Goal: Task Accomplishment & Management: Complete application form

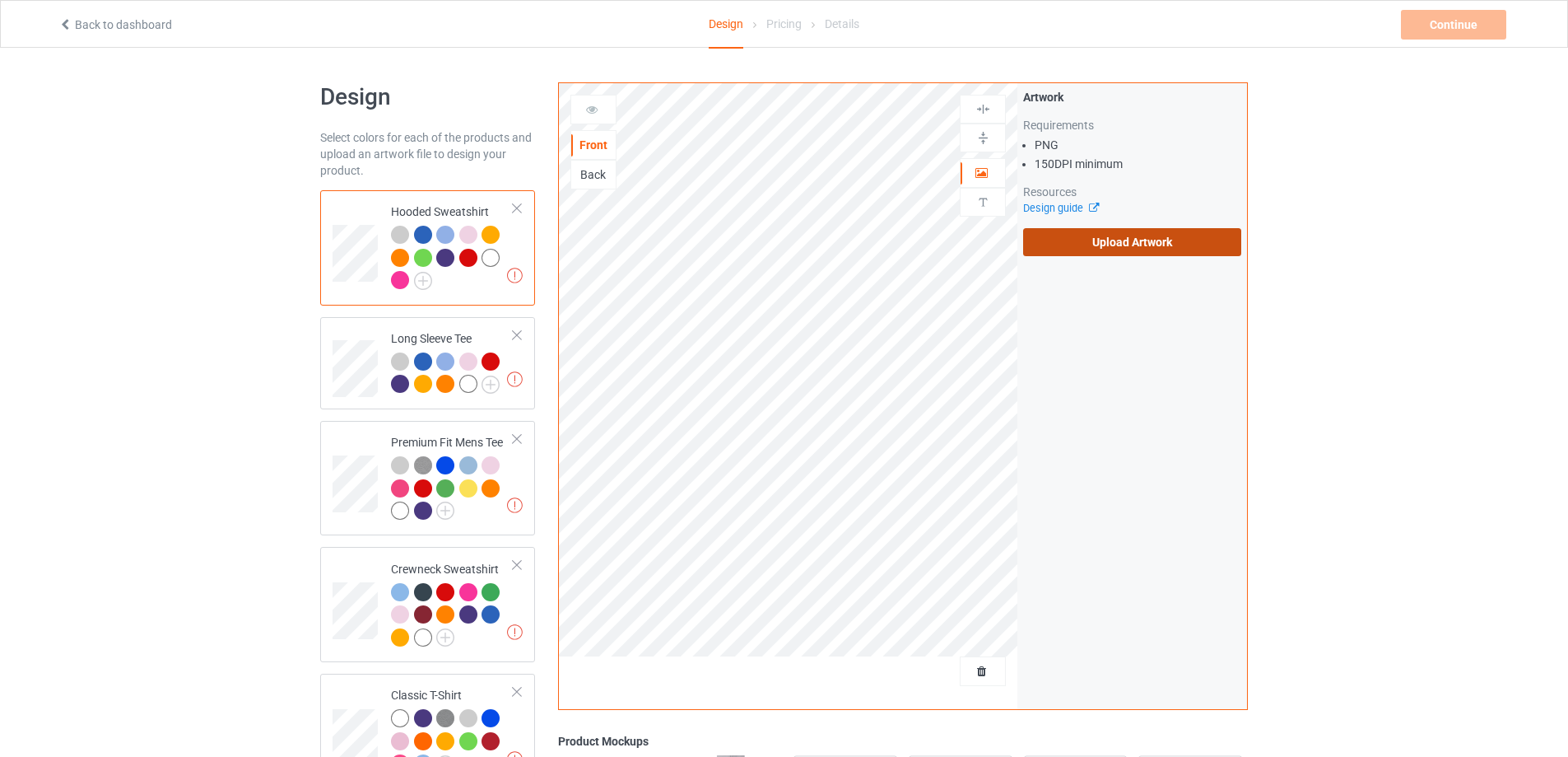
click at [1115, 255] on label "Upload Artwork" at bounding box center [1131, 242] width 218 height 28
click at [0, 0] on input "Upload Artwork" at bounding box center [0, 0] width 0 height 0
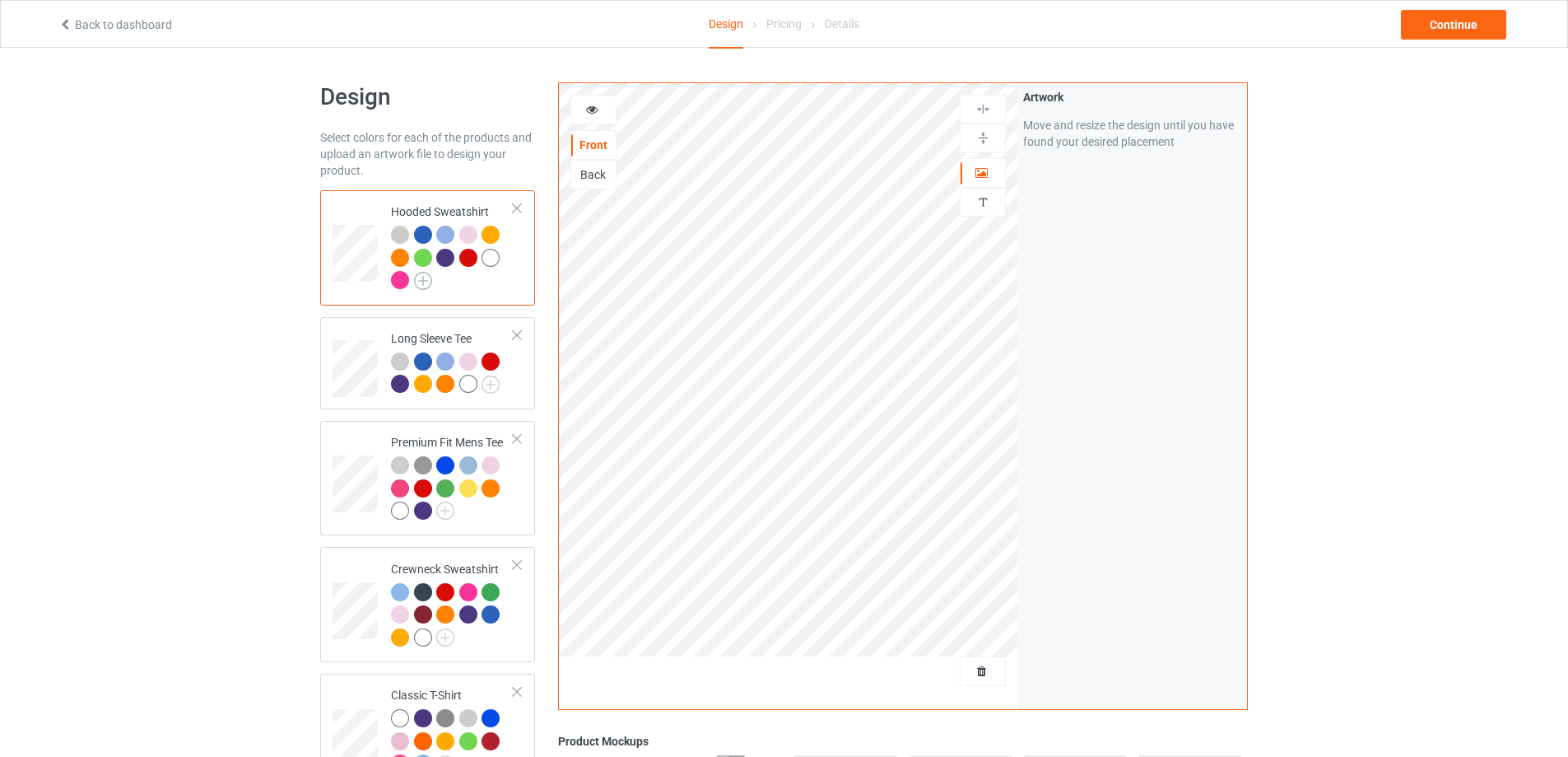
click at [428, 281] on img at bounding box center [422, 280] width 18 height 18
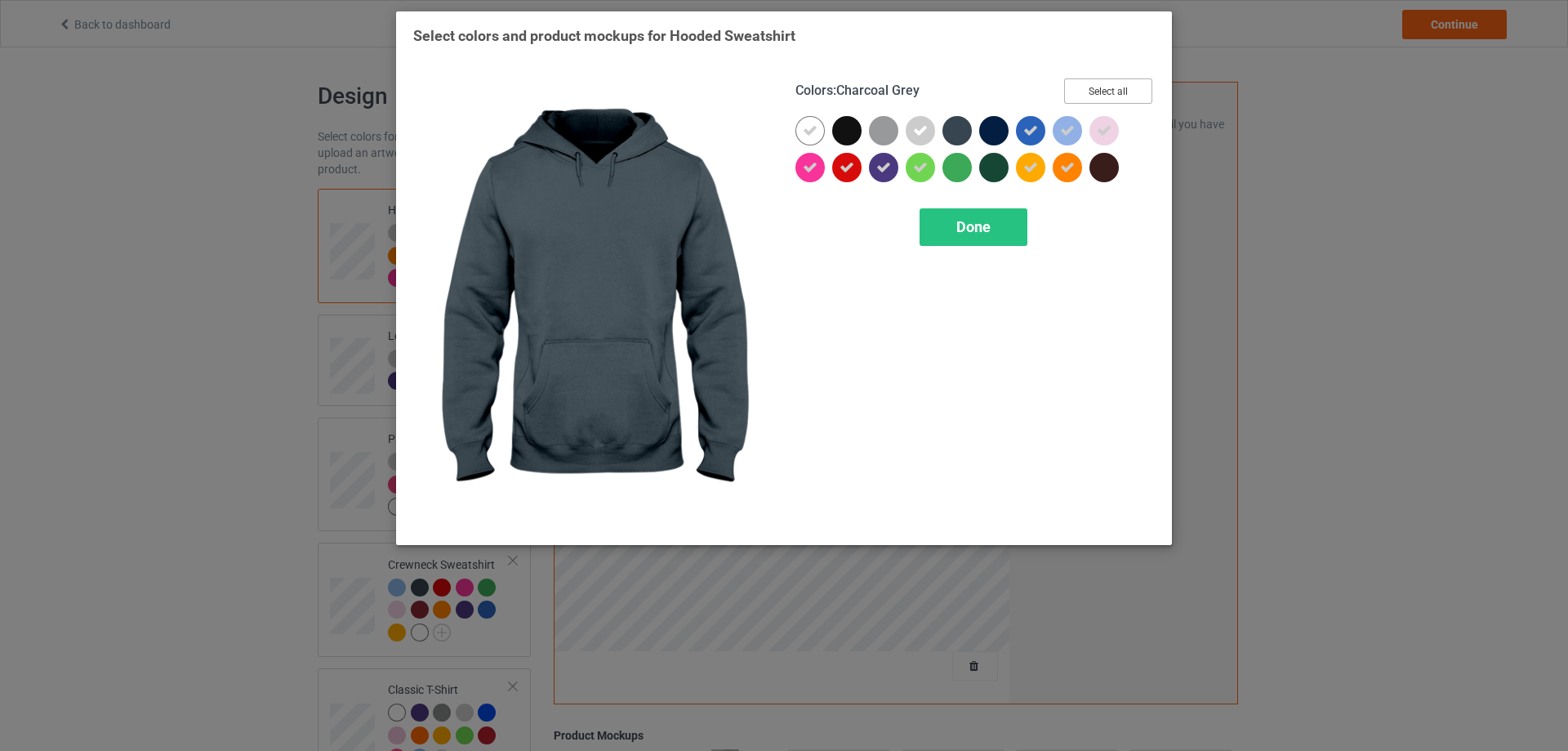
click at [1130, 95] on button "Select all" at bounding box center [1108, 91] width 88 height 25
click at [1130, 95] on button "Reset to Default" at bounding box center [1093, 91] width 118 height 25
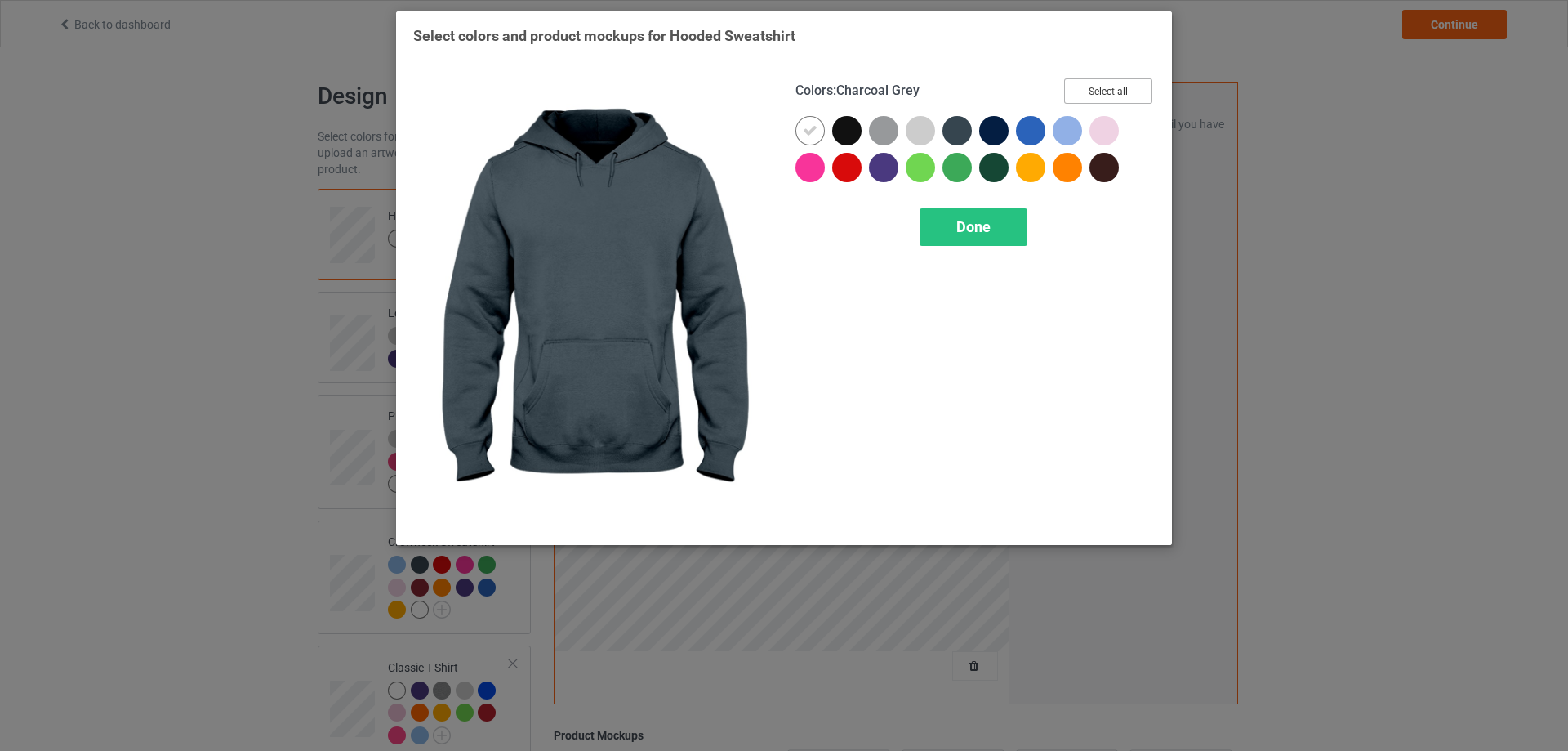
click at [1130, 95] on button "Select all" at bounding box center [1108, 91] width 88 height 25
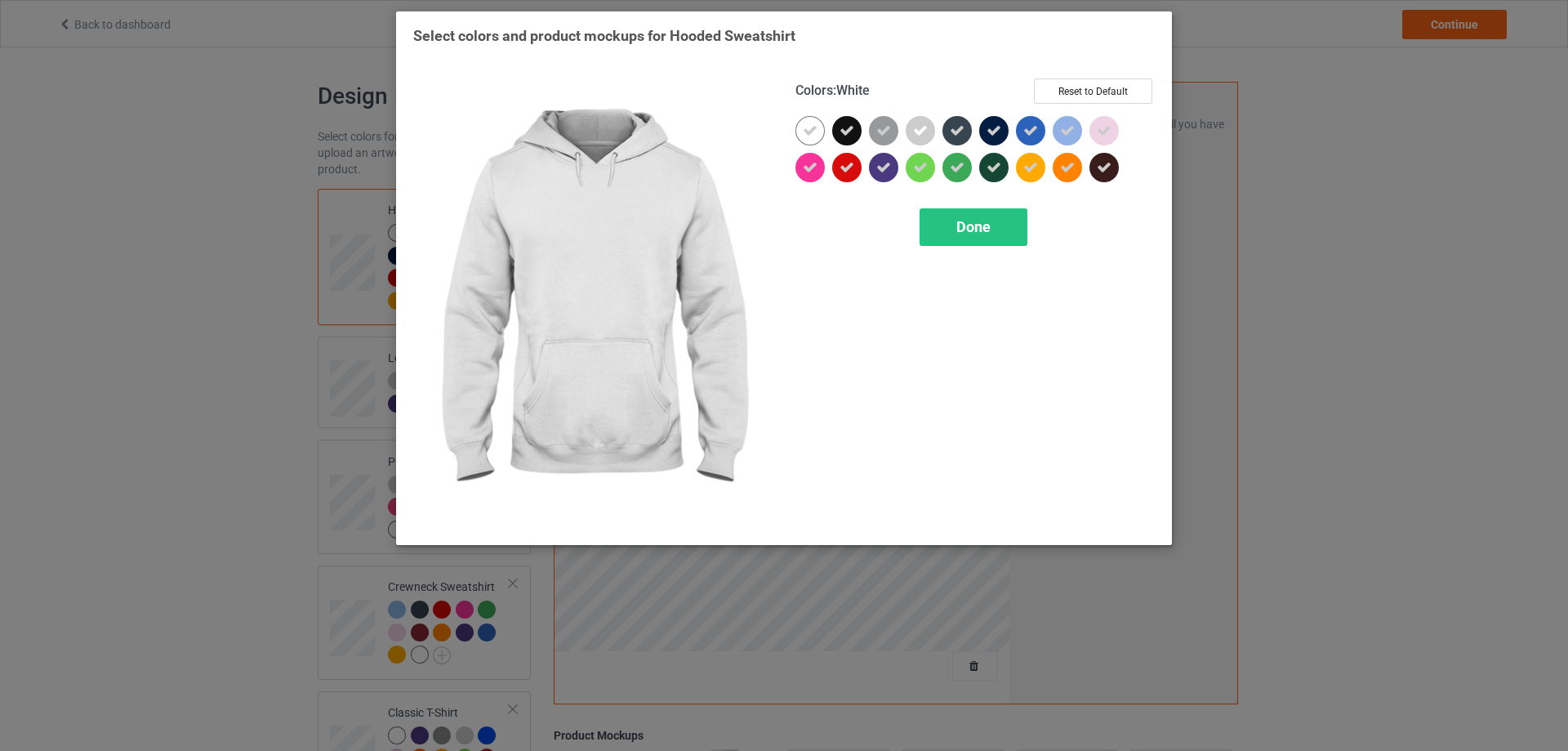
click at [812, 139] on div at bounding box center [810, 130] width 29 height 29
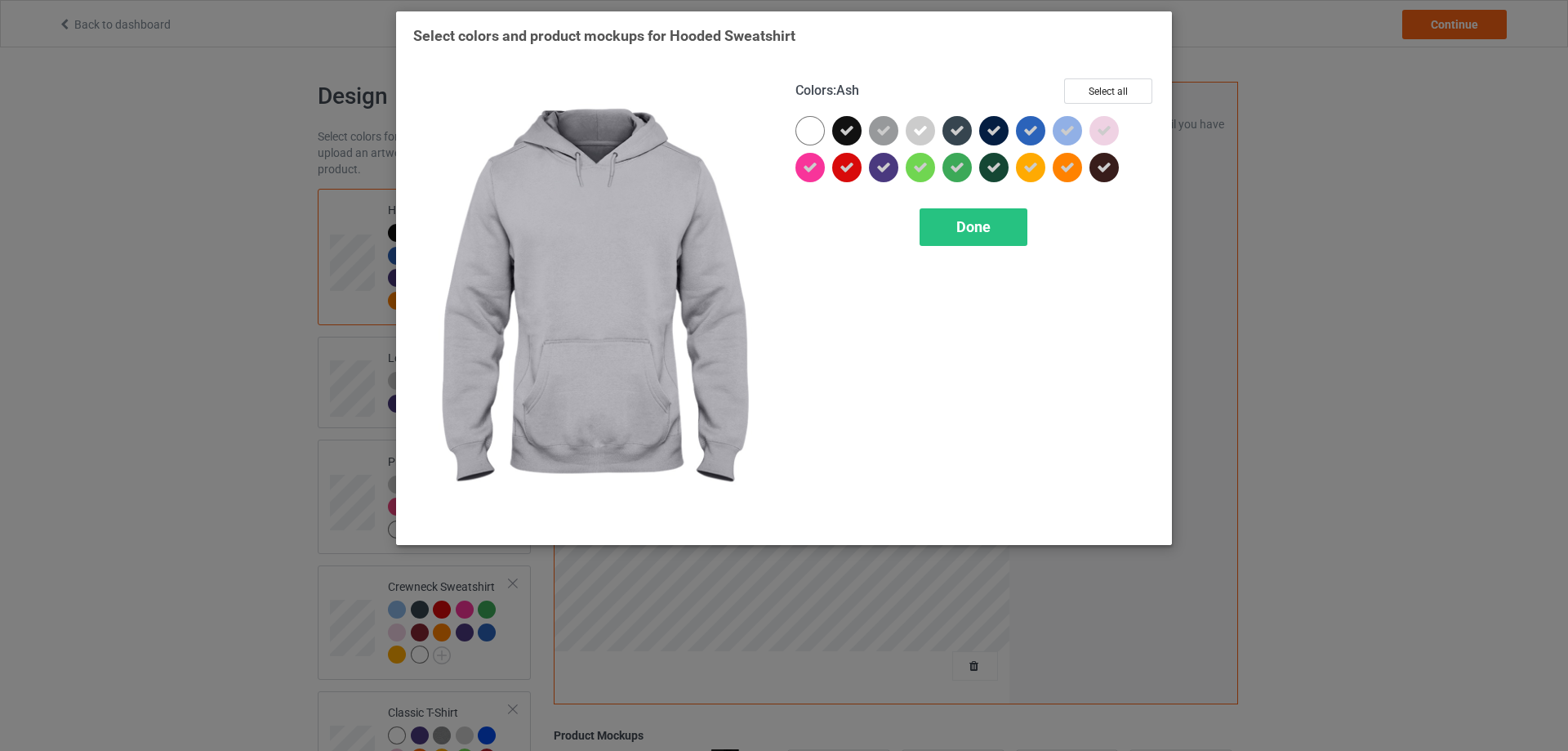
click at [928, 134] on div at bounding box center [920, 130] width 29 height 29
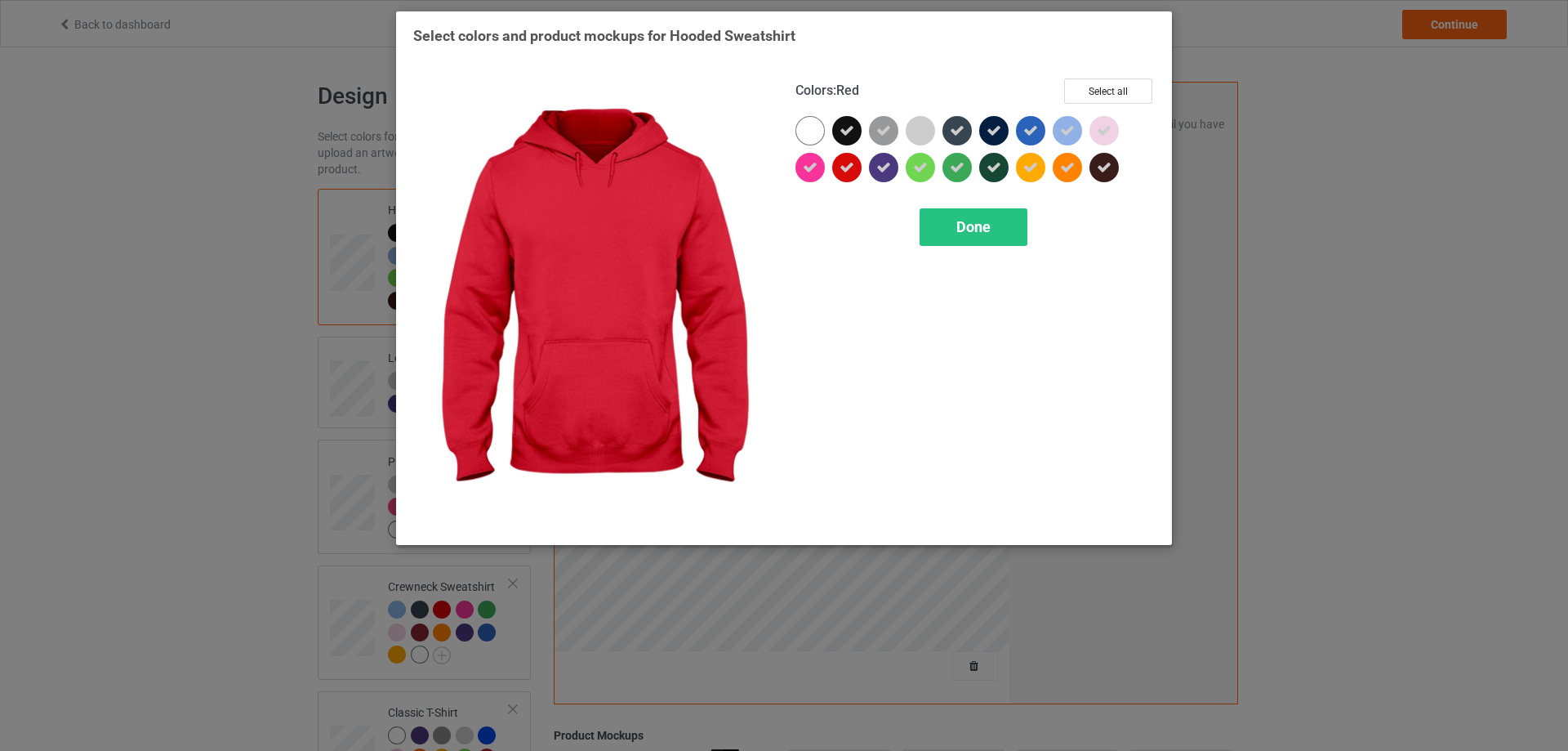
click at [843, 174] on icon at bounding box center [847, 168] width 15 height 15
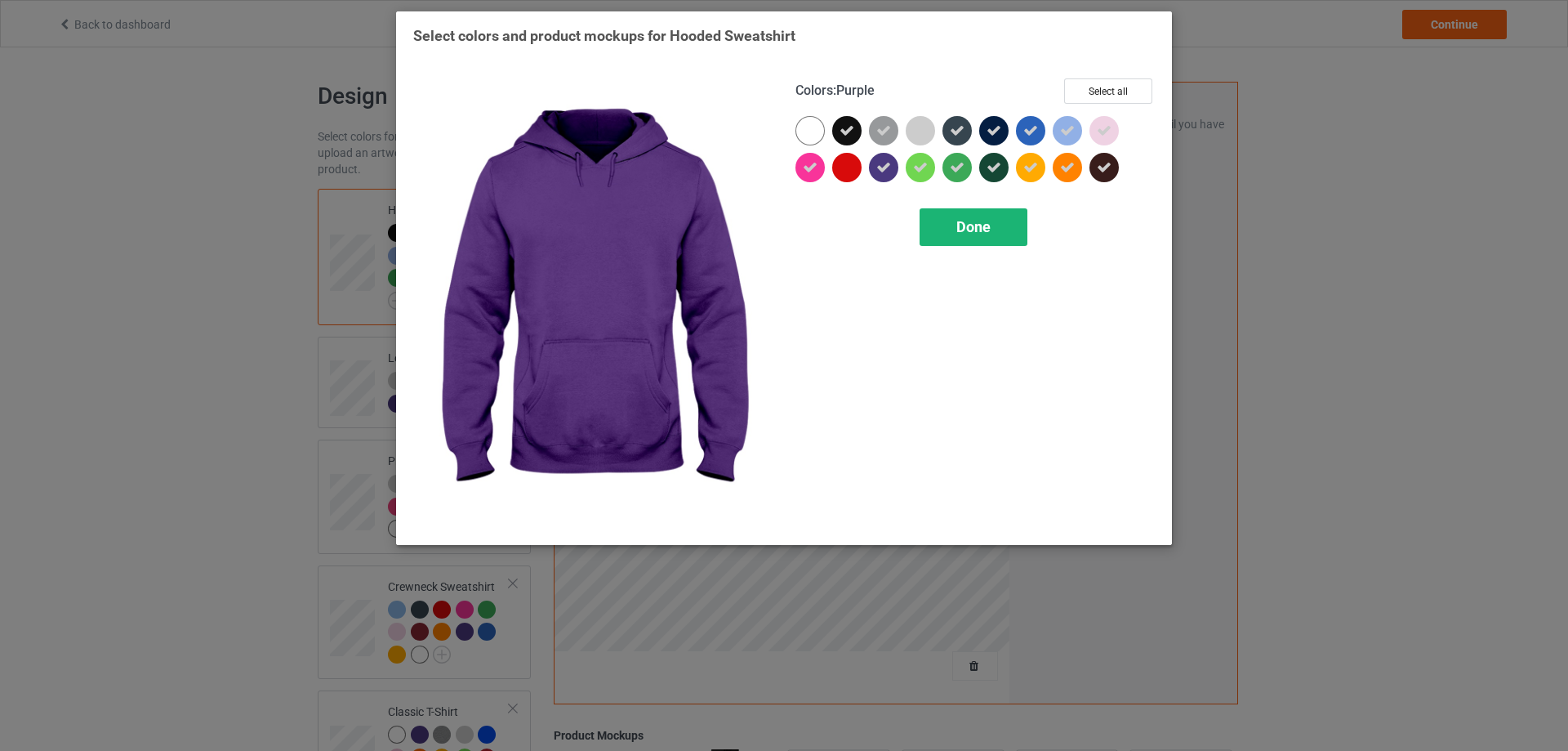
click at [953, 224] on div "Done" at bounding box center [973, 227] width 108 height 38
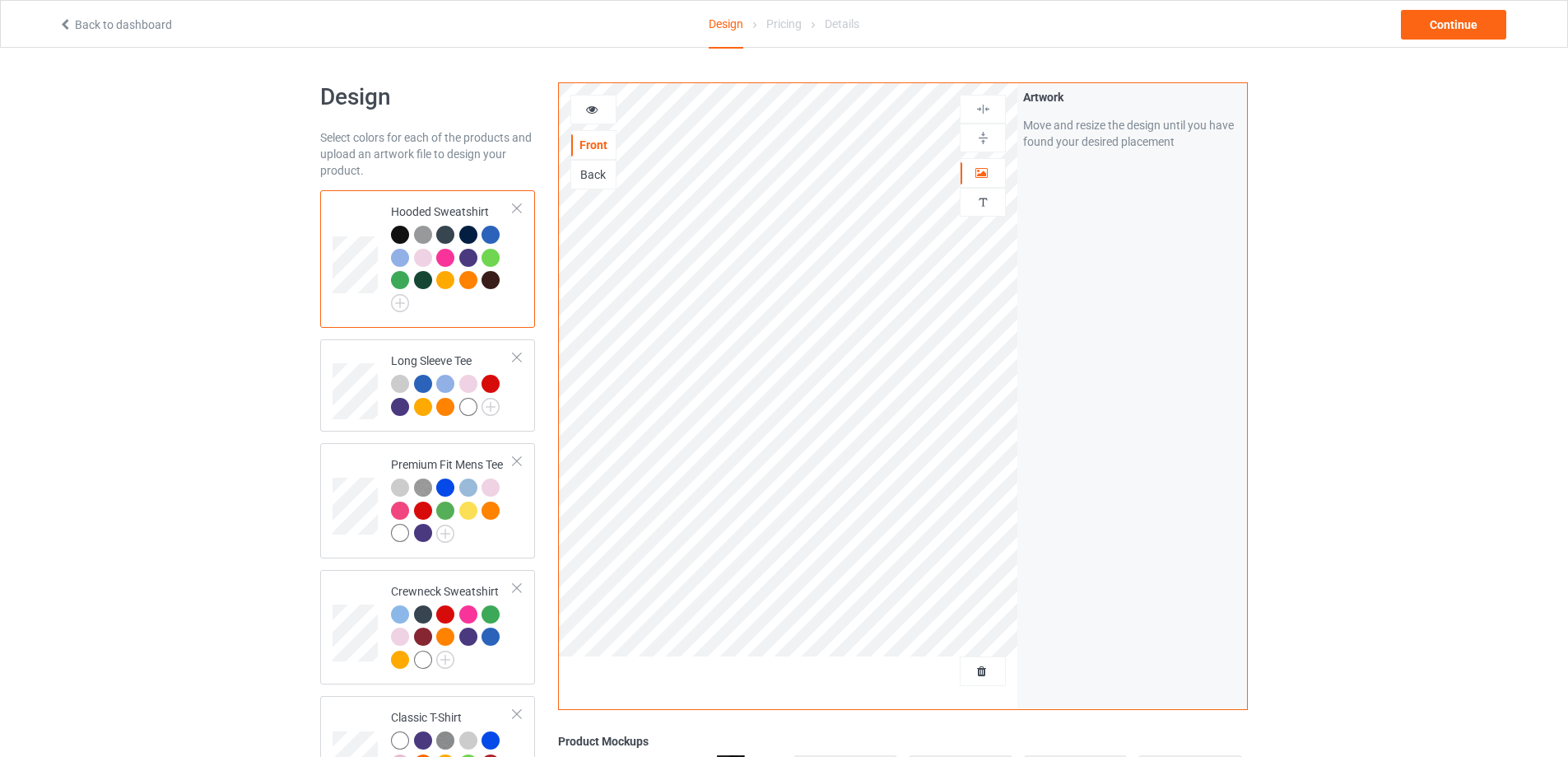
click at [591, 112] on icon at bounding box center [592, 107] width 14 height 12
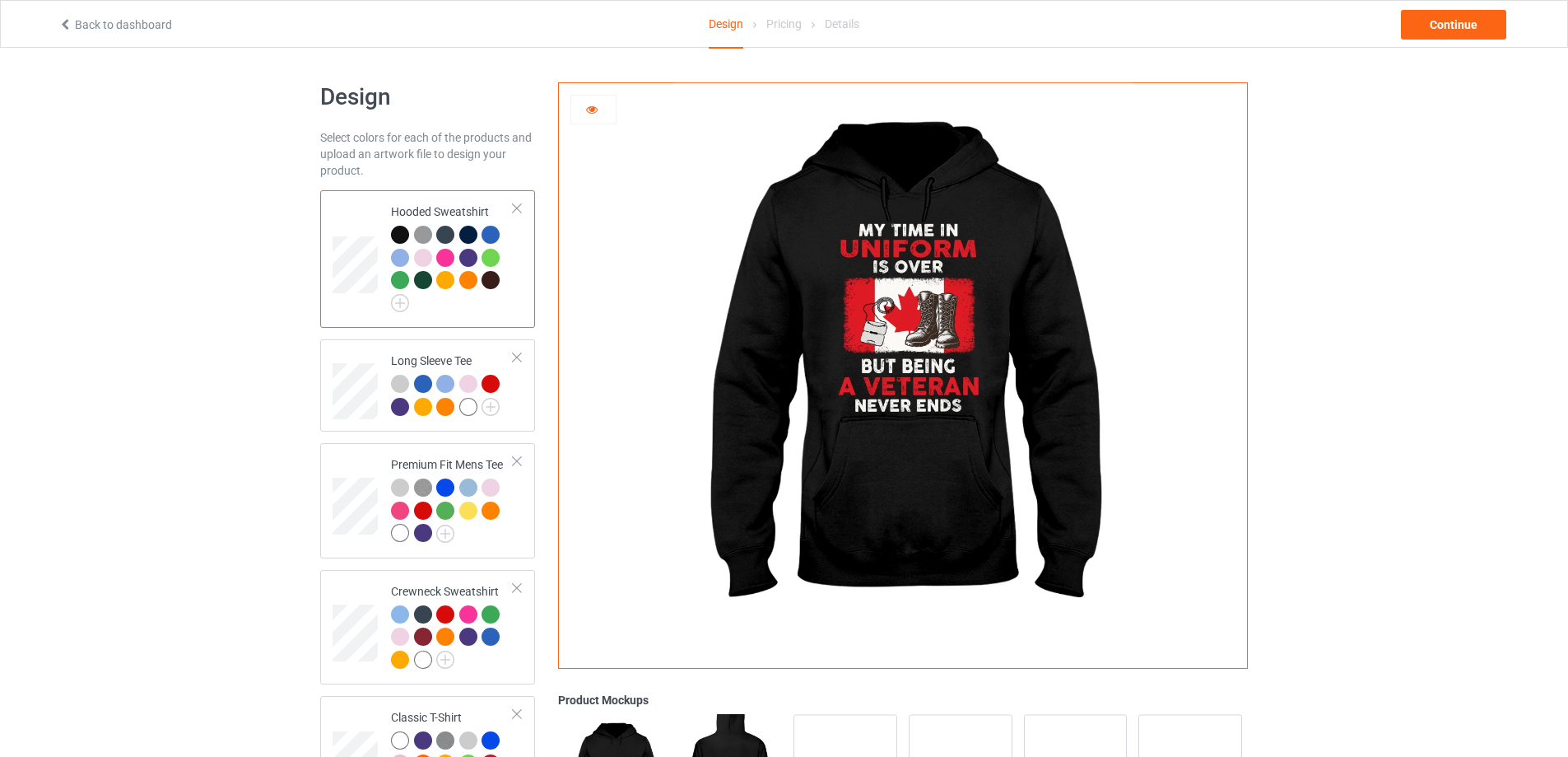
click at [443, 258] on div at bounding box center [445, 257] width 18 height 18
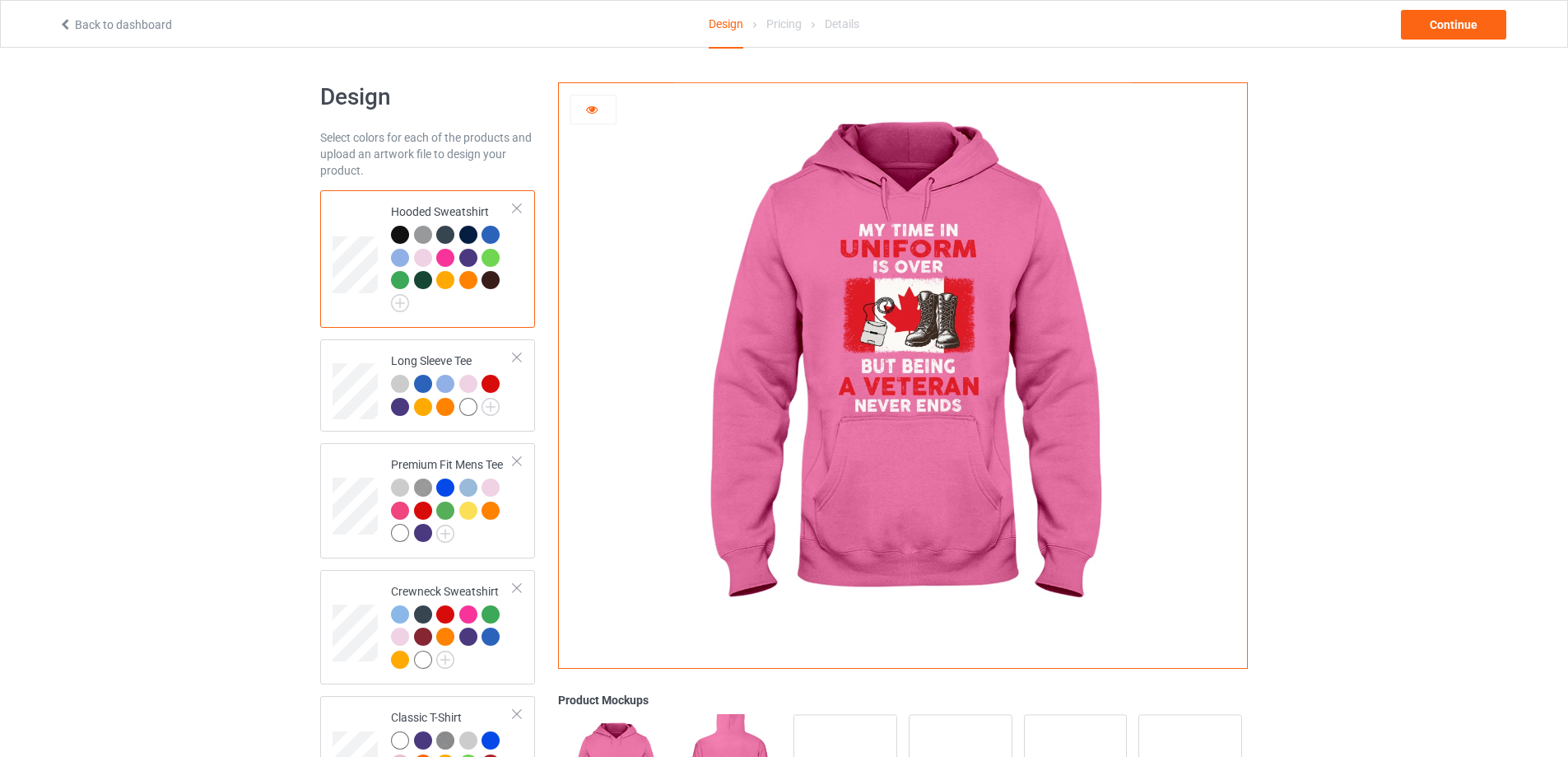
click at [464, 286] on div at bounding box center [468, 280] width 18 height 18
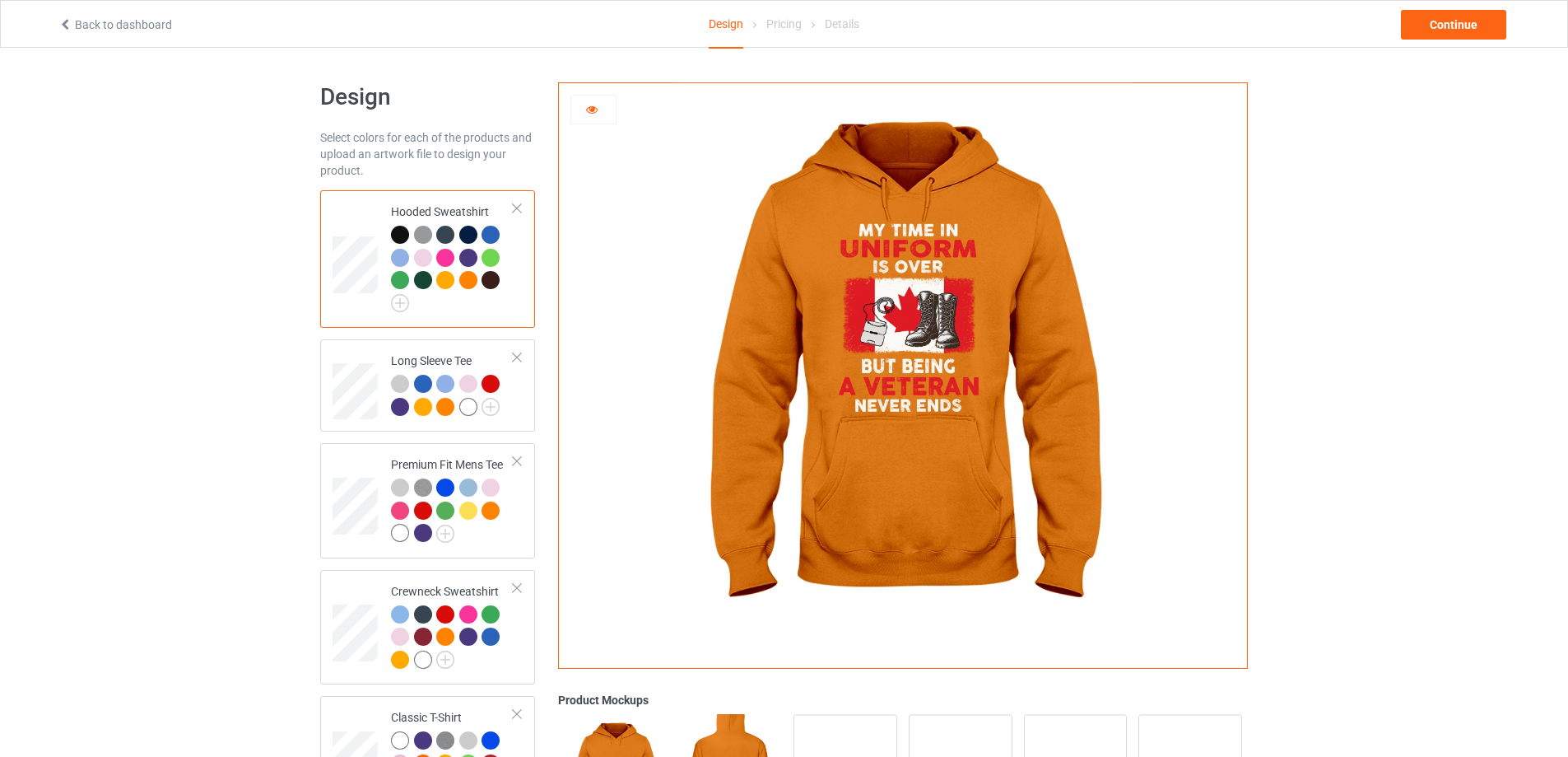
click at [444, 281] on div at bounding box center [445, 280] width 18 height 18
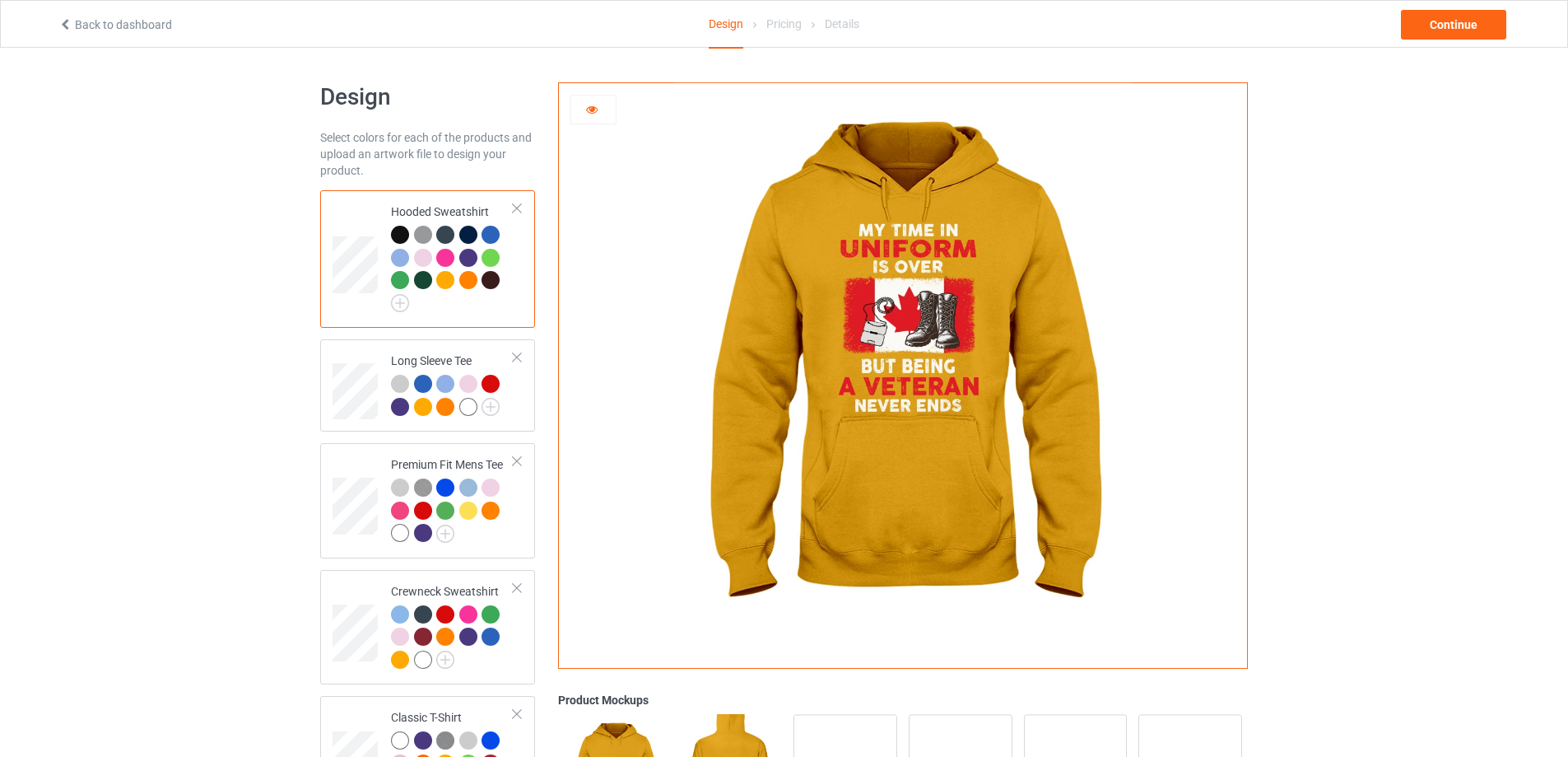
click at [425, 262] on div at bounding box center [422, 257] width 18 height 18
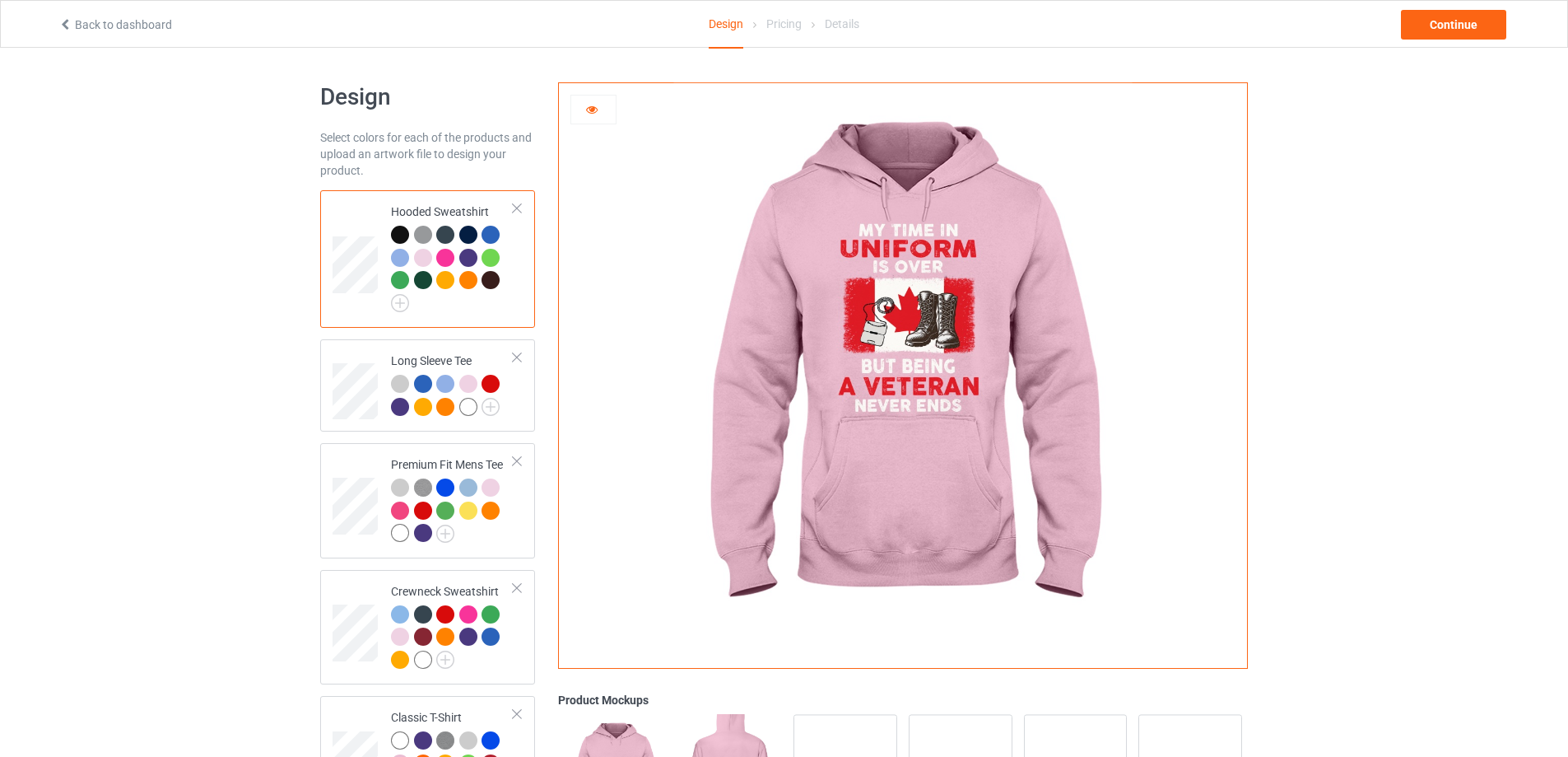
click at [487, 260] on div at bounding box center [490, 257] width 18 height 18
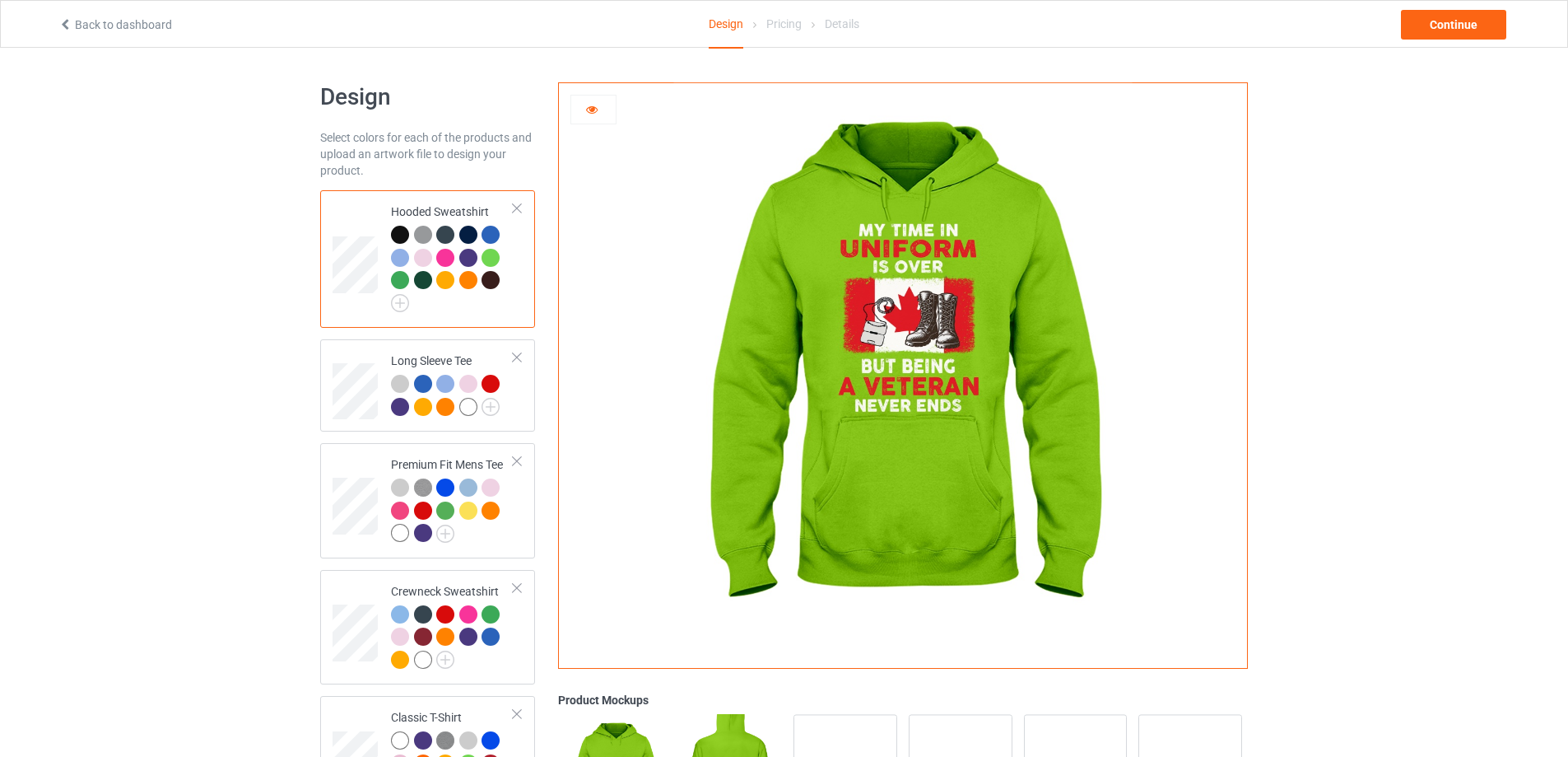
click at [401, 258] on div at bounding box center [399, 257] width 18 height 18
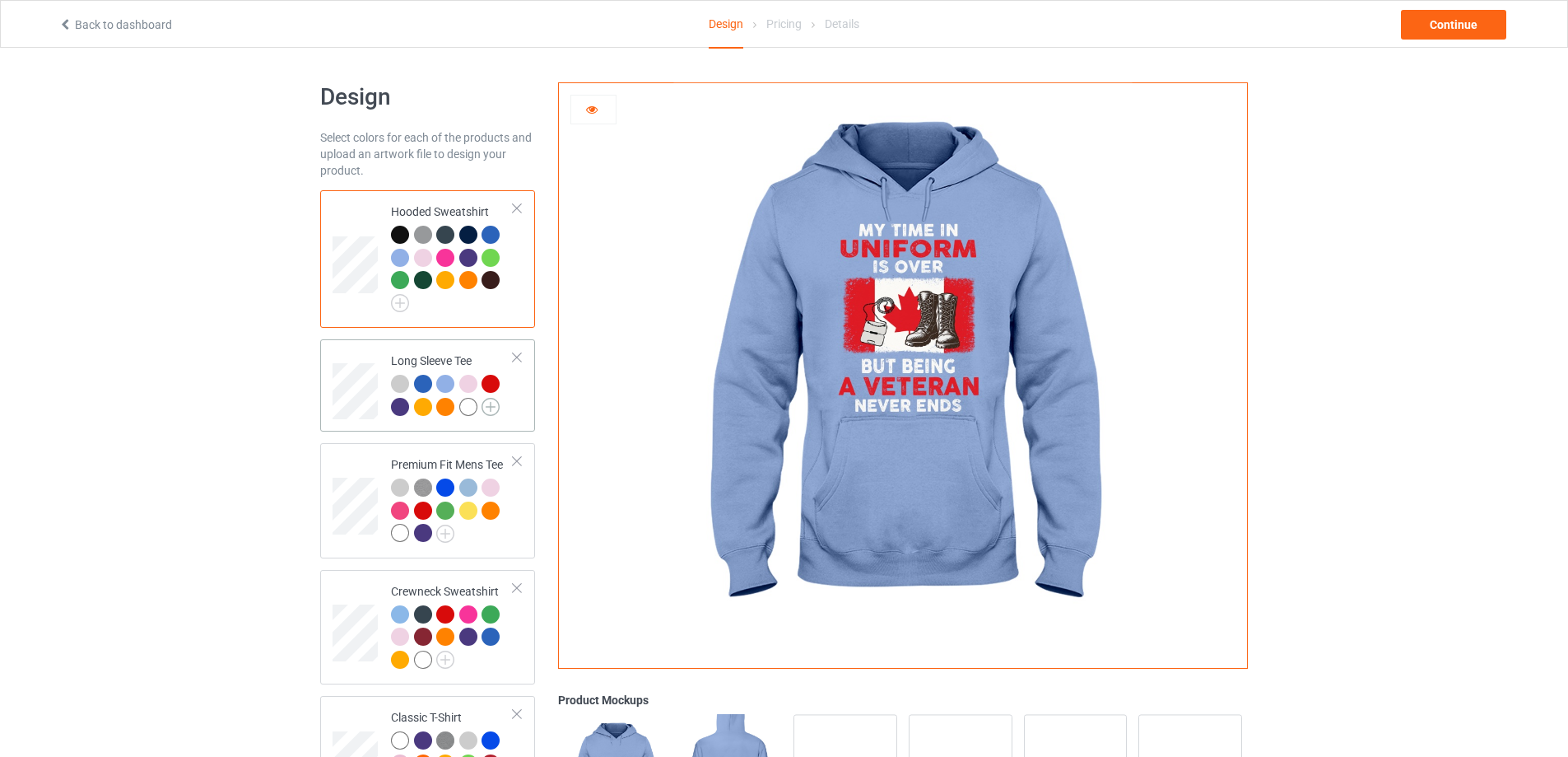
click at [491, 409] on img at bounding box center [490, 406] width 18 height 18
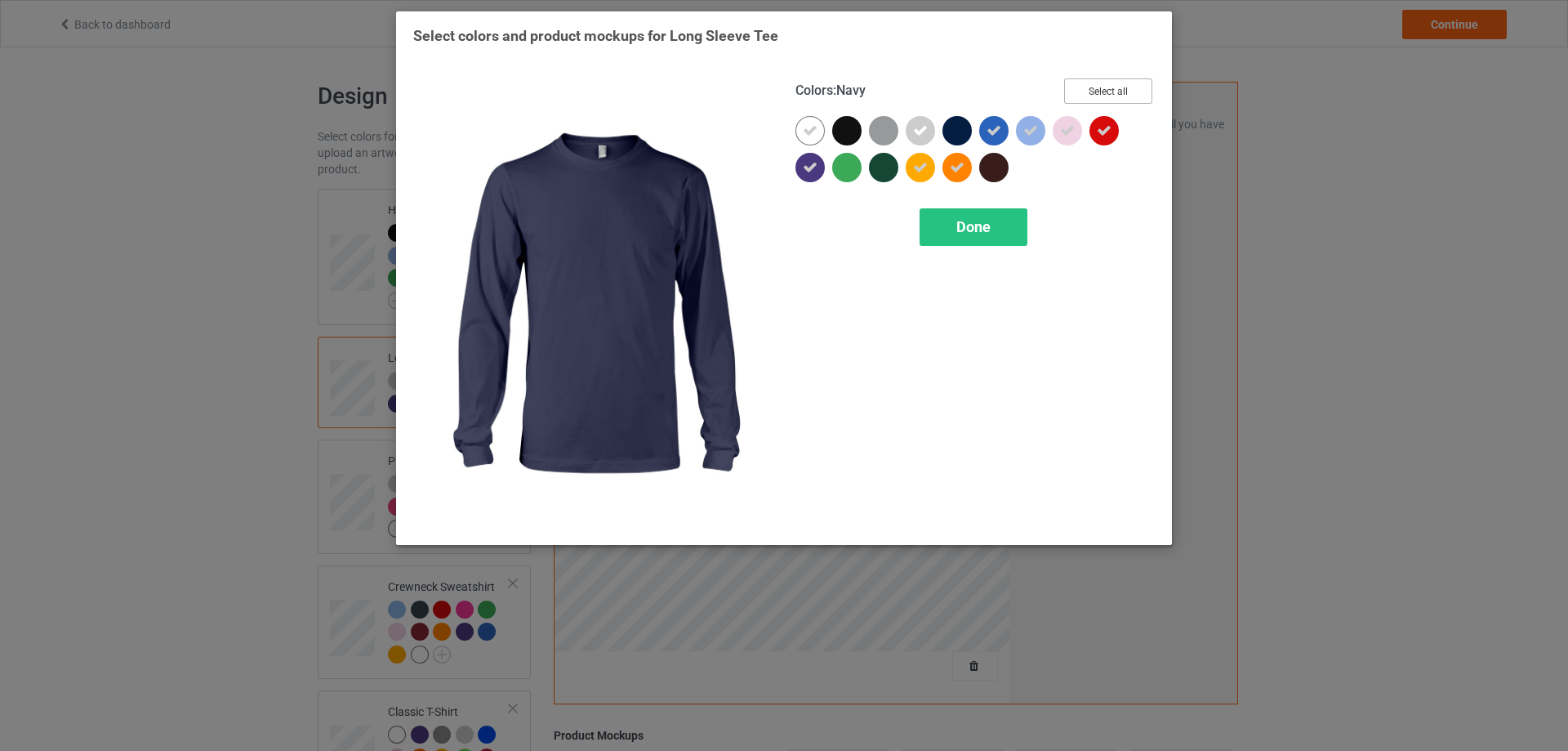
click at [1120, 86] on button "Select all" at bounding box center [1108, 91] width 88 height 25
click at [1120, 86] on button "Reset to Default" at bounding box center [1093, 91] width 118 height 25
click at [1120, 86] on button "Select all" at bounding box center [1108, 91] width 88 height 25
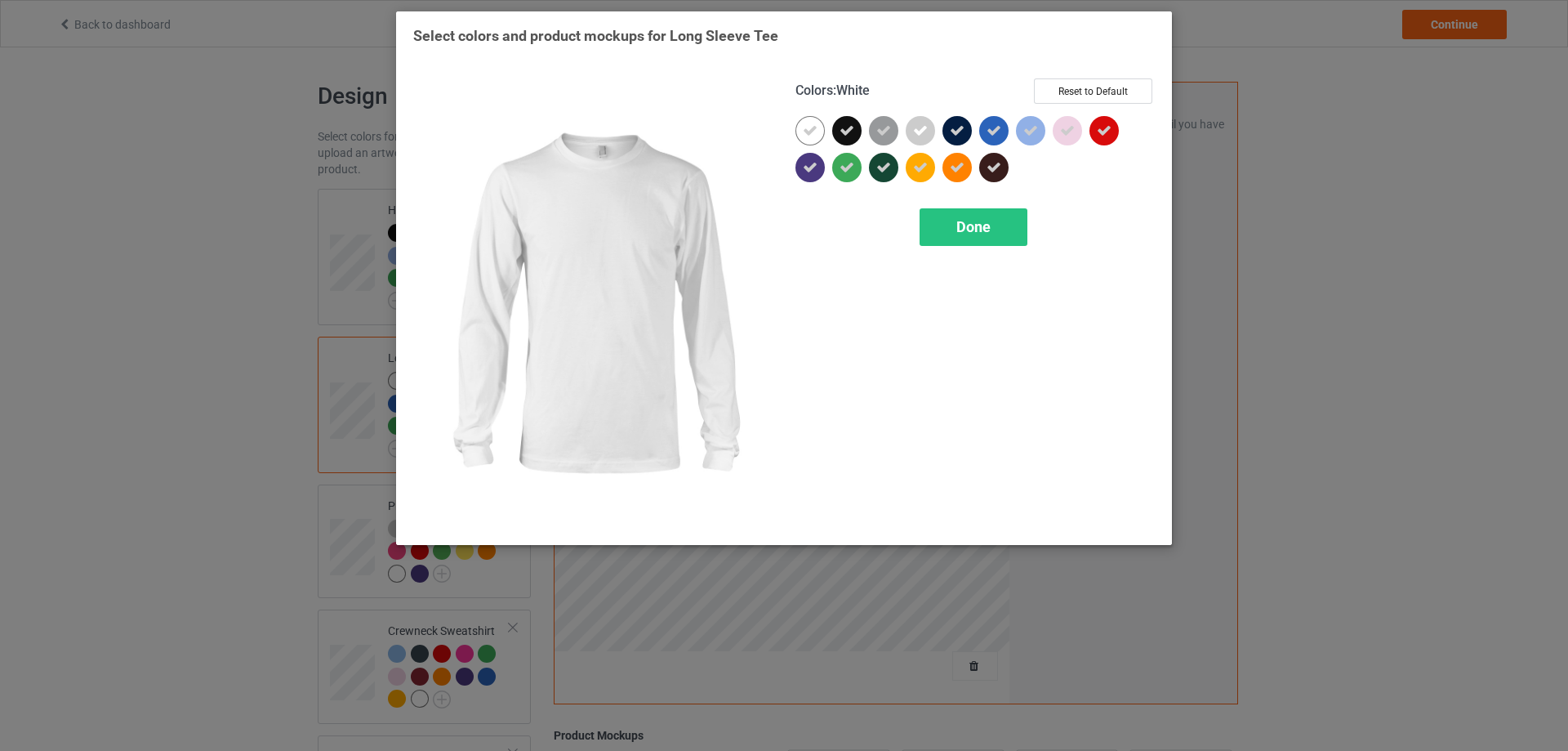
click at [805, 132] on icon at bounding box center [810, 131] width 15 height 15
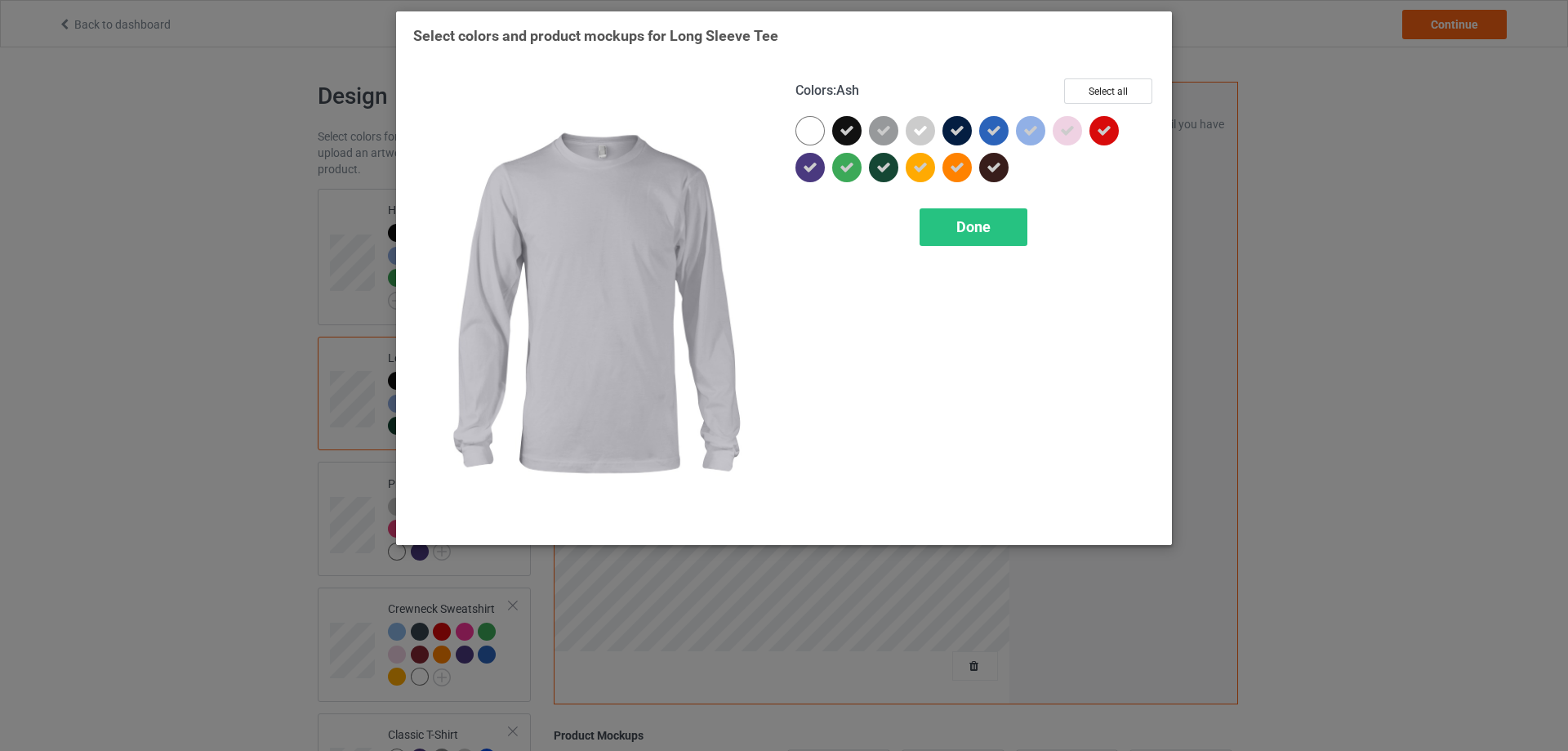
click at [914, 133] on icon at bounding box center [921, 131] width 15 height 15
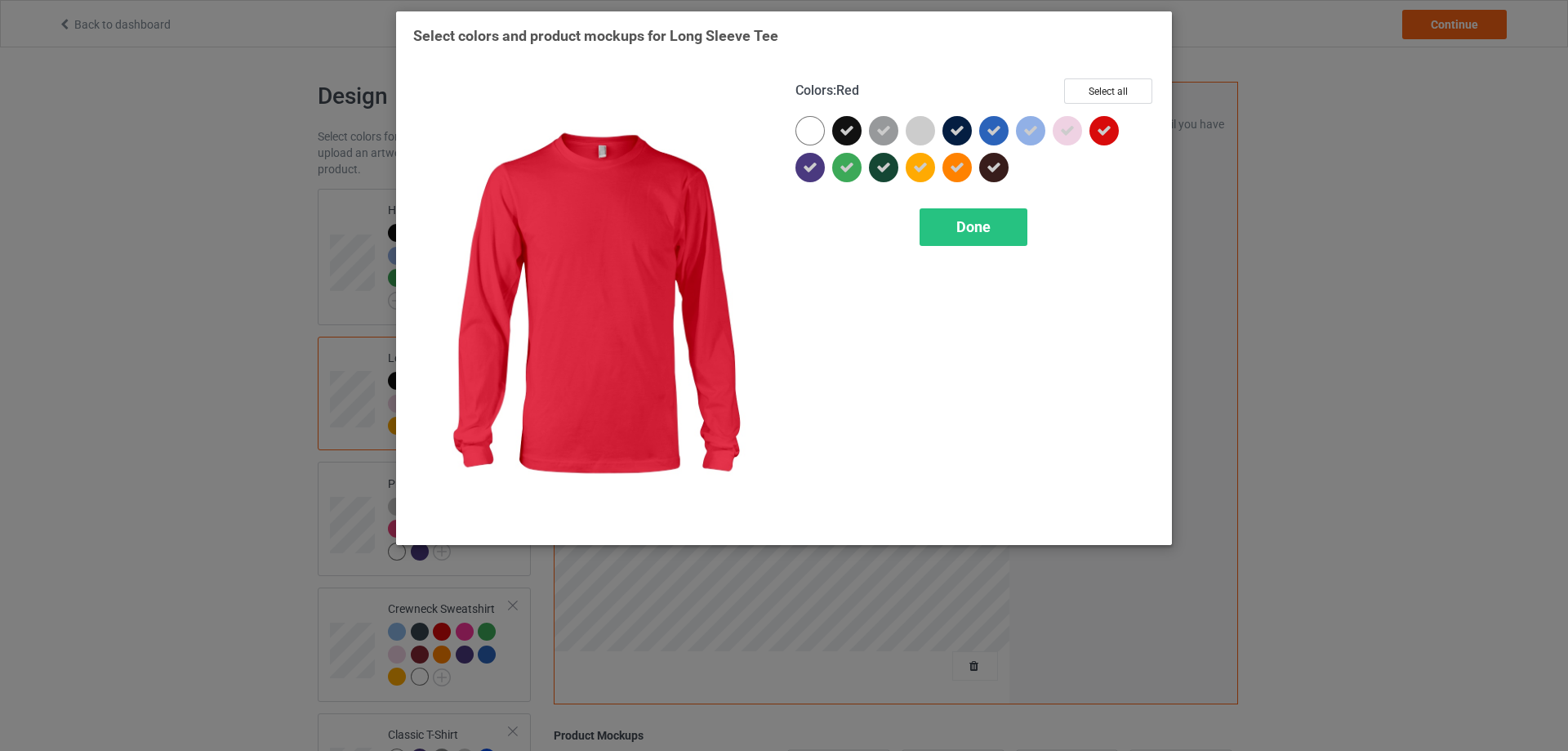
click at [1108, 132] on icon at bounding box center [1105, 131] width 15 height 15
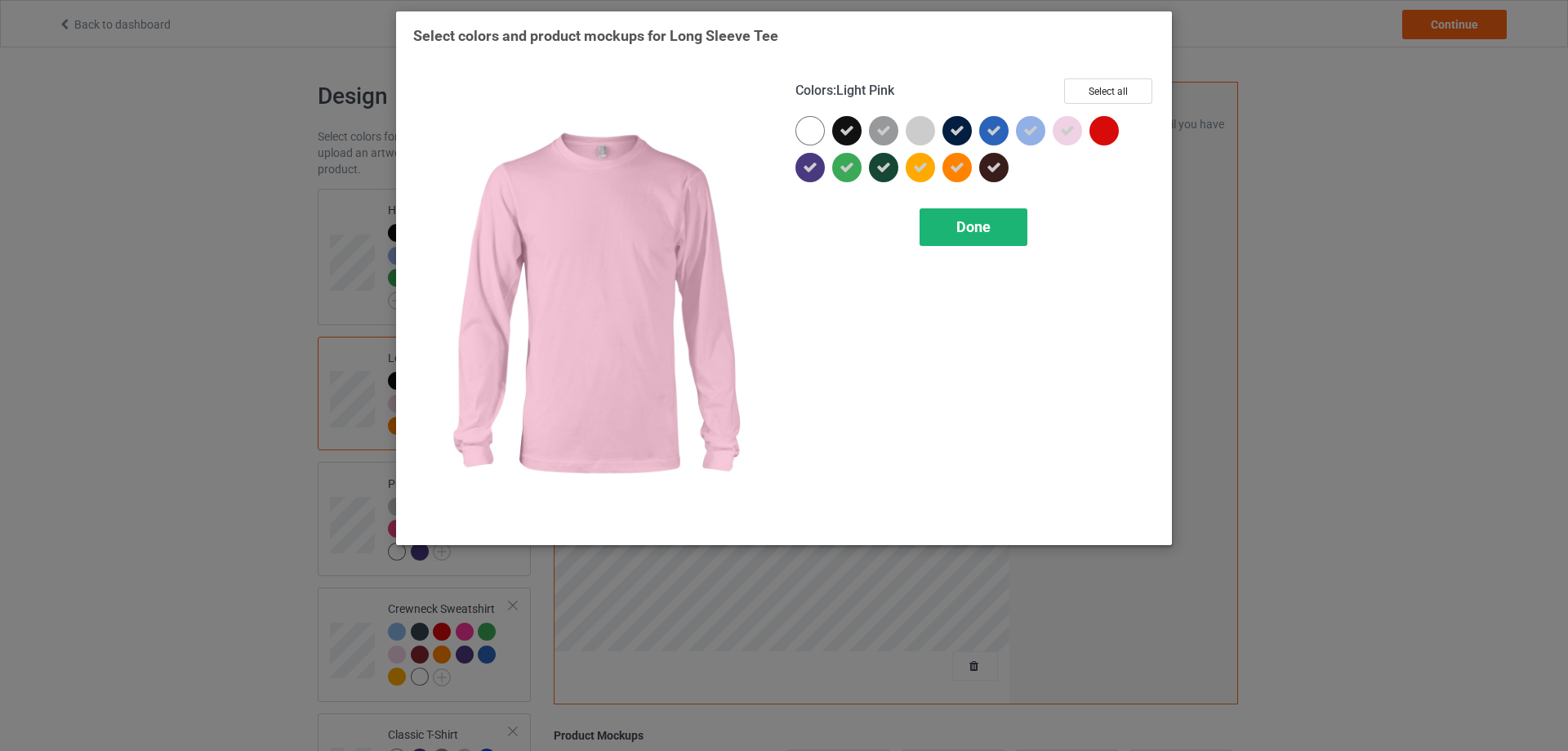
click at [993, 224] on div "Done" at bounding box center [973, 227] width 108 height 38
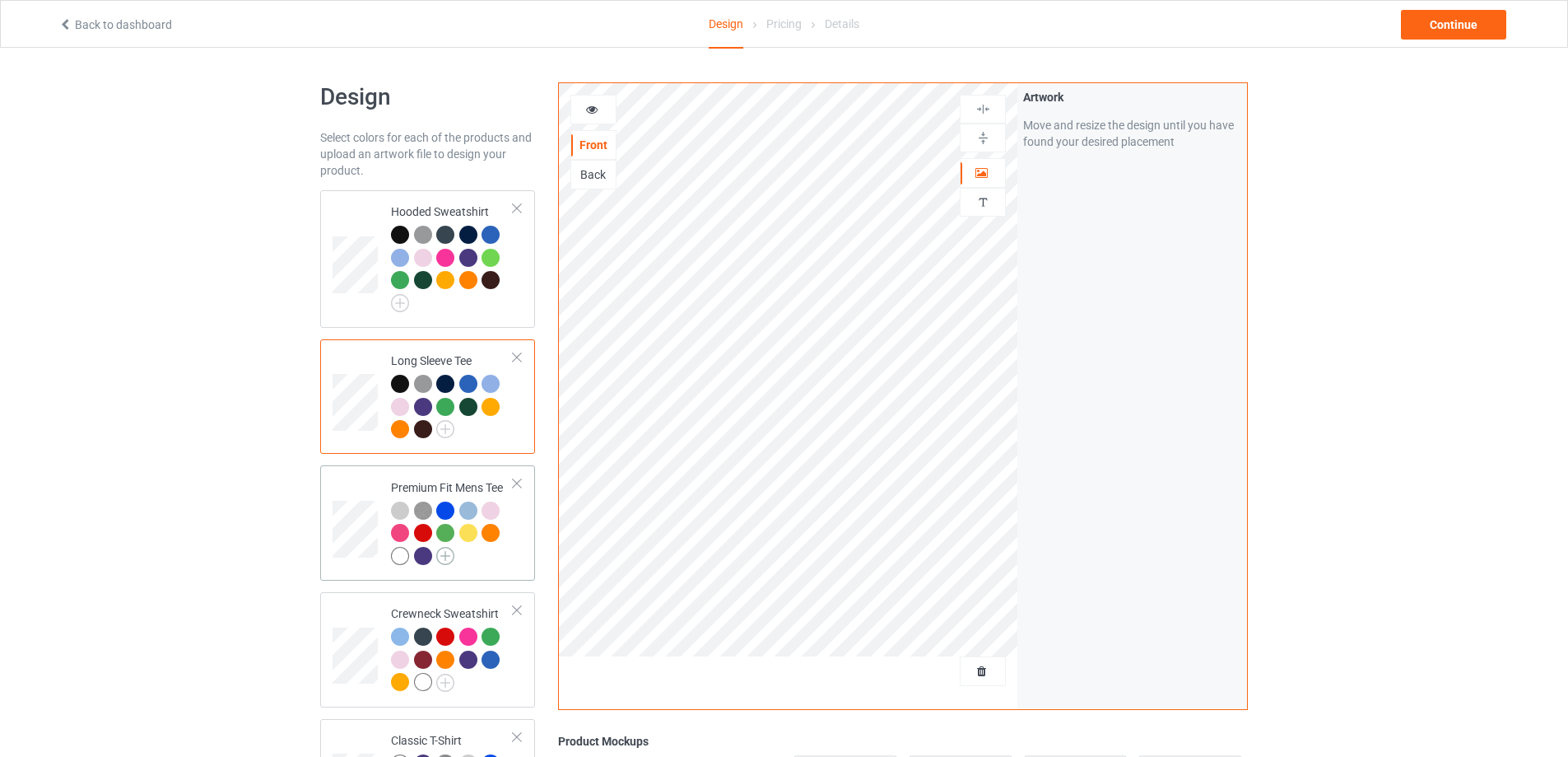
click at [448, 561] on img at bounding box center [445, 555] width 18 height 18
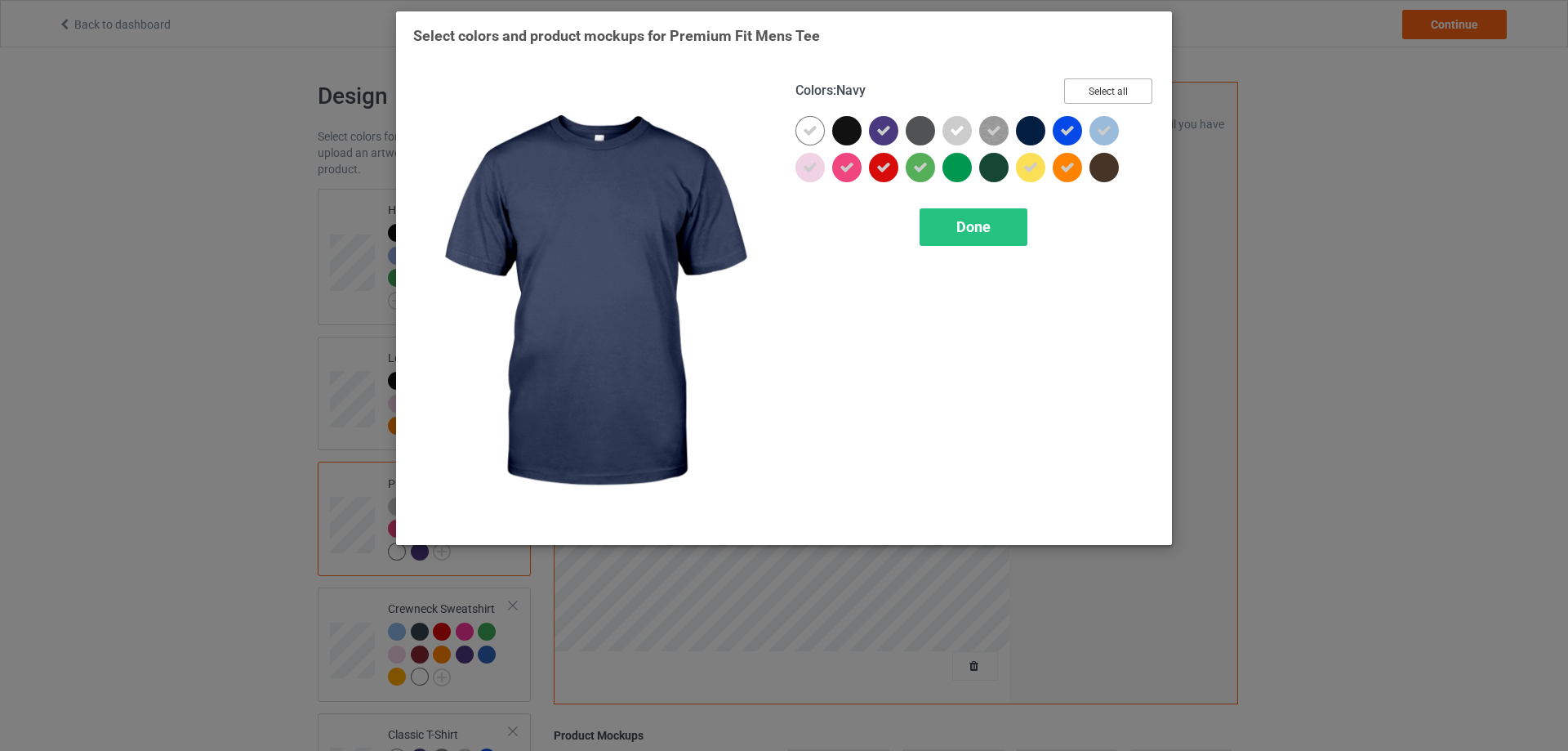
click at [1100, 91] on button "Select all" at bounding box center [1108, 91] width 88 height 25
click at [1100, 91] on button "Reset to Default" at bounding box center [1093, 91] width 118 height 25
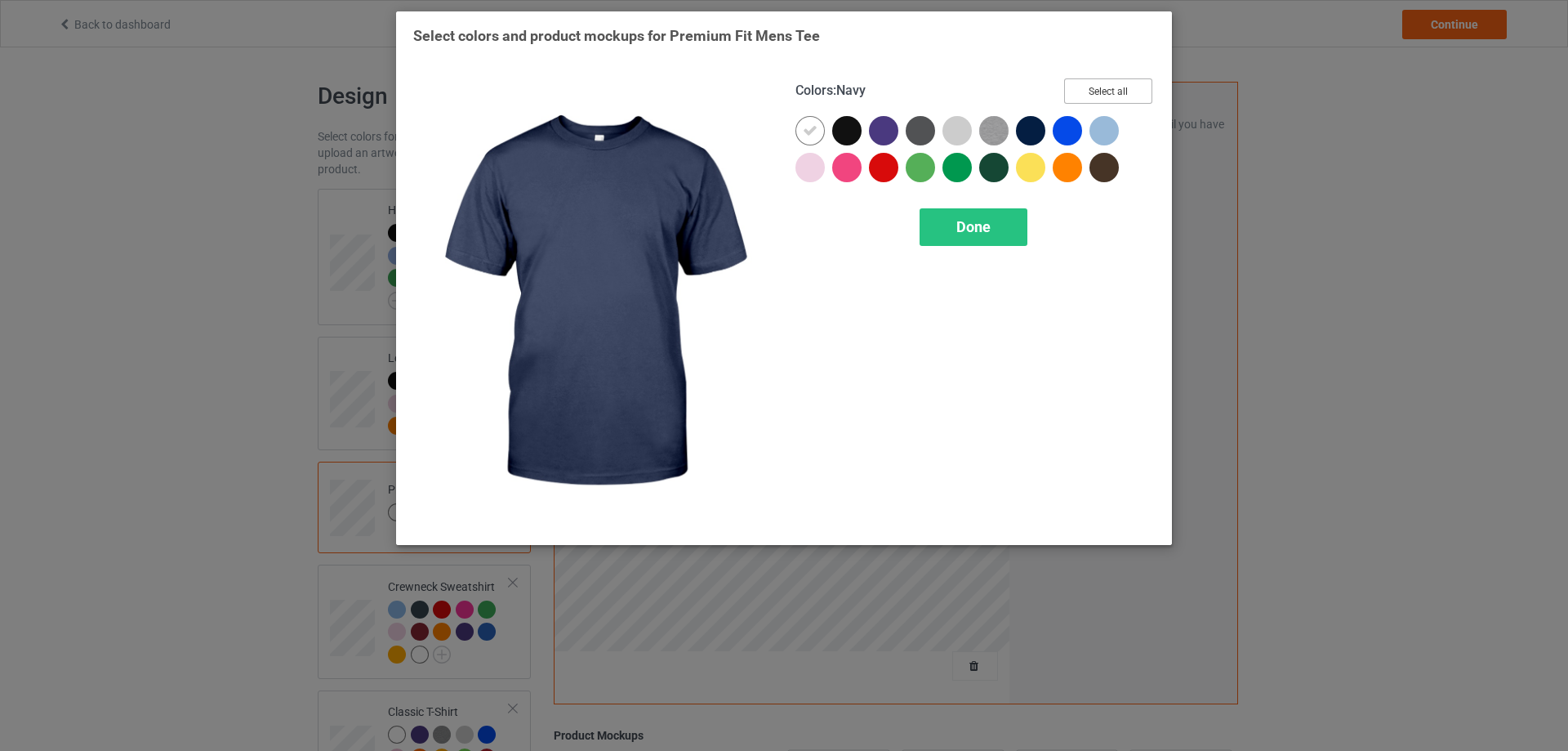
click at [1100, 91] on button "Select all" at bounding box center [1108, 91] width 88 height 25
click at [1100, 91] on button "Reset to Default" at bounding box center [1093, 91] width 118 height 25
click at [1100, 91] on button "Select all" at bounding box center [1108, 91] width 88 height 25
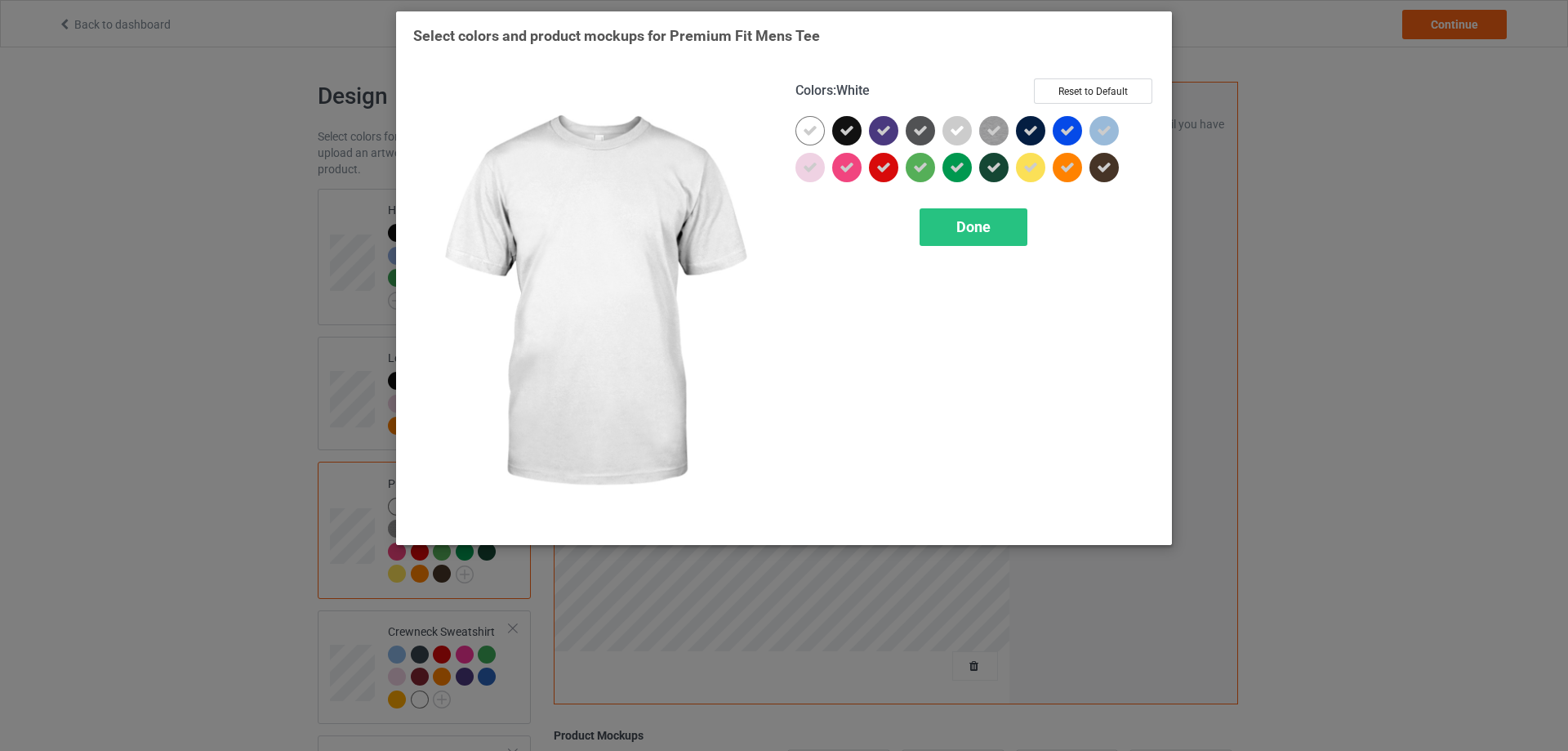
click at [804, 128] on icon at bounding box center [810, 131] width 15 height 15
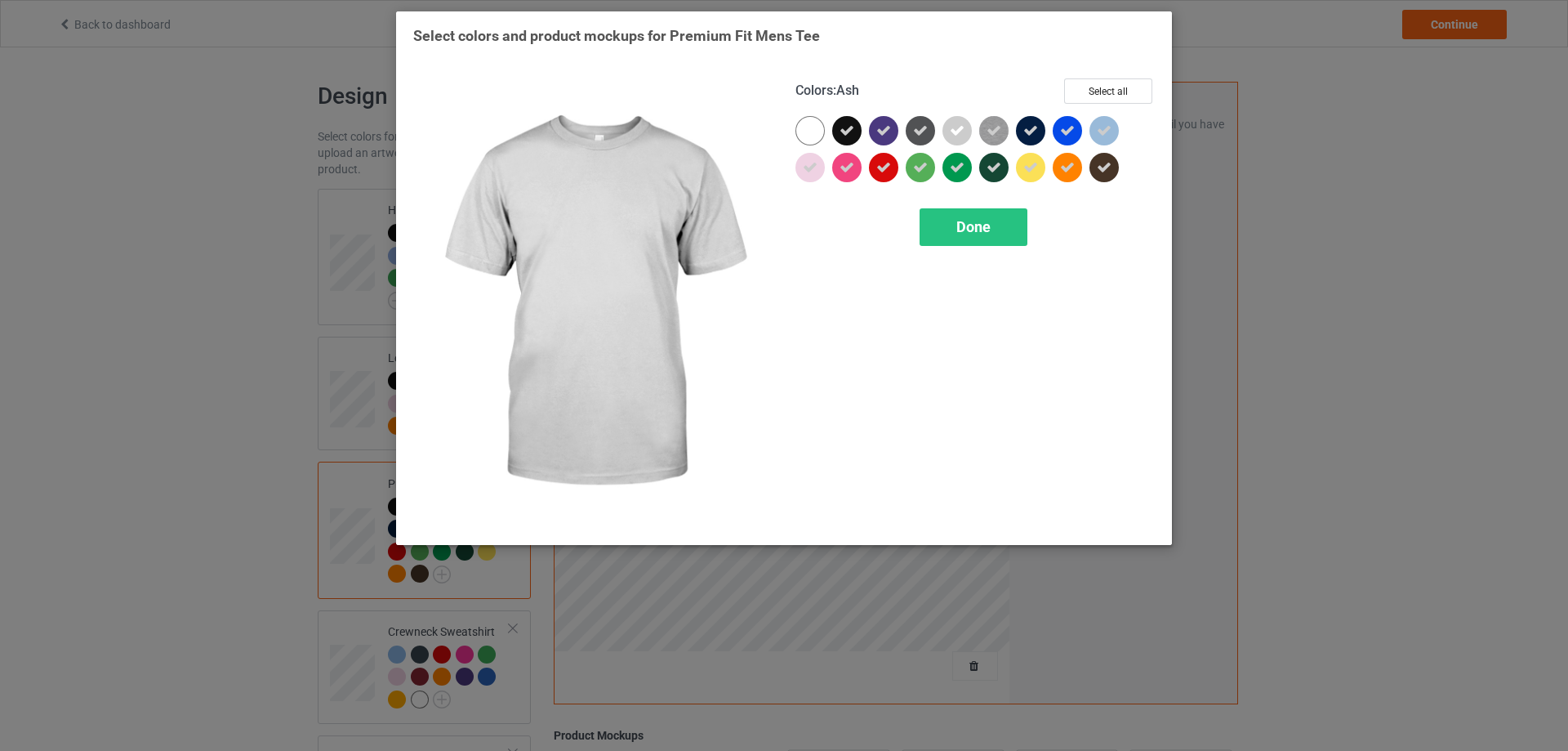
click at [970, 139] on div at bounding box center [957, 130] width 29 height 29
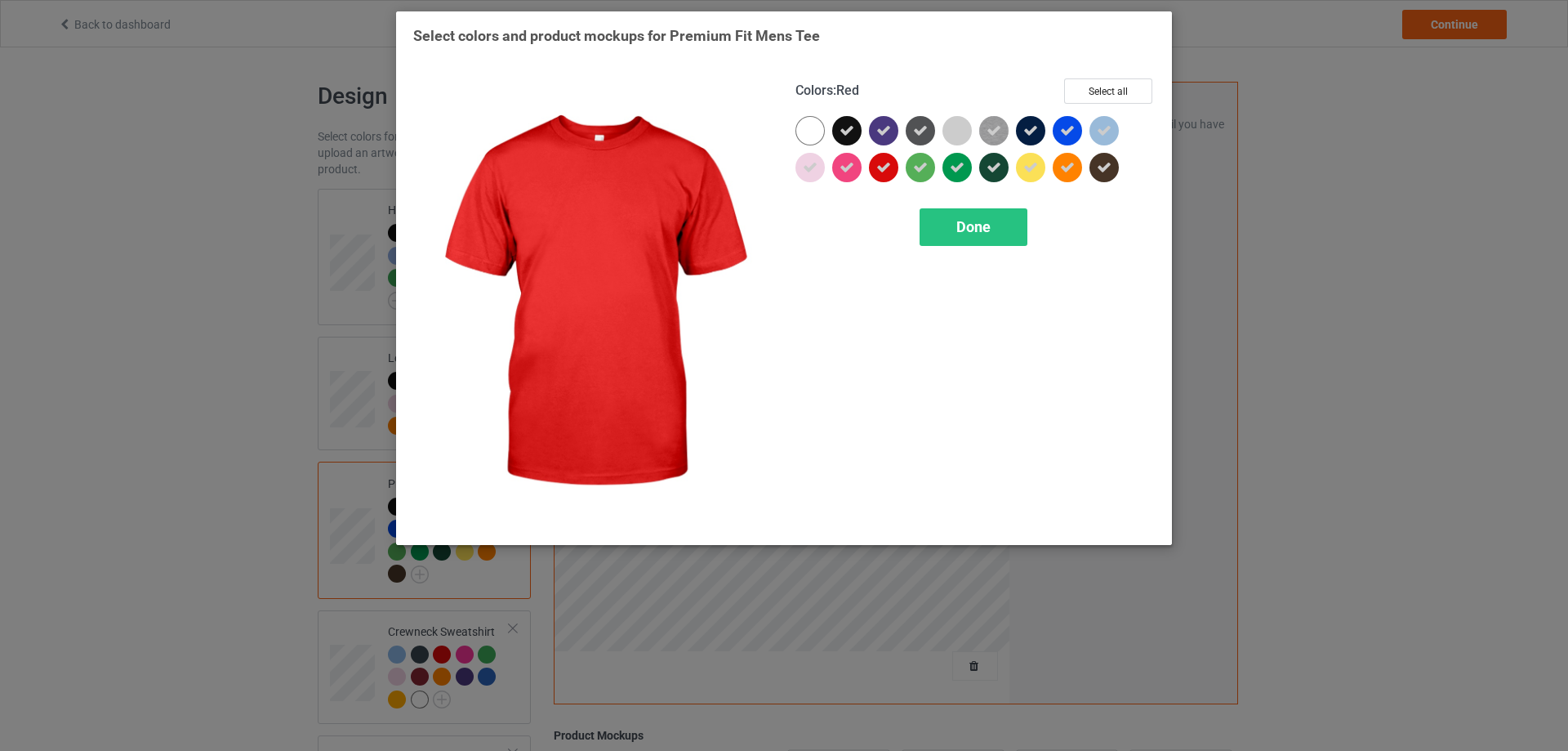
click at [885, 171] on icon at bounding box center [884, 168] width 15 height 15
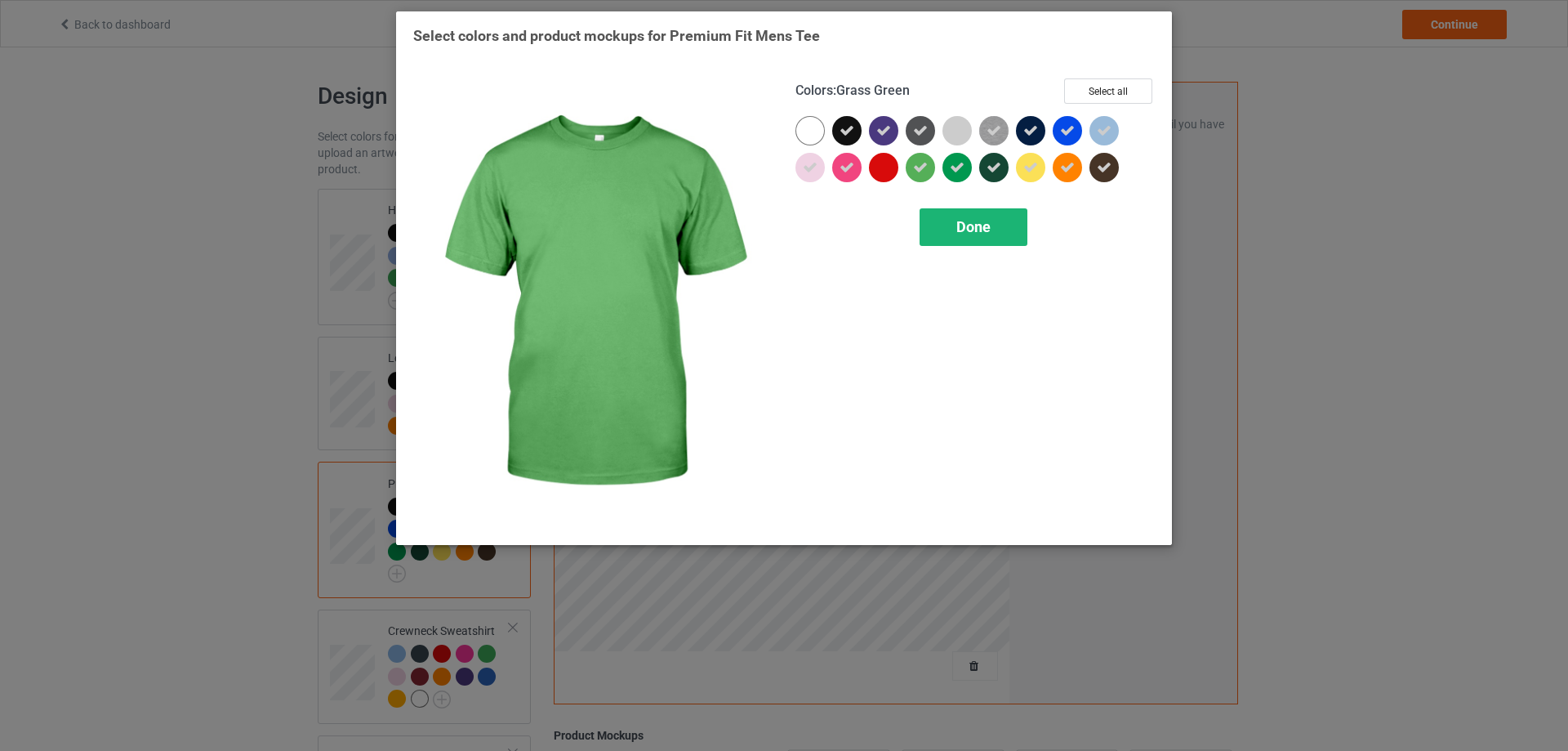
click at [959, 241] on div "Done" at bounding box center [973, 227] width 108 height 38
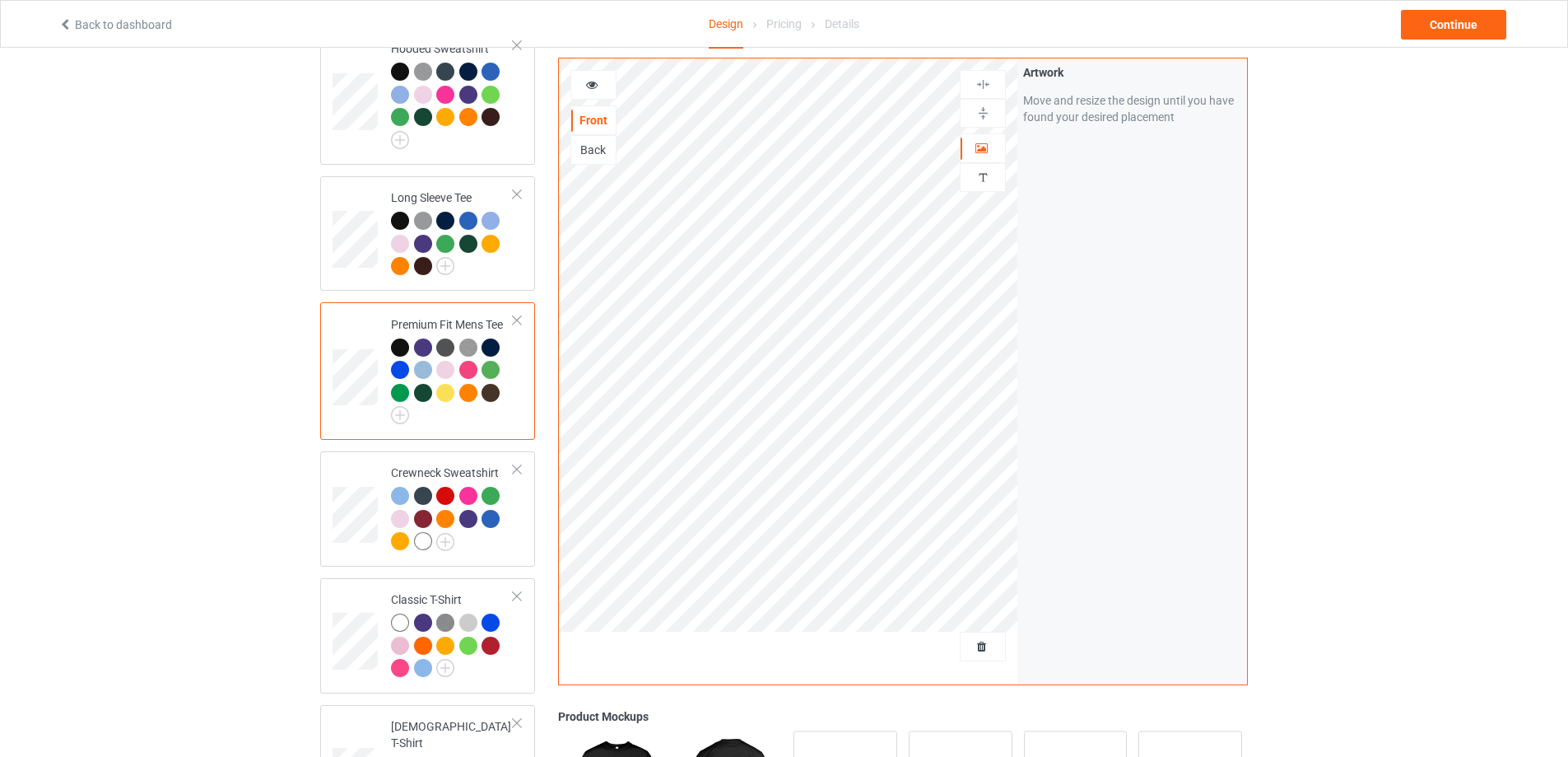
scroll to position [275, 0]
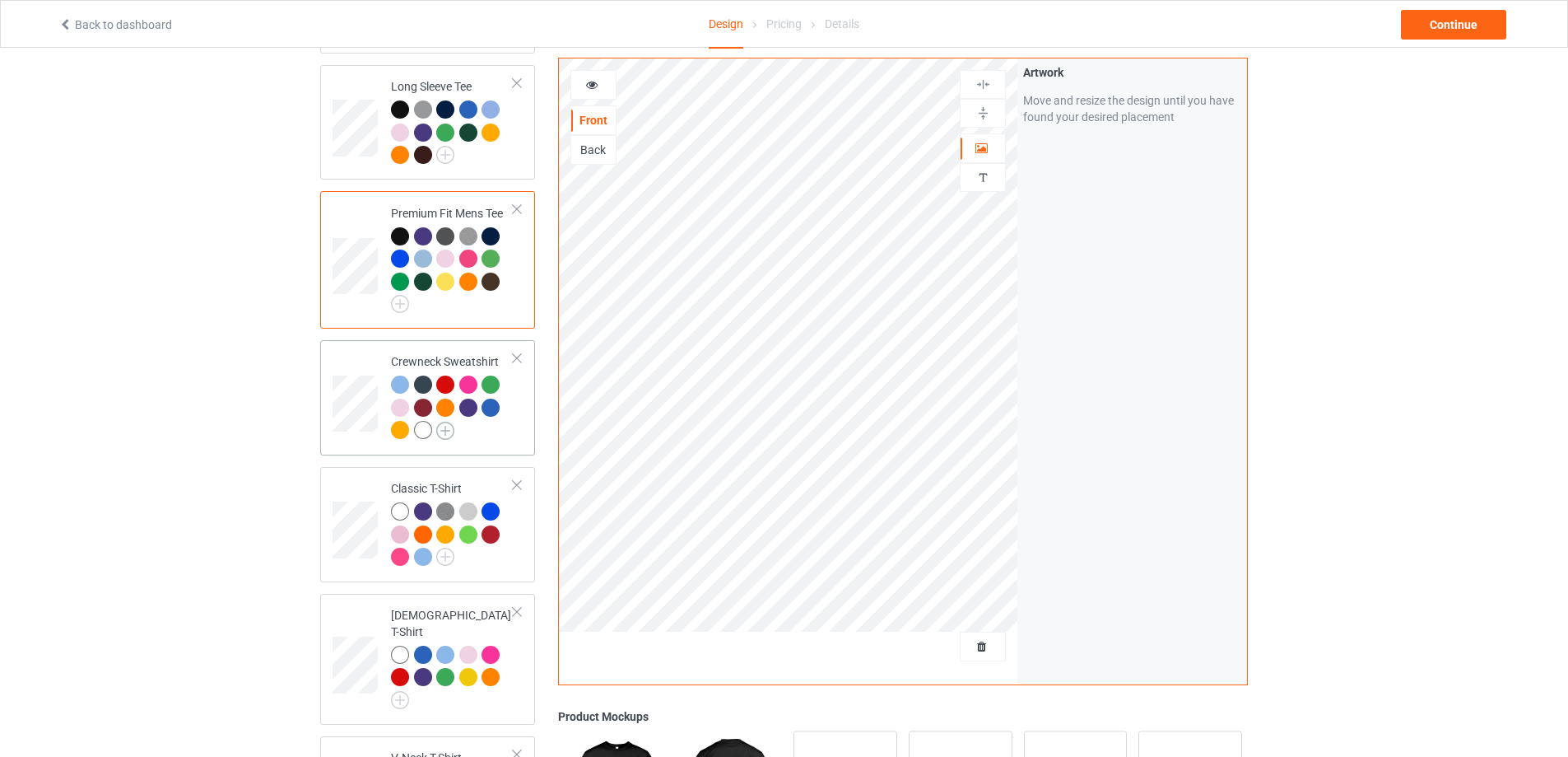
click at [451, 433] on img at bounding box center [445, 430] width 18 height 18
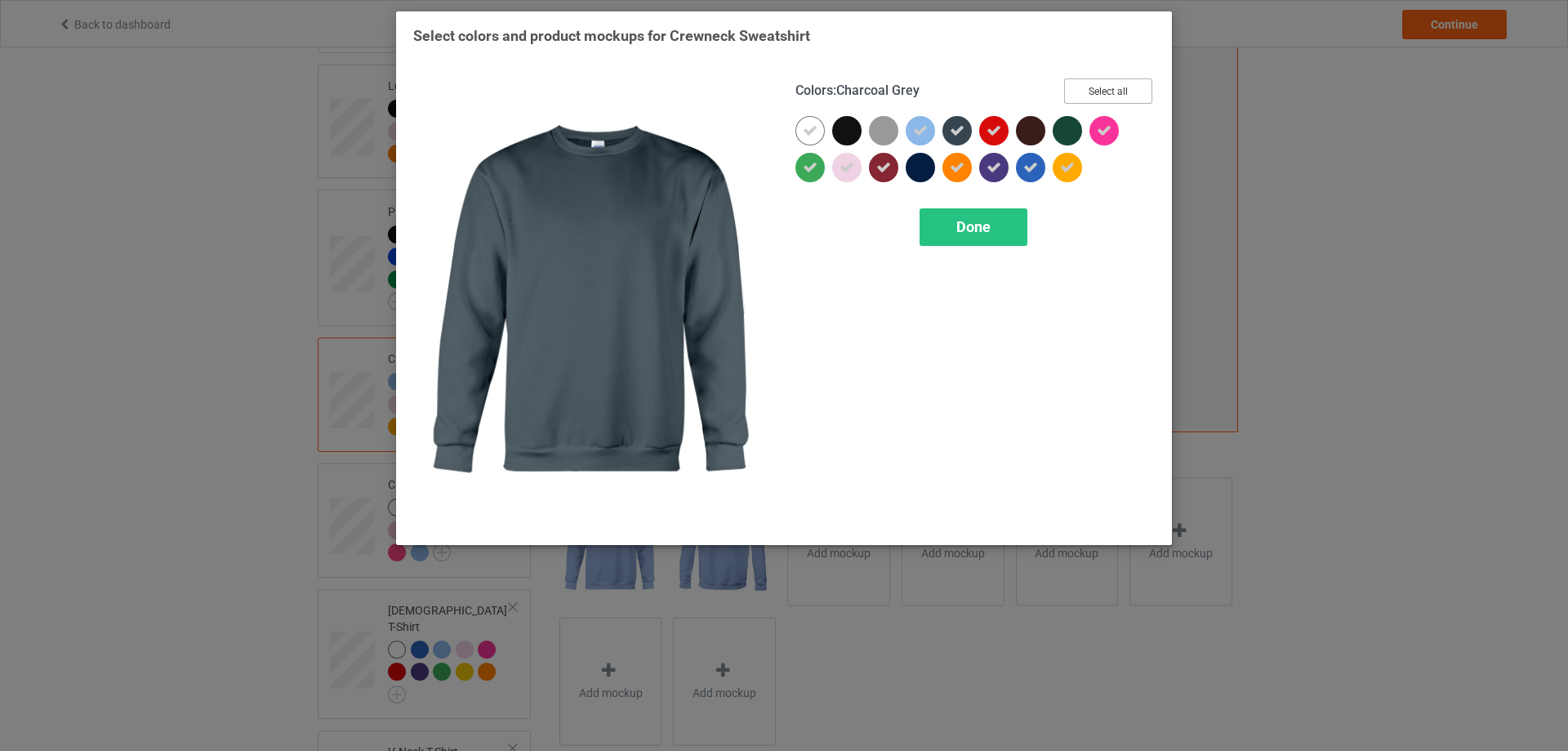
click at [1128, 93] on button "Select all" at bounding box center [1108, 91] width 88 height 25
click at [1128, 93] on button "Reset to Default" at bounding box center [1093, 91] width 118 height 25
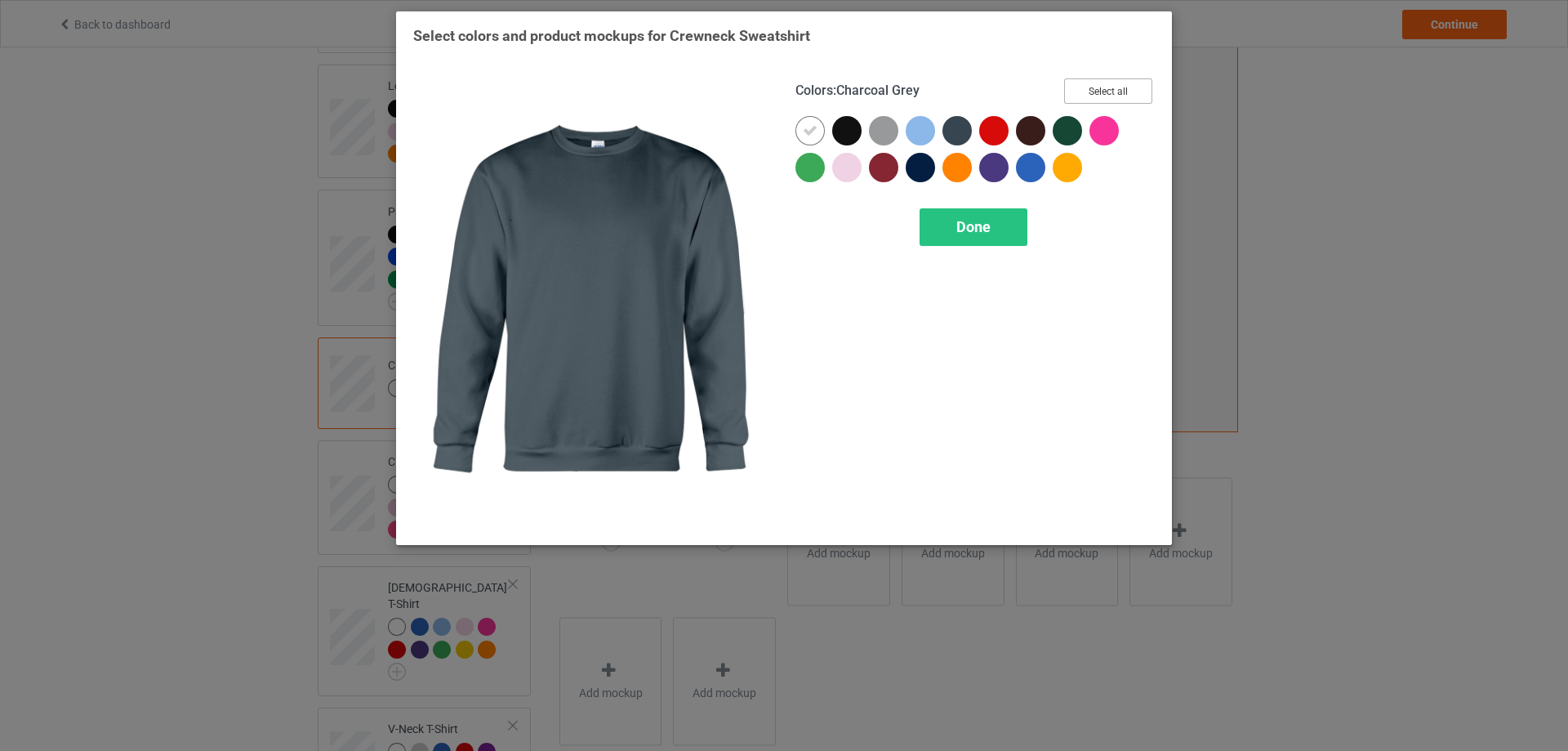
click at [1128, 93] on button "Select all" at bounding box center [1108, 91] width 88 height 25
click at [1128, 93] on button "Reset to Default" at bounding box center [1093, 91] width 118 height 25
click at [1128, 93] on button "Select all" at bounding box center [1108, 91] width 88 height 25
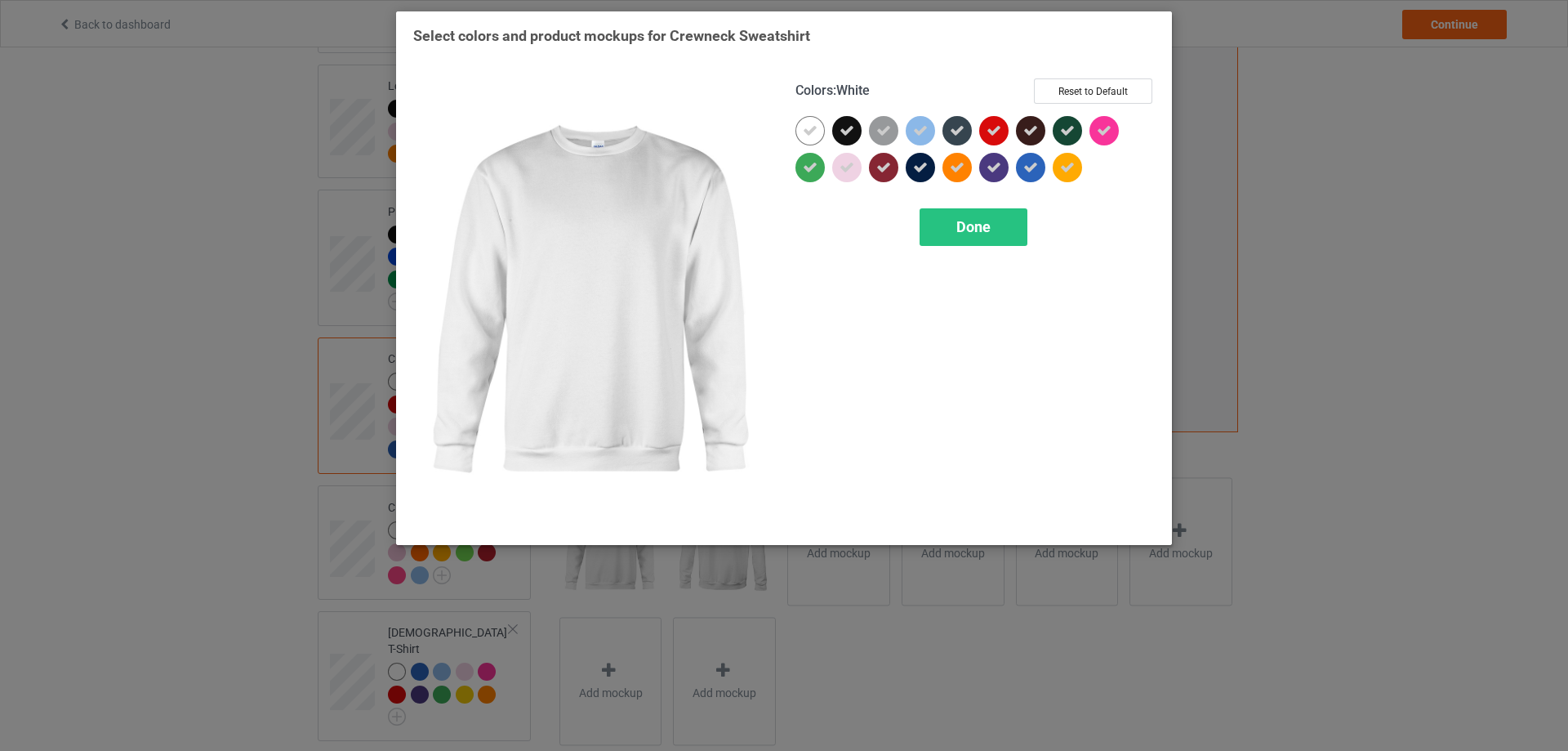
click at [811, 127] on icon at bounding box center [810, 131] width 15 height 15
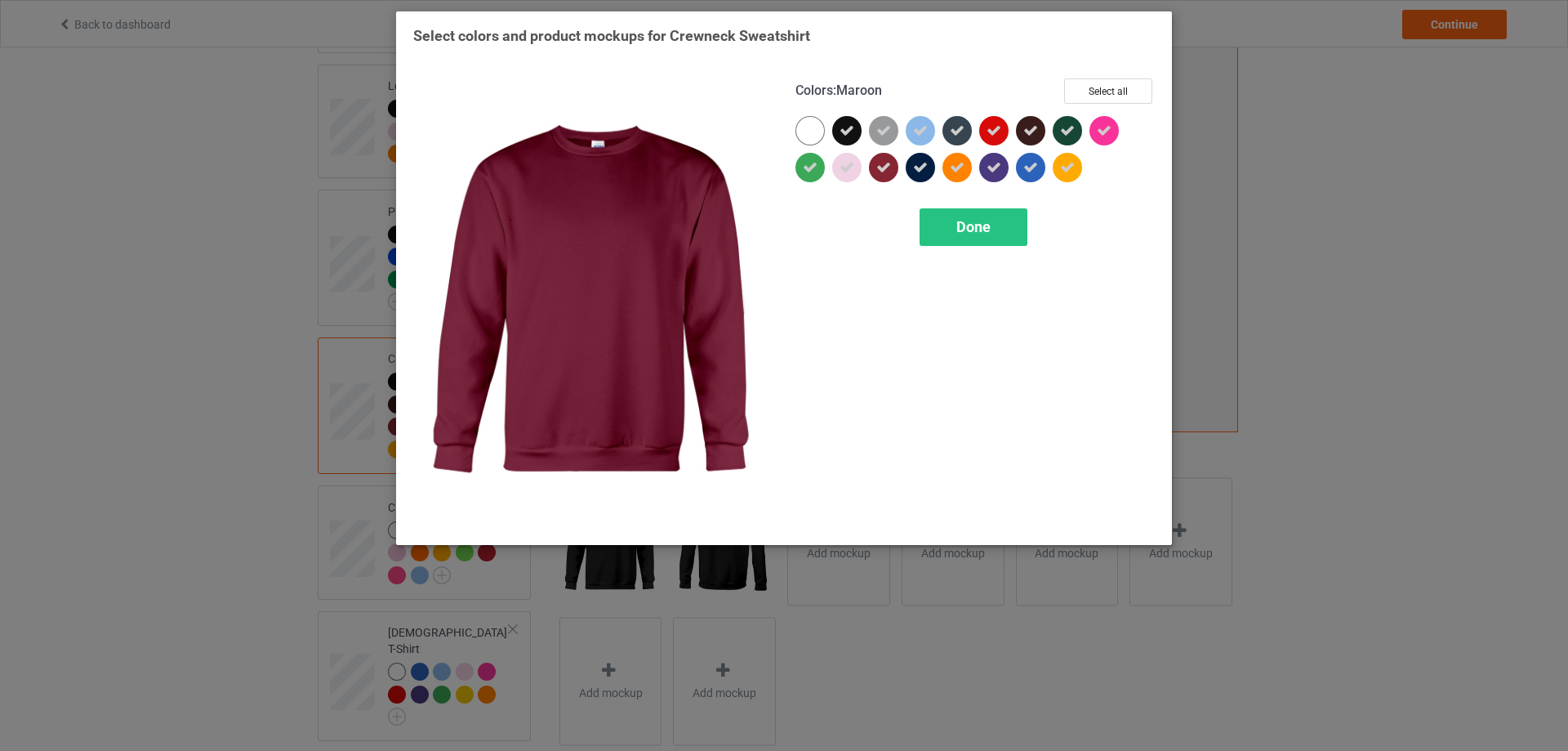
click at [884, 172] on icon at bounding box center [884, 168] width 15 height 15
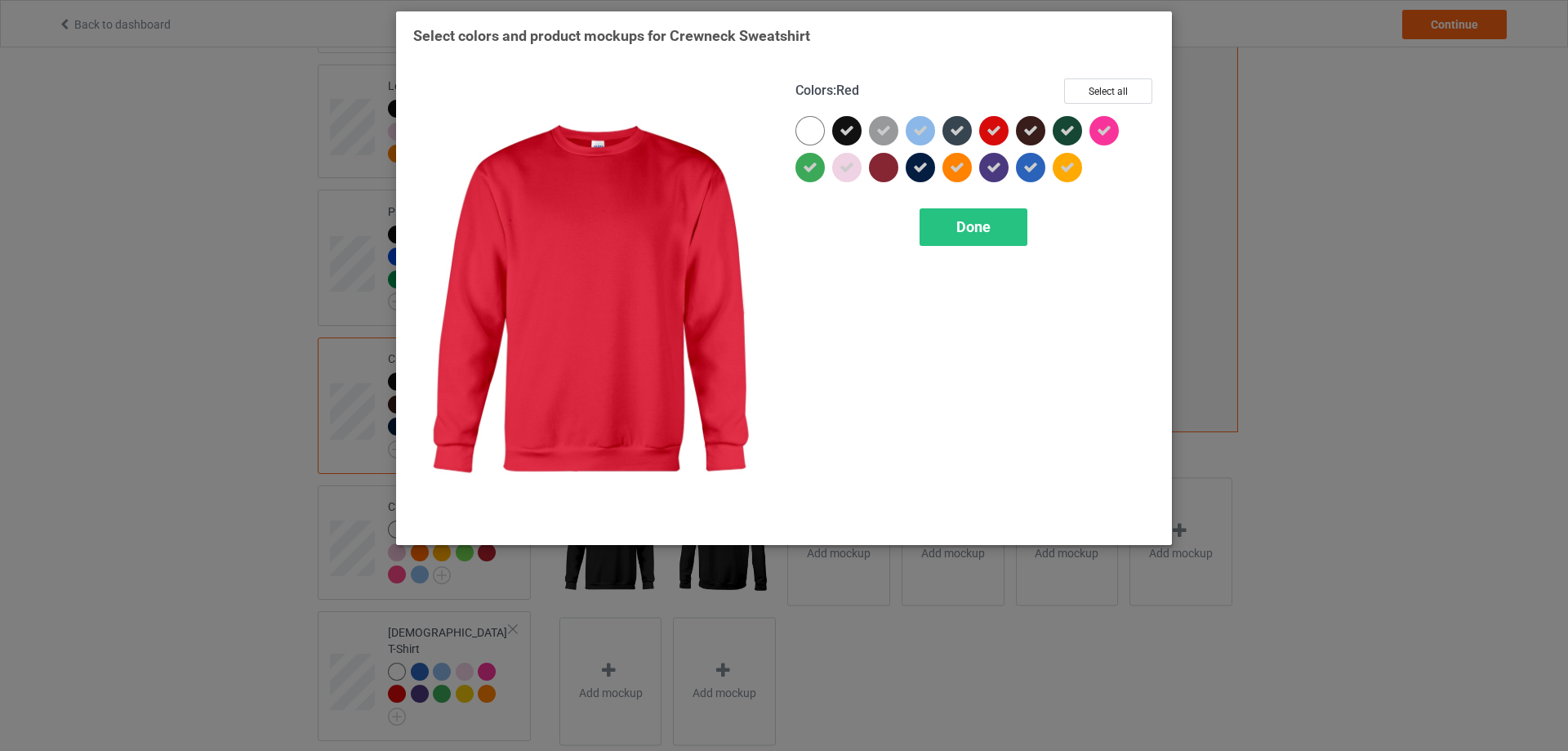
click at [996, 133] on icon at bounding box center [994, 131] width 15 height 15
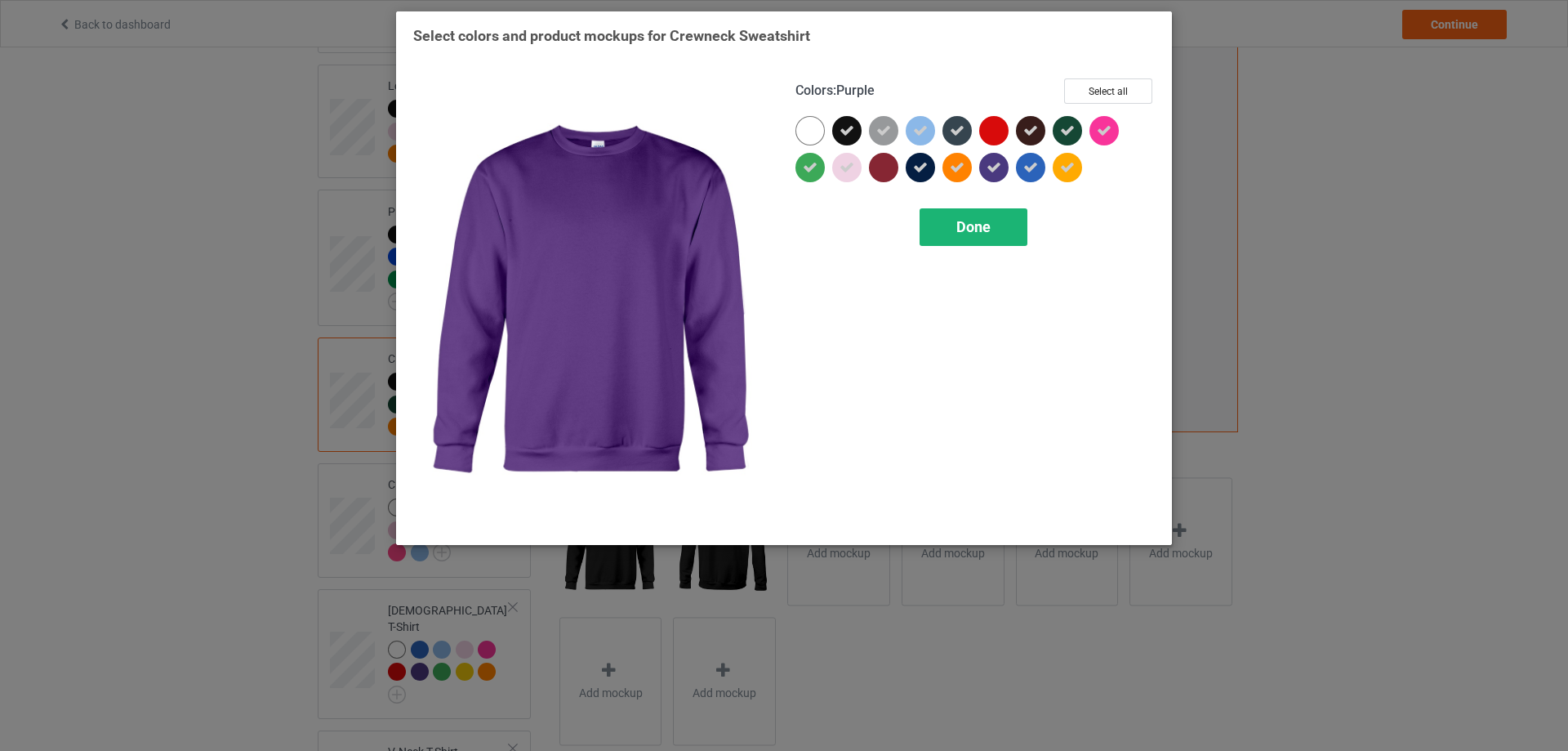
click at [1001, 221] on div "Done" at bounding box center [973, 227] width 108 height 38
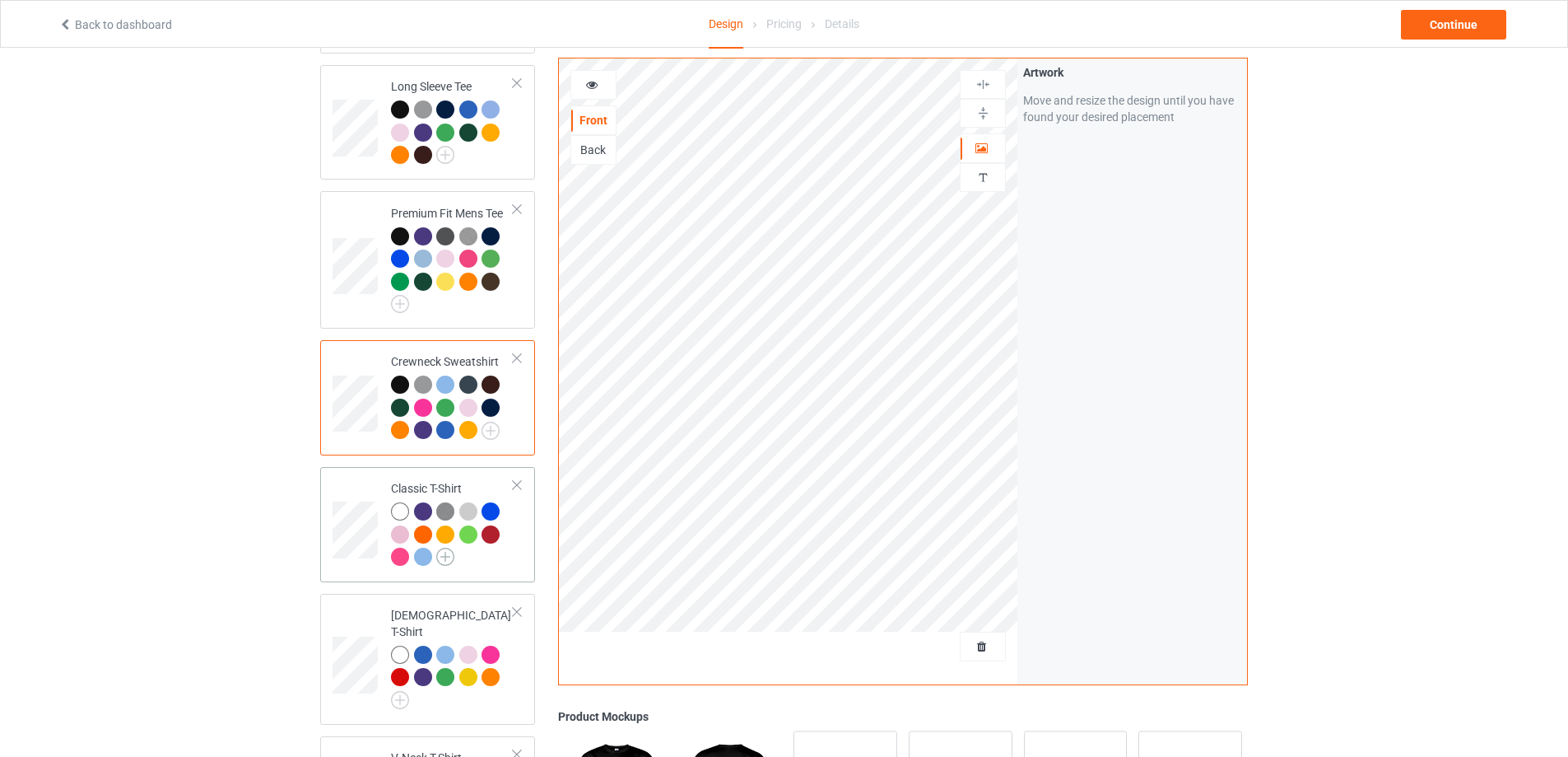
click at [442, 562] on img at bounding box center [445, 556] width 18 height 18
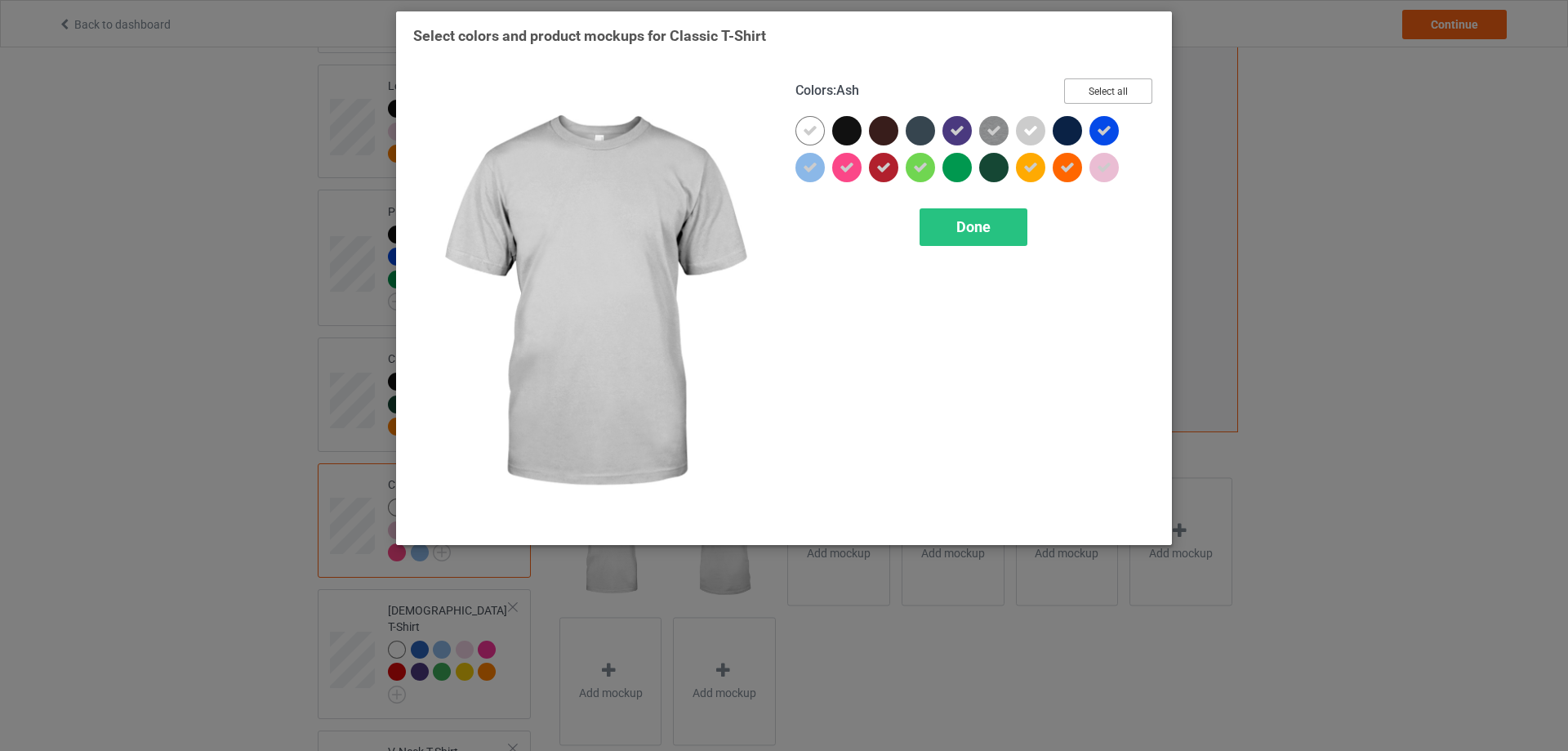
click at [1091, 88] on button "Select all" at bounding box center [1108, 91] width 88 height 25
click at [1091, 88] on button "Reset to Default" at bounding box center [1093, 91] width 118 height 25
click at [1091, 88] on button "Select all" at bounding box center [1108, 91] width 88 height 25
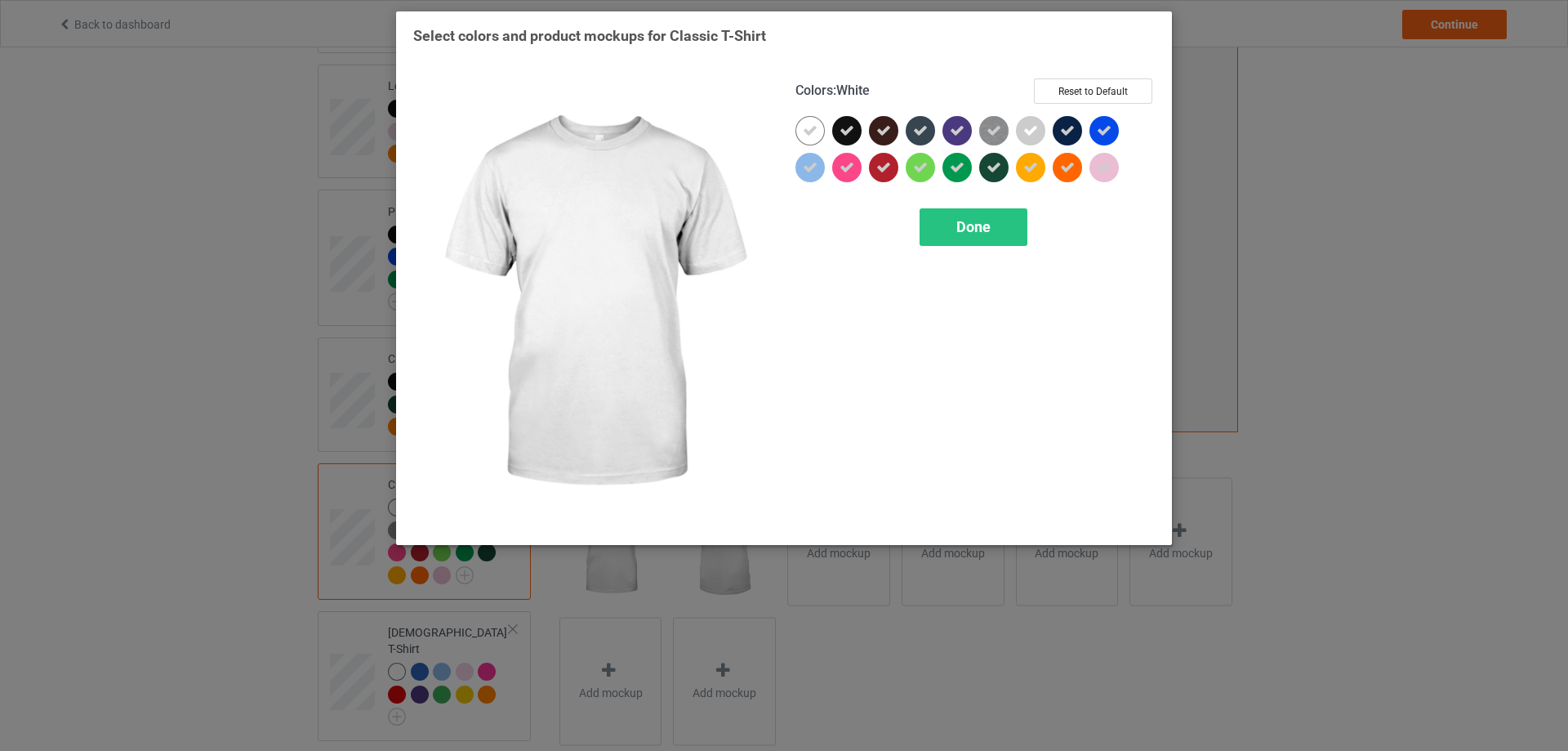
click at [810, 131] on icon at bounding box center [810, 131] width 15 height 15
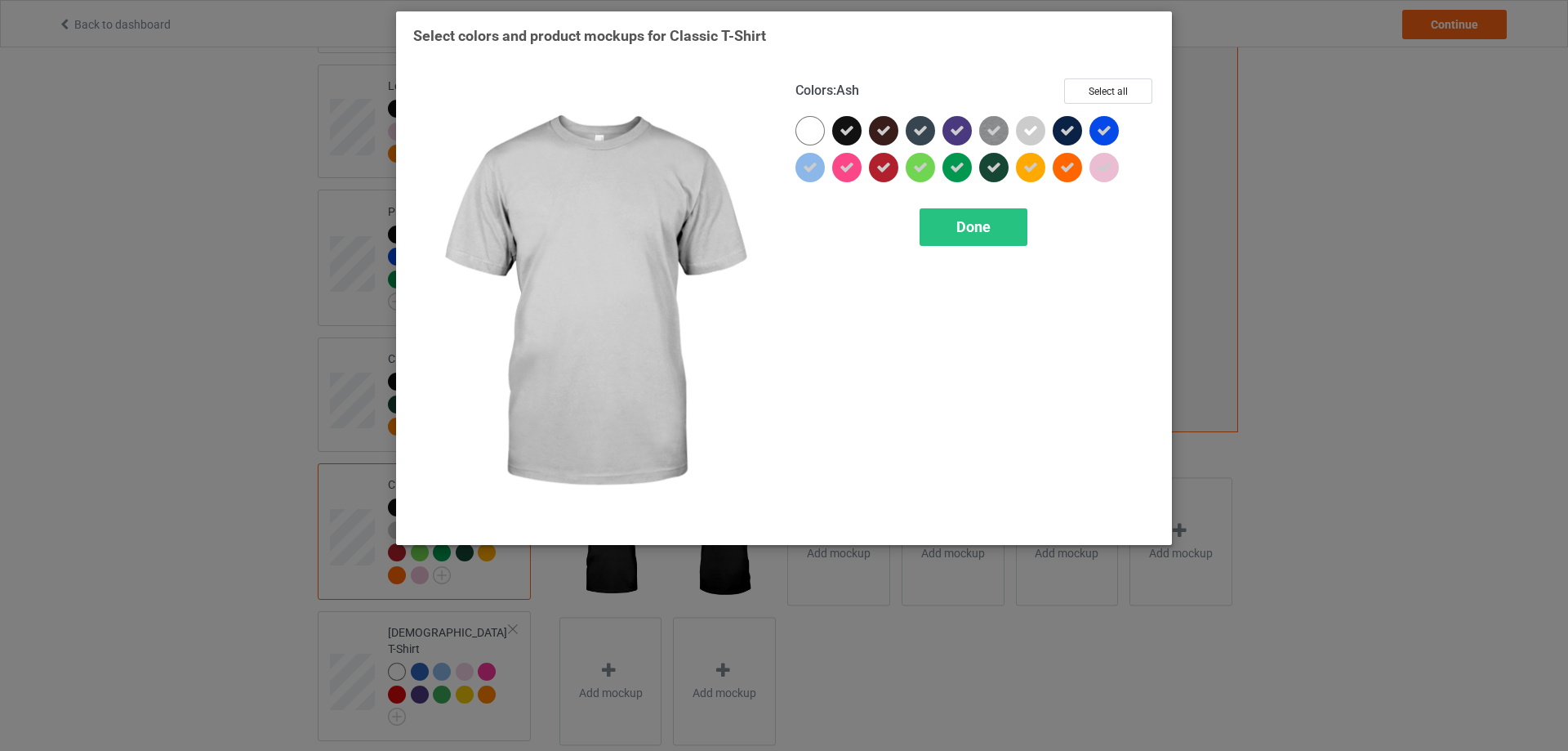
click at [1030, 137] on icon at bounding box center [1031, 131] width 15 height 15
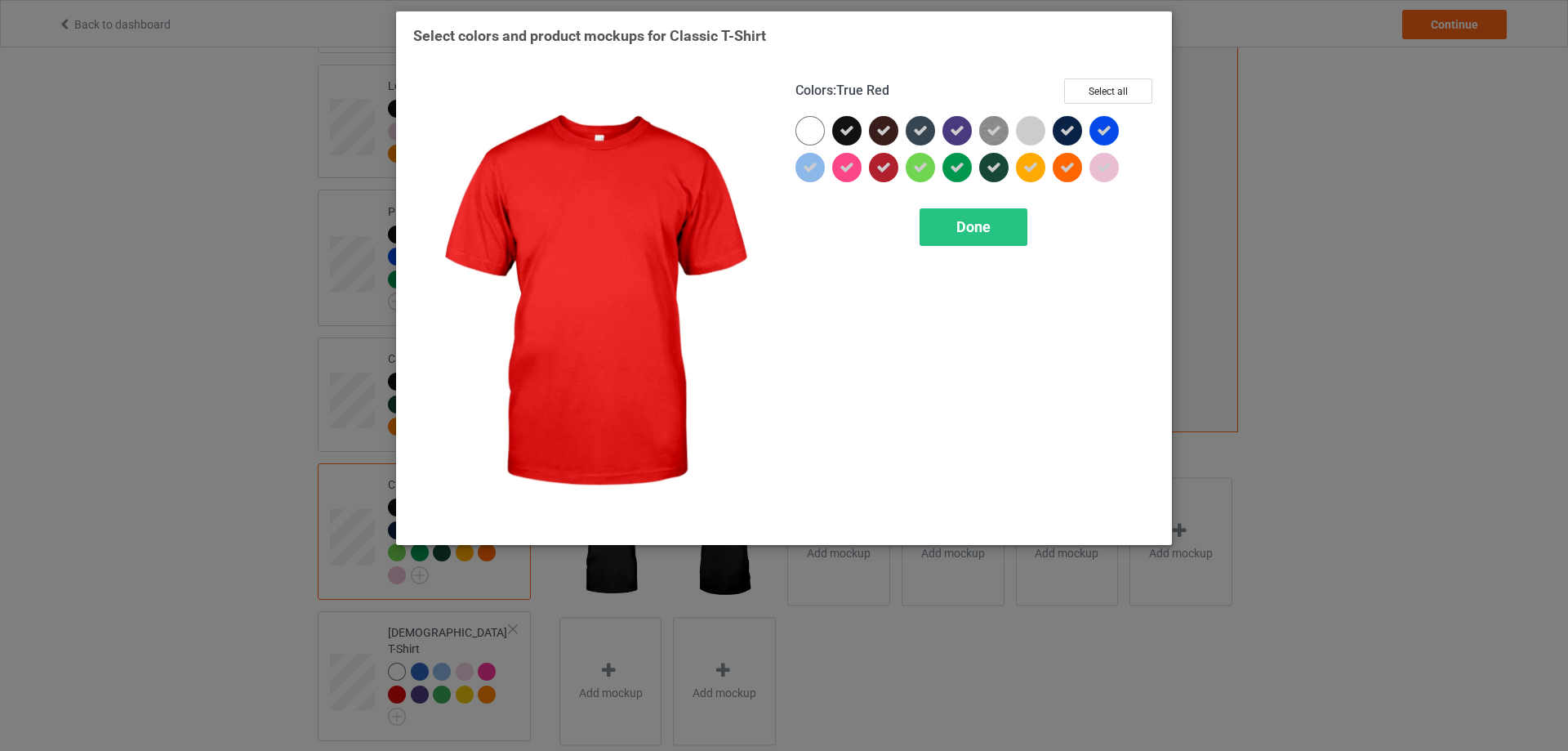
click at [884, 179] on div at bounding box center [883, 167] width 29 height 29
click at [975, 231] on span "Done" at bounding box center [973, 226] width 34 height 17
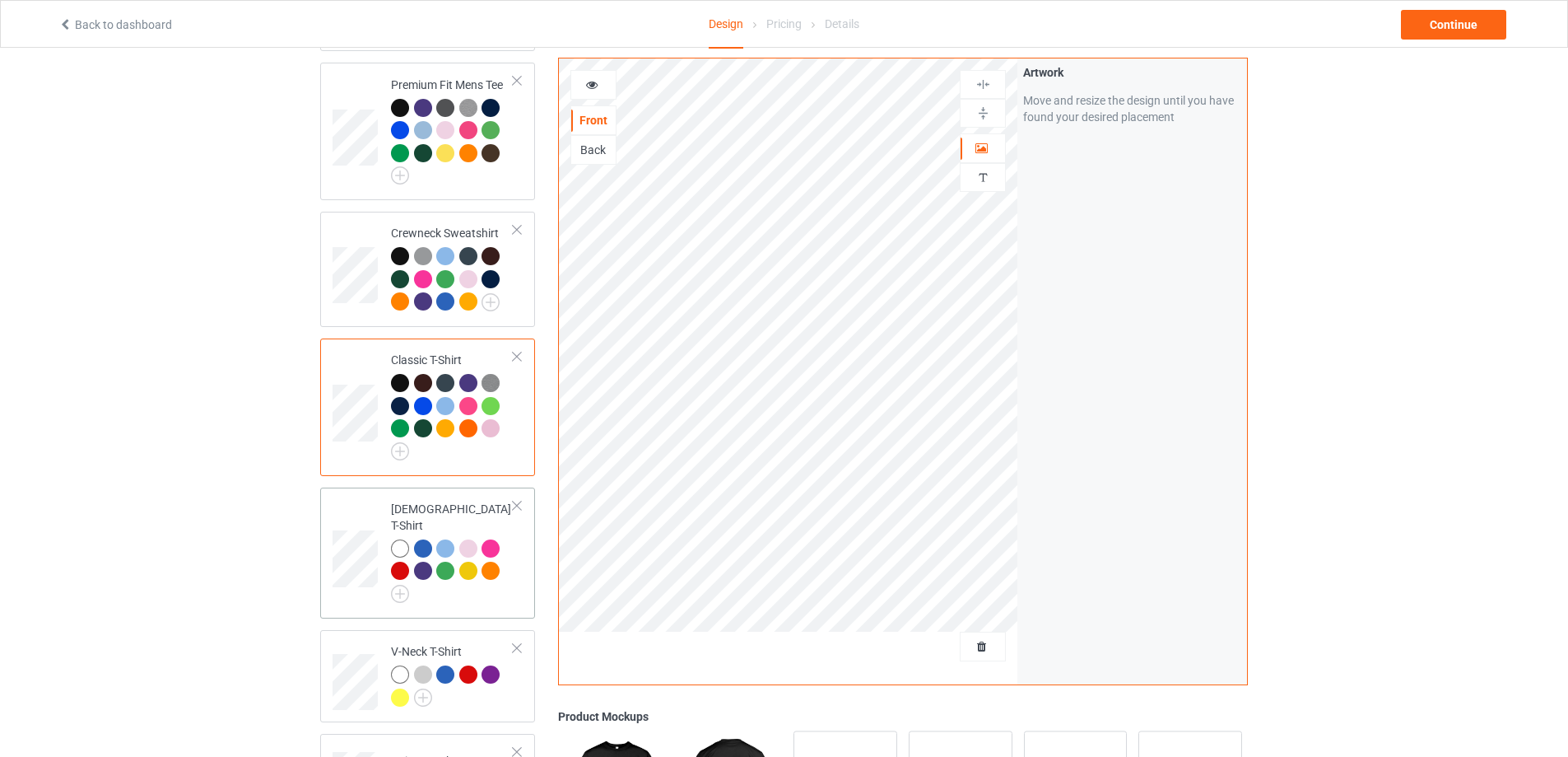
scroll to position [549, 0]
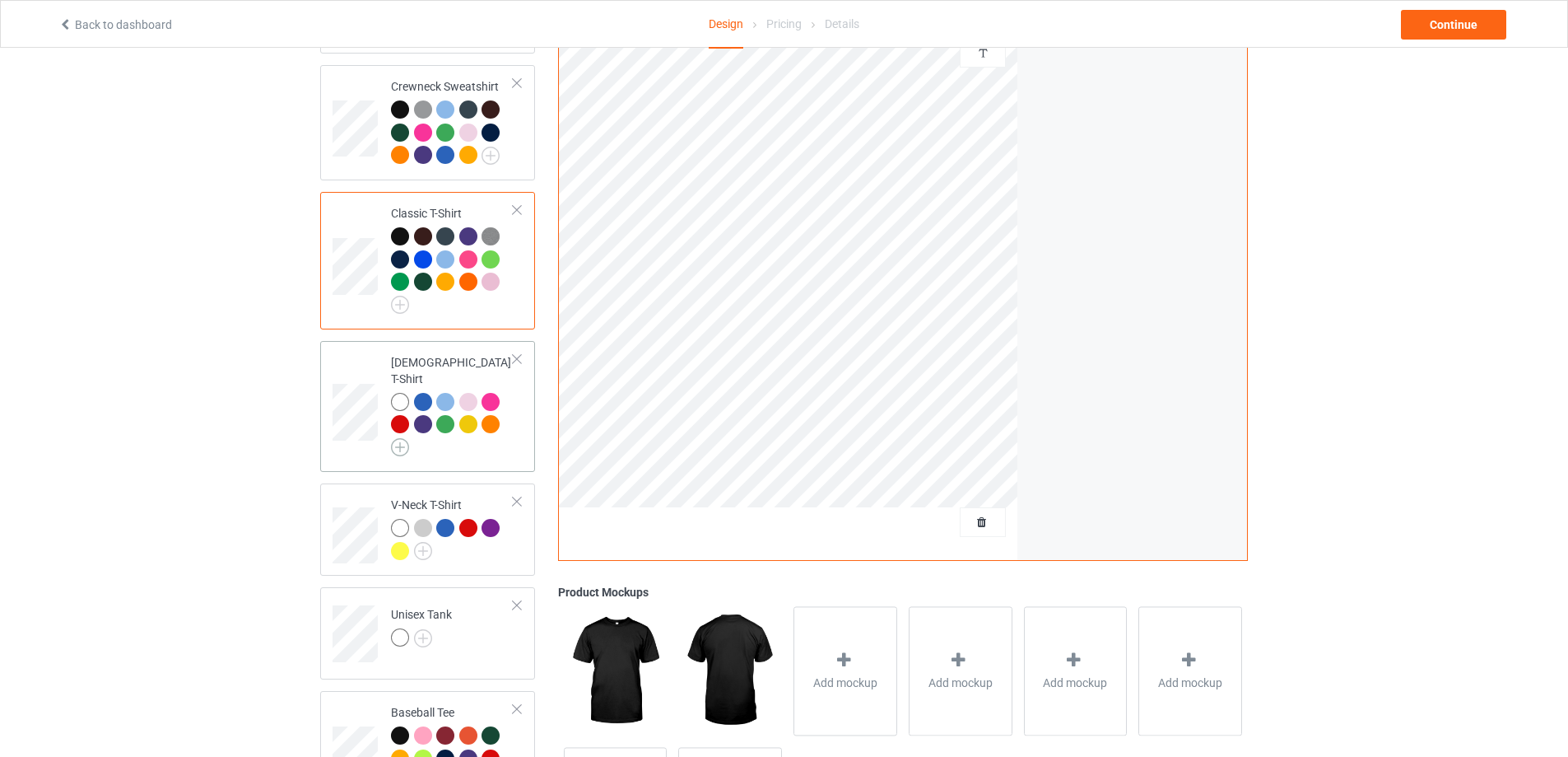
click at [402, 438] on img at bounding box center [399, 446] width 18 height 18
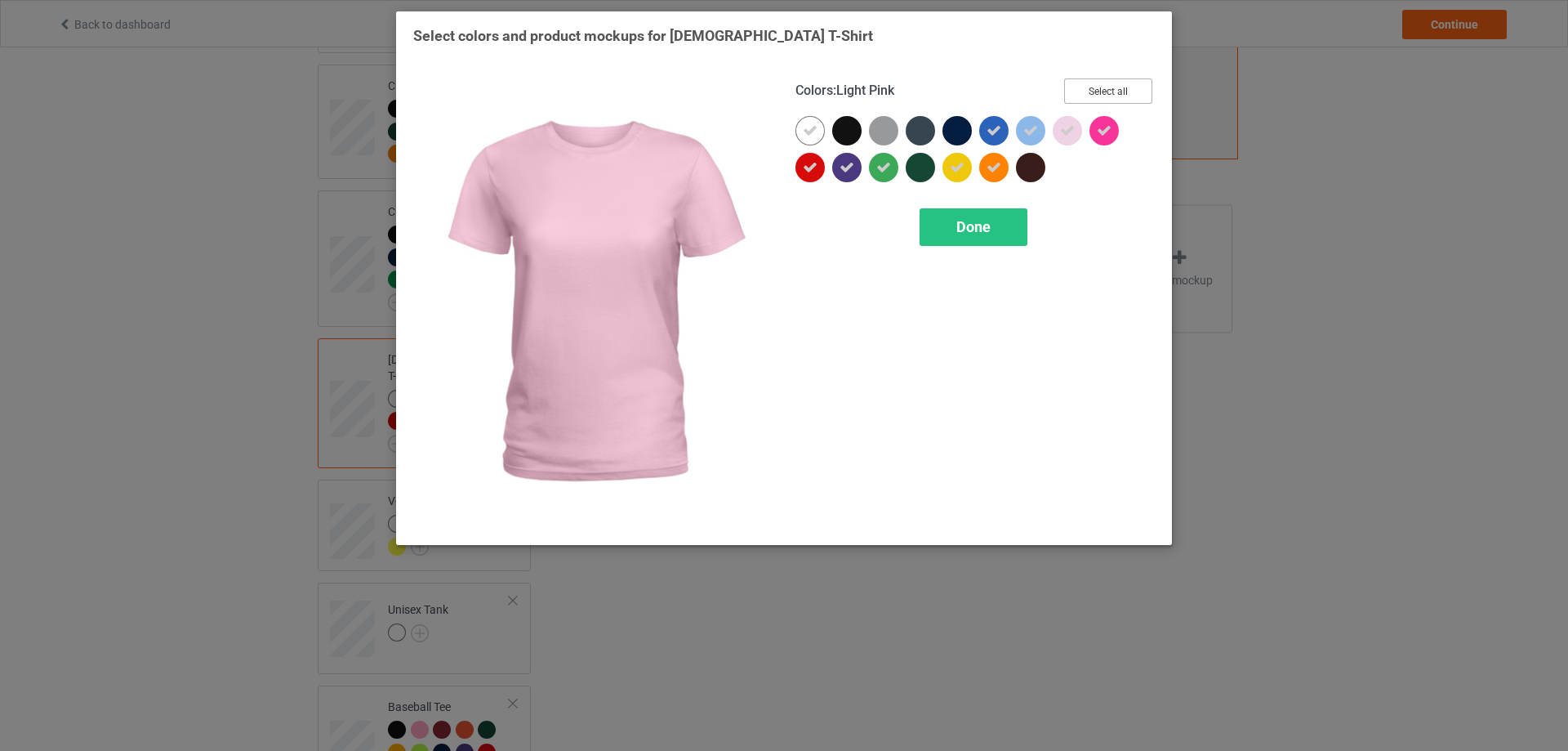
click at [1141, 90] on button "Select all" at bounding box center [1108, 91] width 88 height 25
click at [1141, 90] on button "Reset to Default" at bounding box center [1093, 91] width 118 height 25
click at [1141, 90] on button "Select all" at bounding box center [1108, 91] width 88 height 25
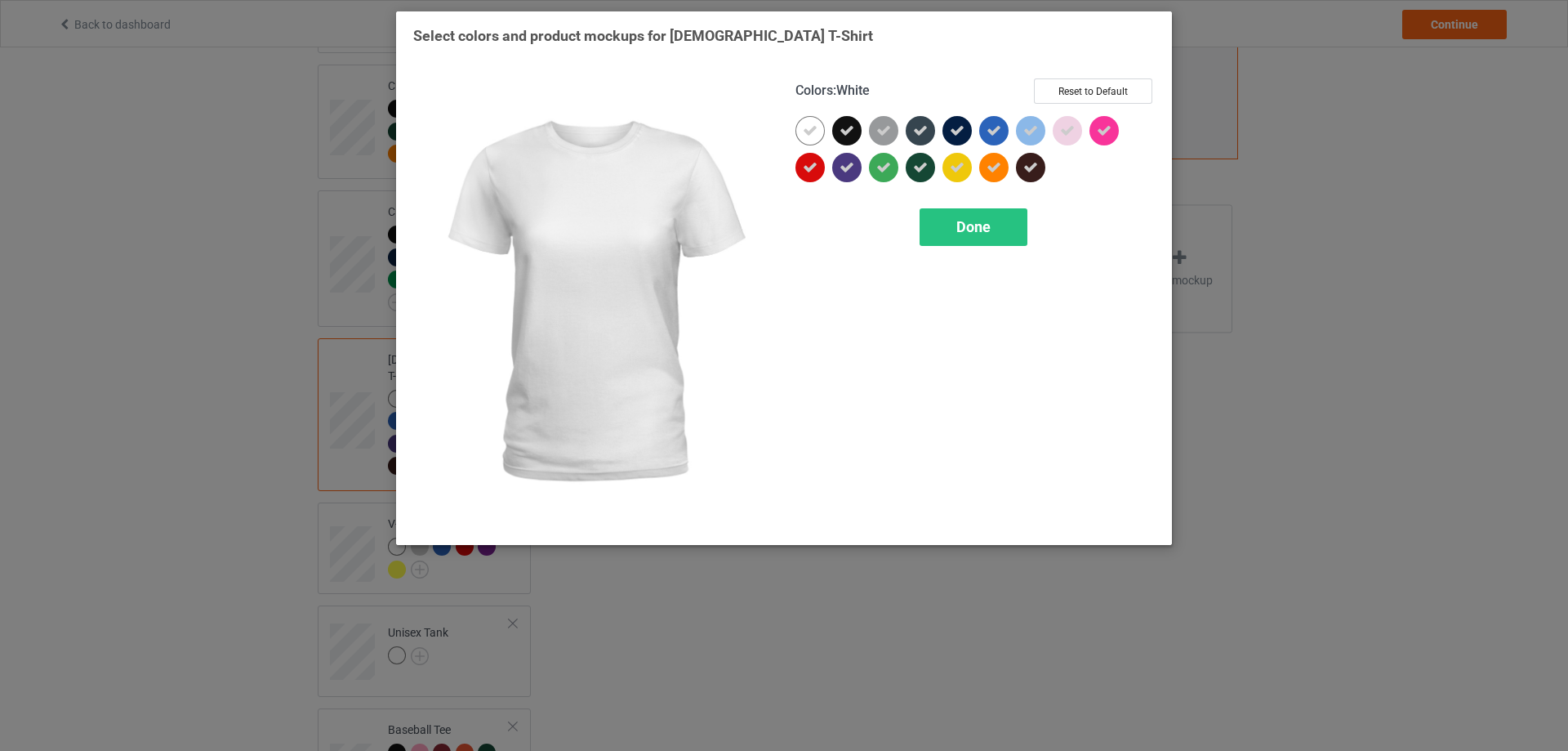
click at [805, 131] on icon at bounding box center [810, 131] width 15 height 15
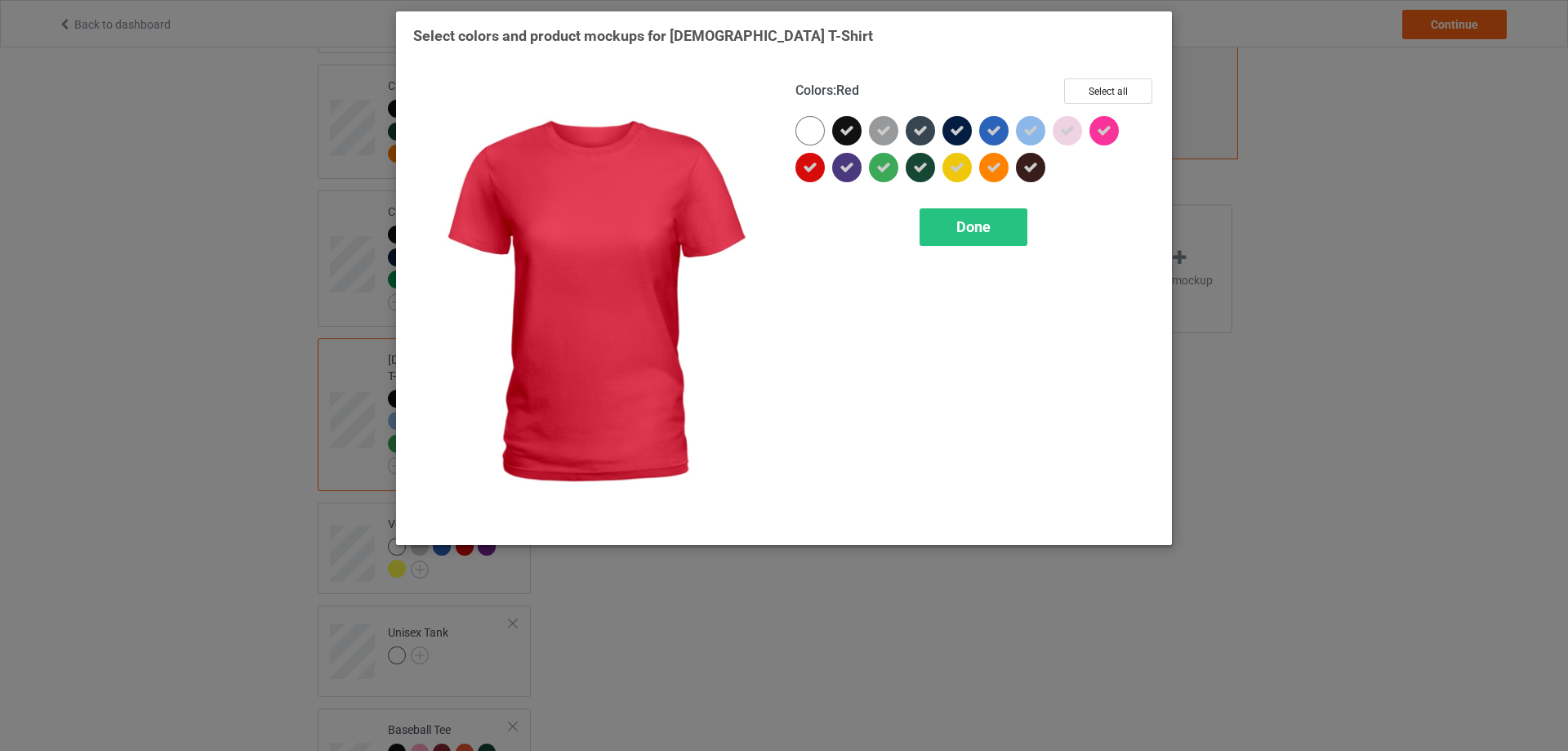
click at [810, 177] on div at bounding box center [810, 167] width 29 height 29
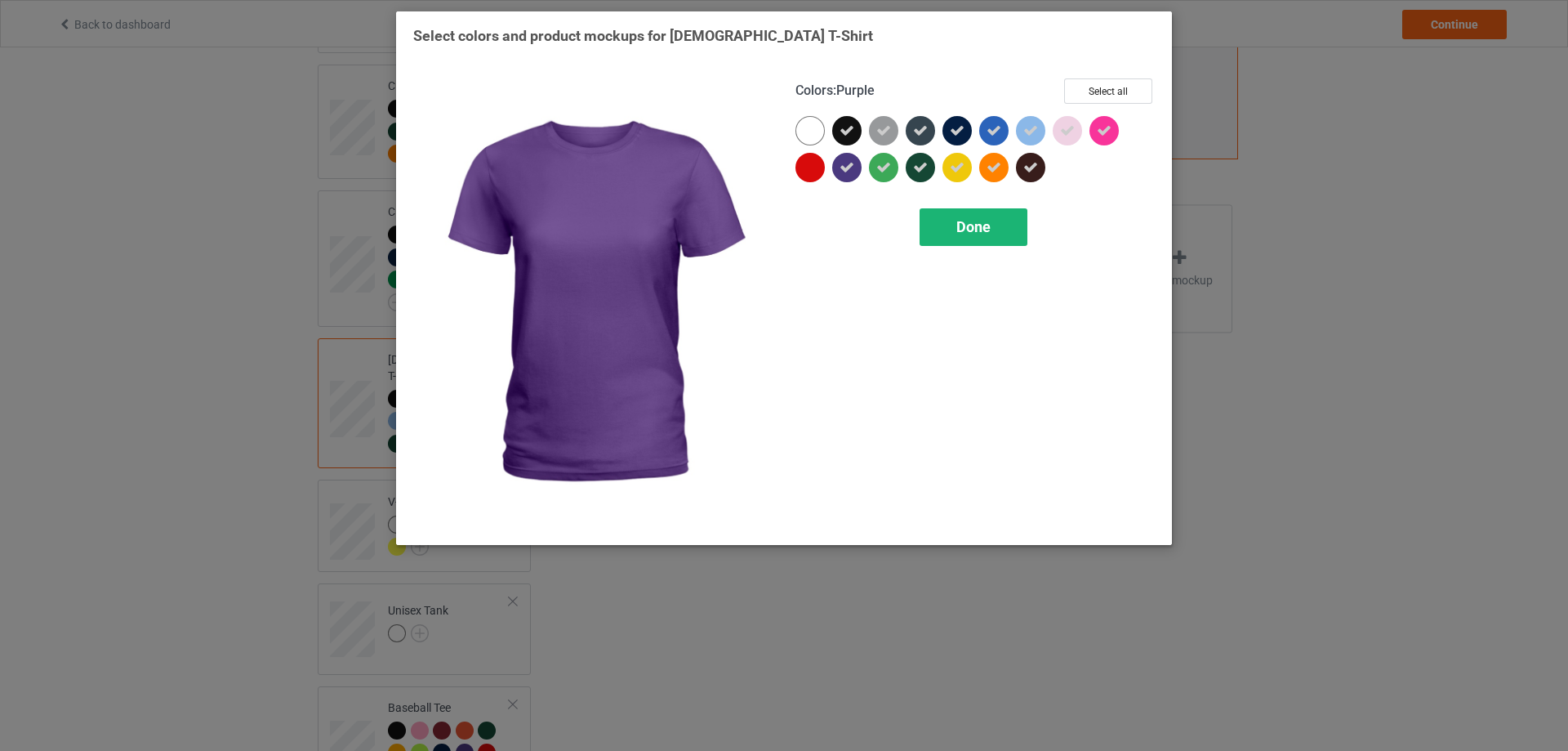
click at [970, 231] on span "Done" at bounding box center [973, 226] width 34 height 17
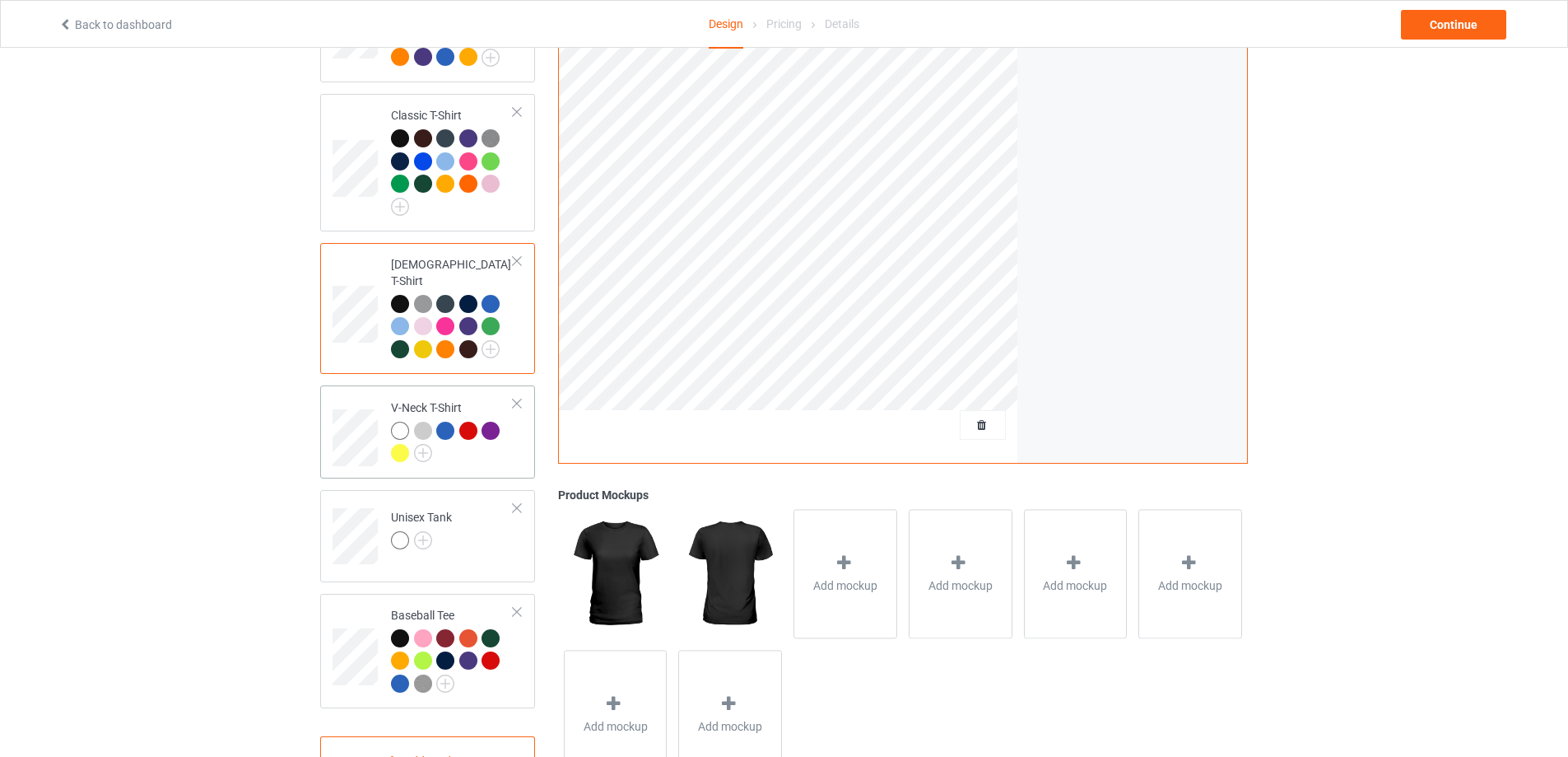
scroll to position [686, 0]
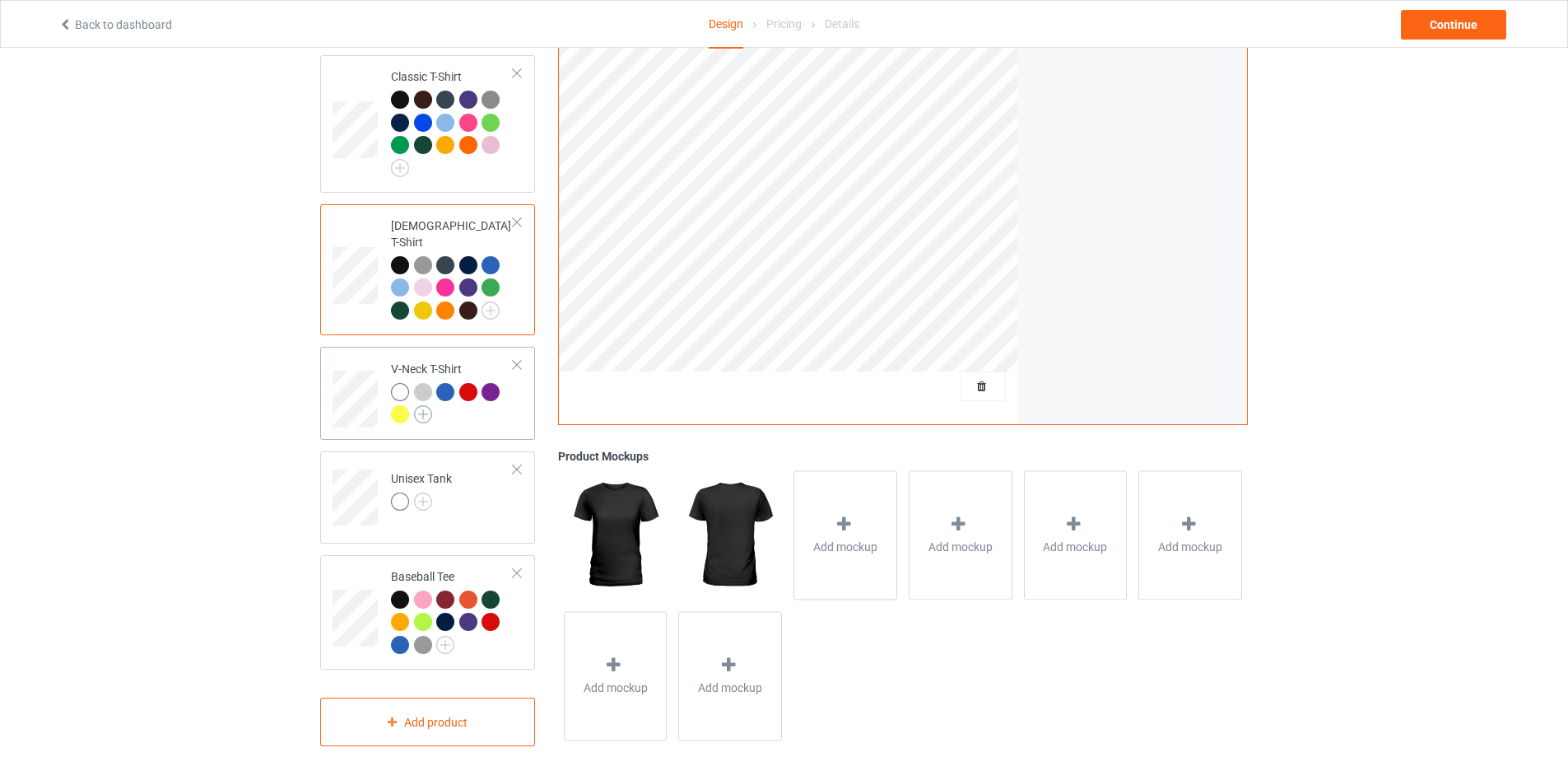
click at [420, 406] on img at bounding box center [422, 414] width 18 height 18
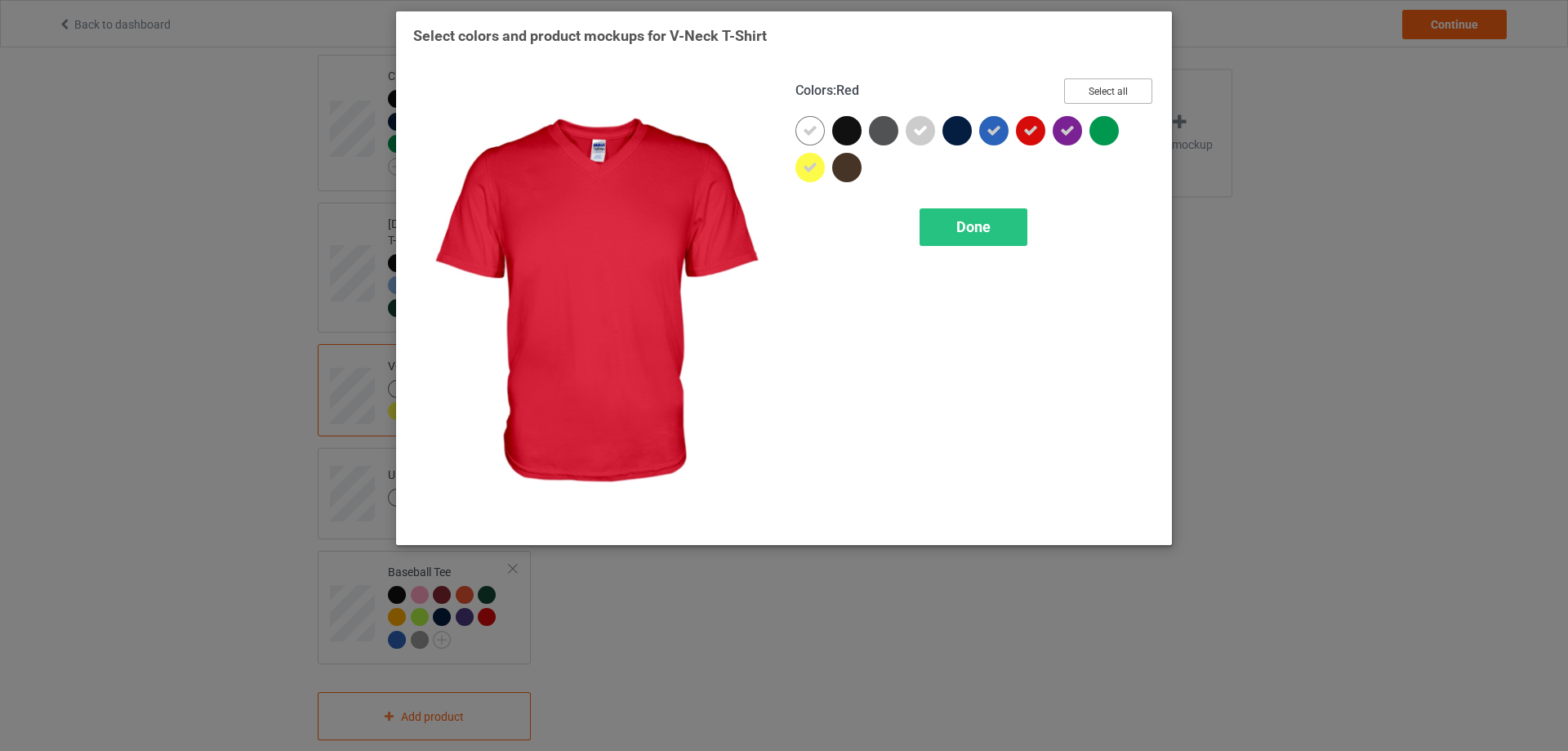
click at [1092, 91] on button "Select all" at bounding box center [1108, 91] width 88 height 25
click at [1092, 91] on button "Reset to Default" at bounding box center [1093, 91] width 118 height 25
click at [1092, 91] on button "Select all" at bounding box center [1108, 91] width 88 height 25
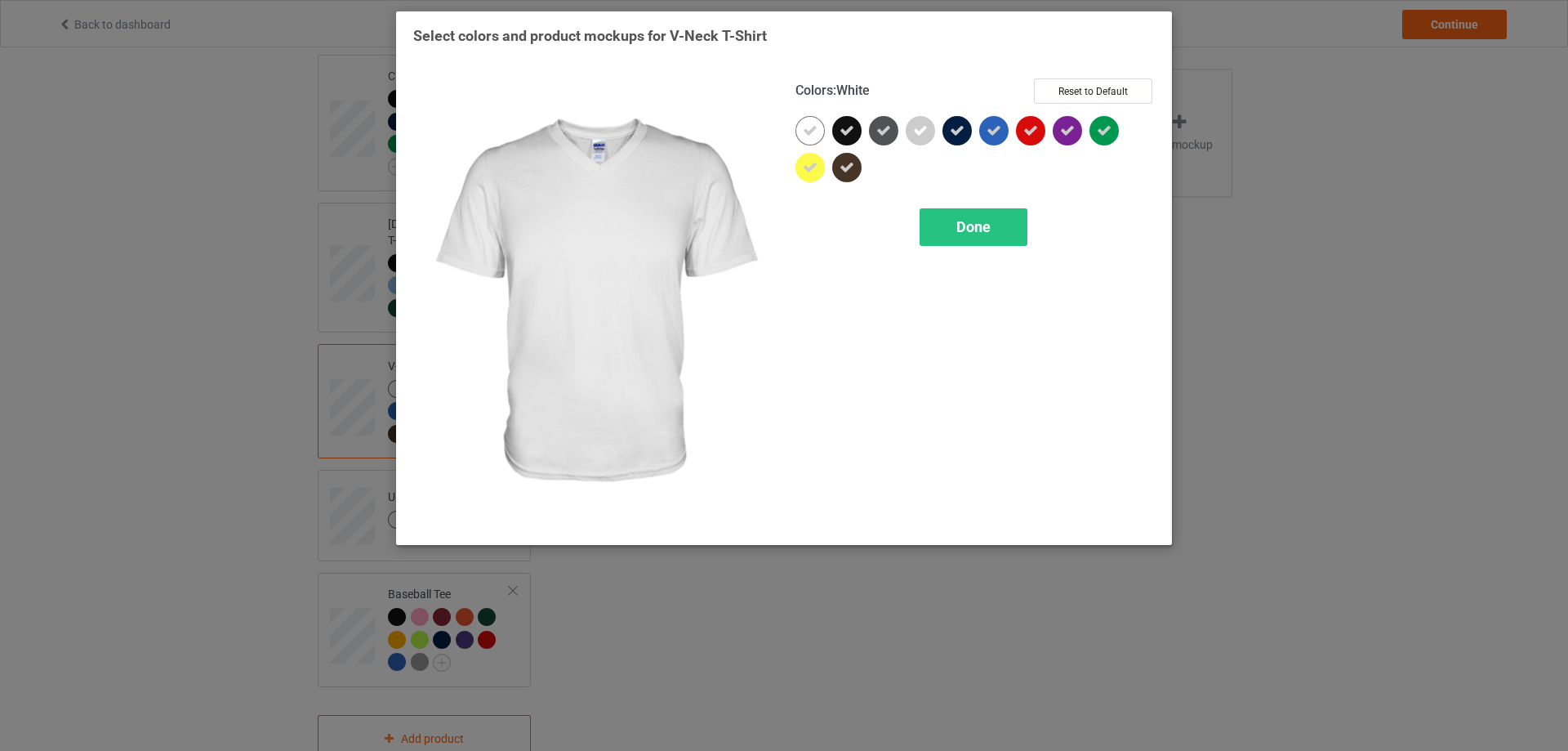
click at [805, 124] on icon at bounding box center [810, 131] width 15 height 15
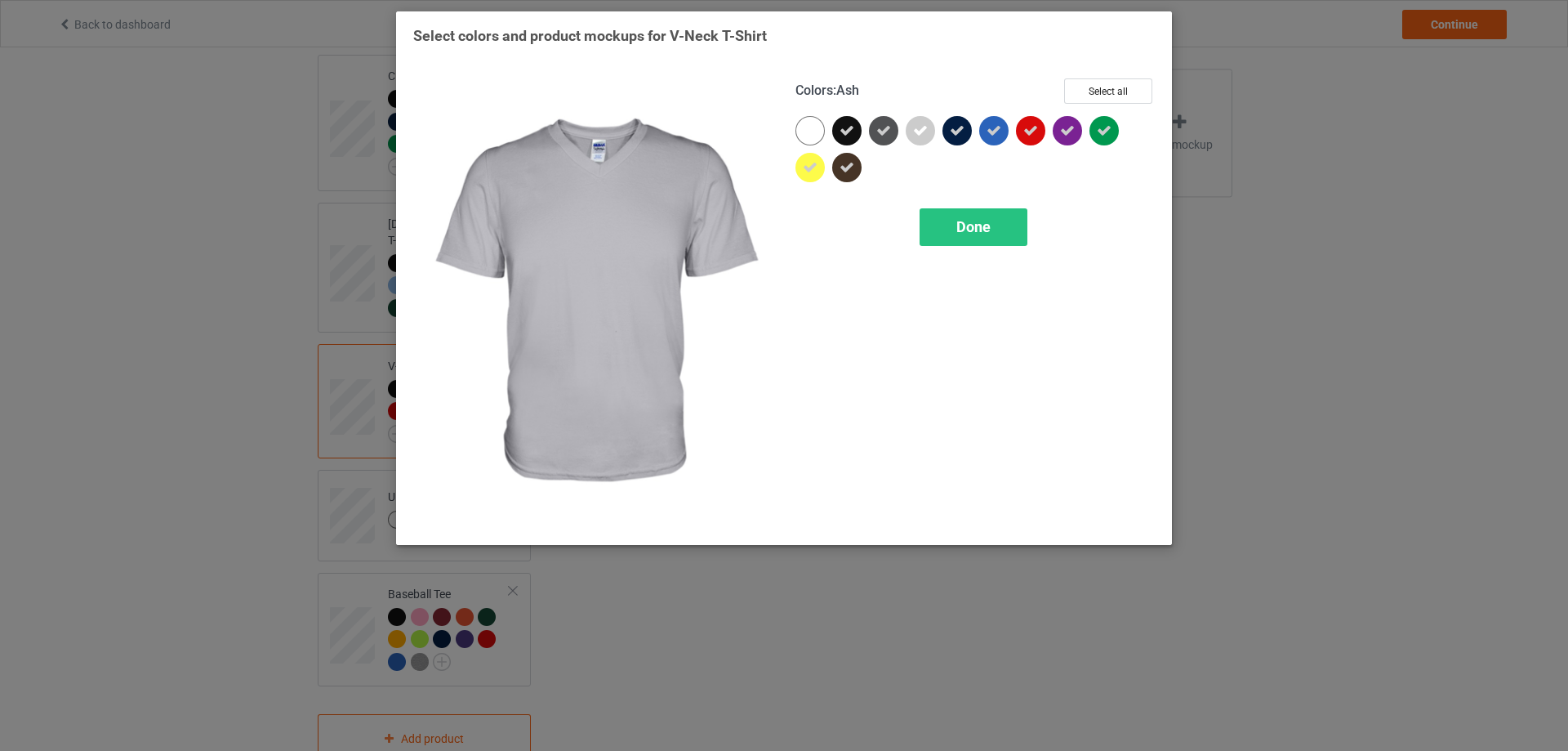
click at [919, 134] on icon at bounding box center [921, 131] width 15 height 15
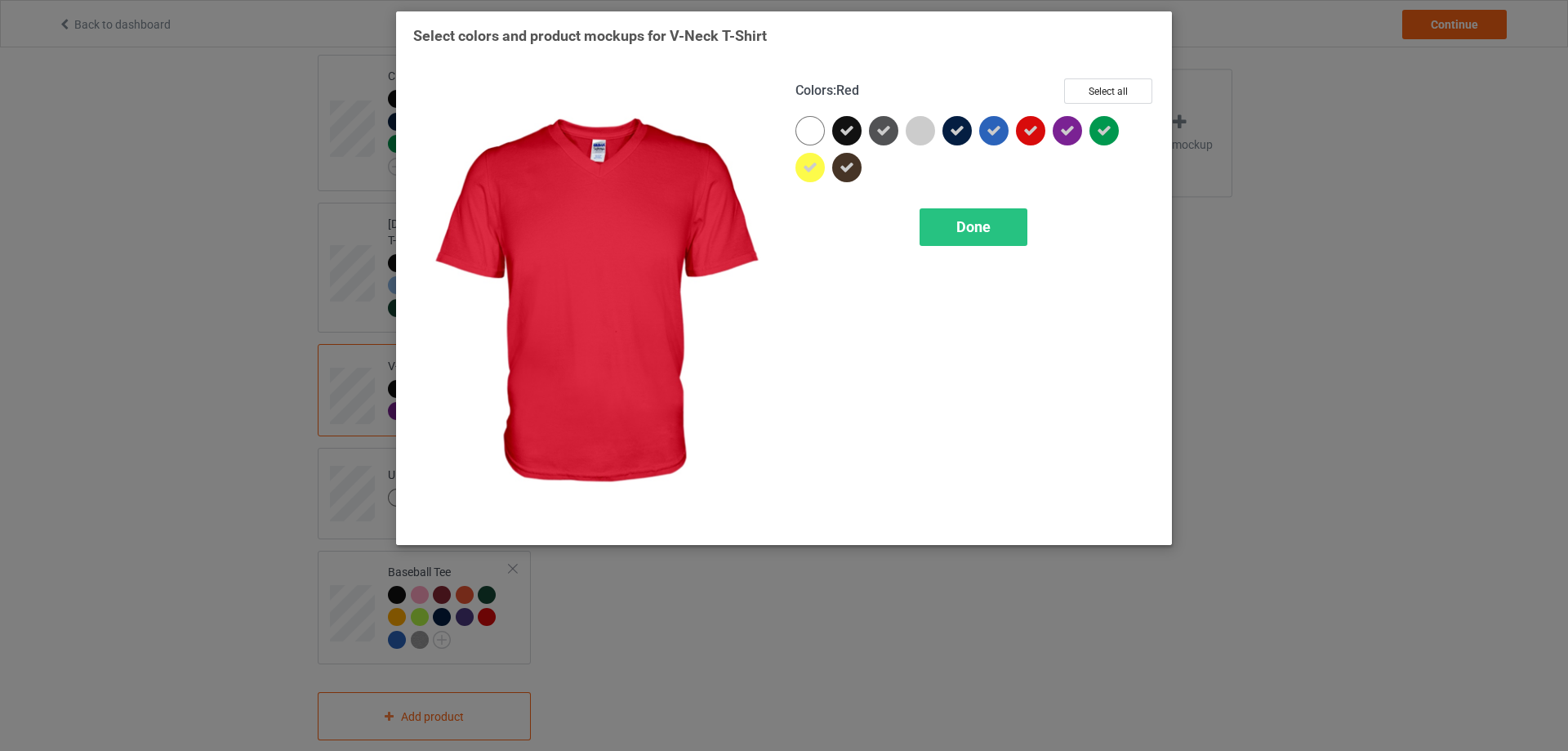
click at [1028, 136] on icon at bounding box center [1031, 131] width 15 height 15
click at [989, 231] on span "Done" at bounding box center [973, 226] width 34 height 17
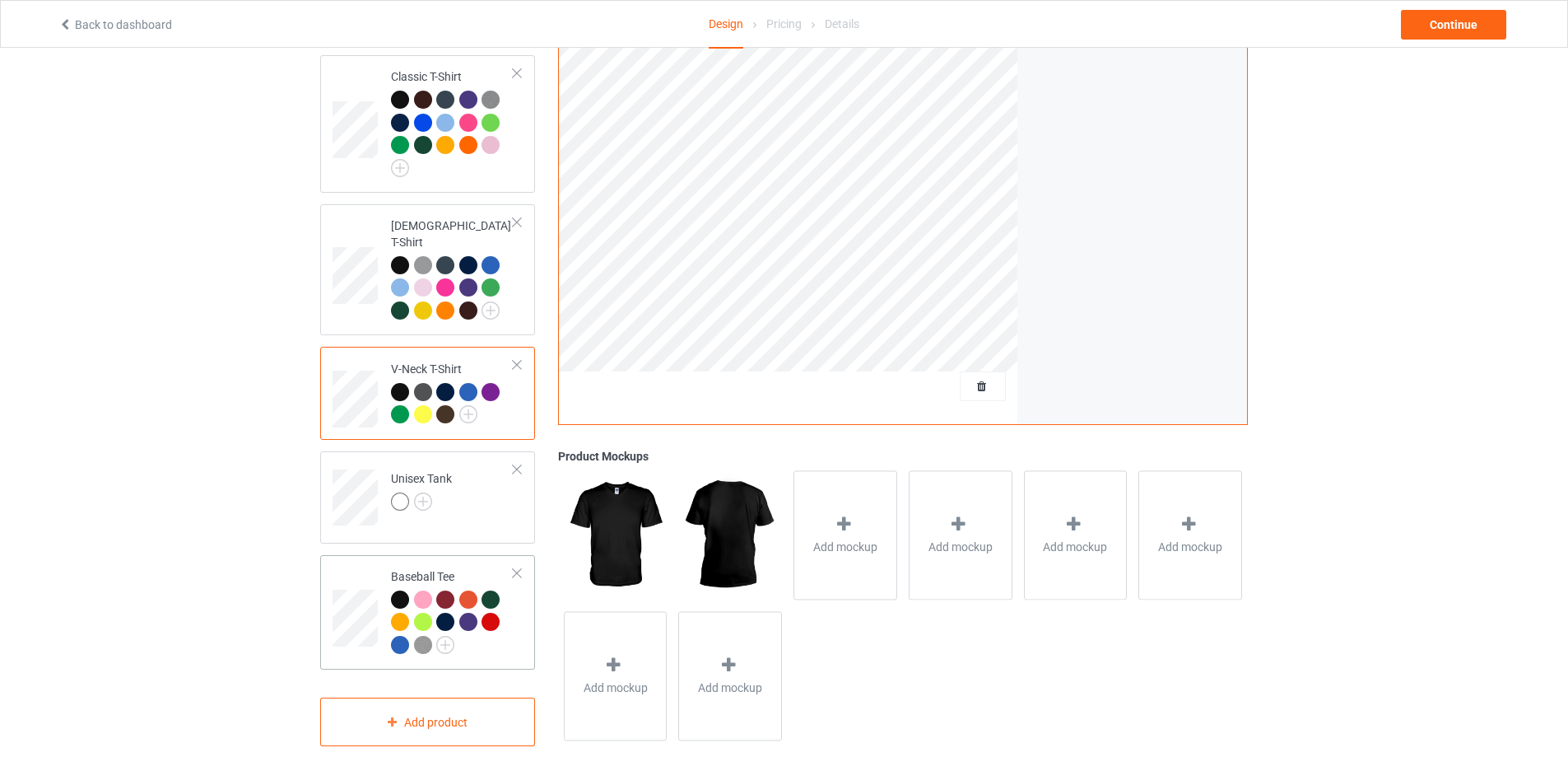
click at [513, 567] on div at bounding box center [517, 573] width 12 height 12
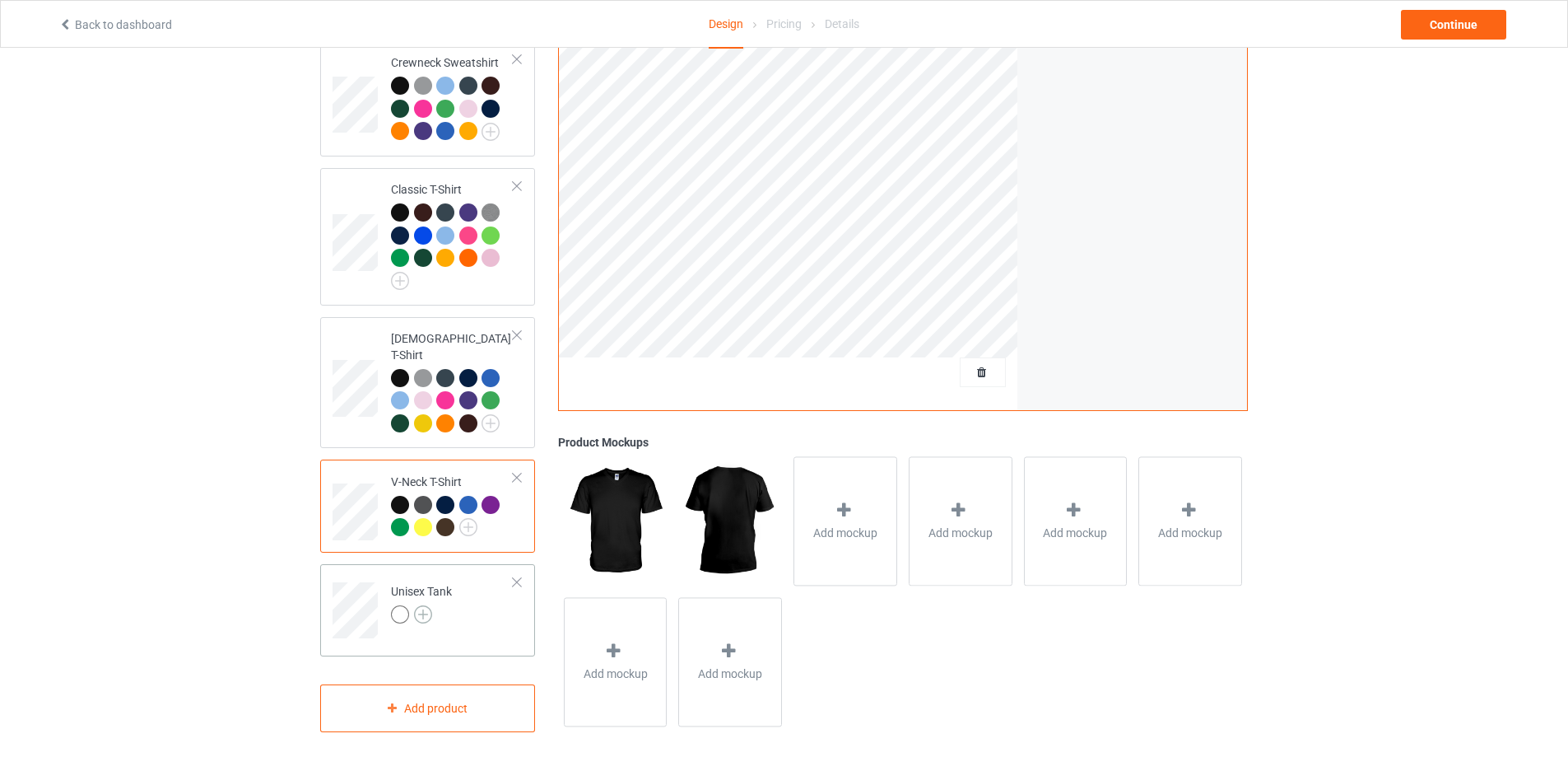
click at [426, 605] on img at bounding box center [422, 613] width 18 height 18
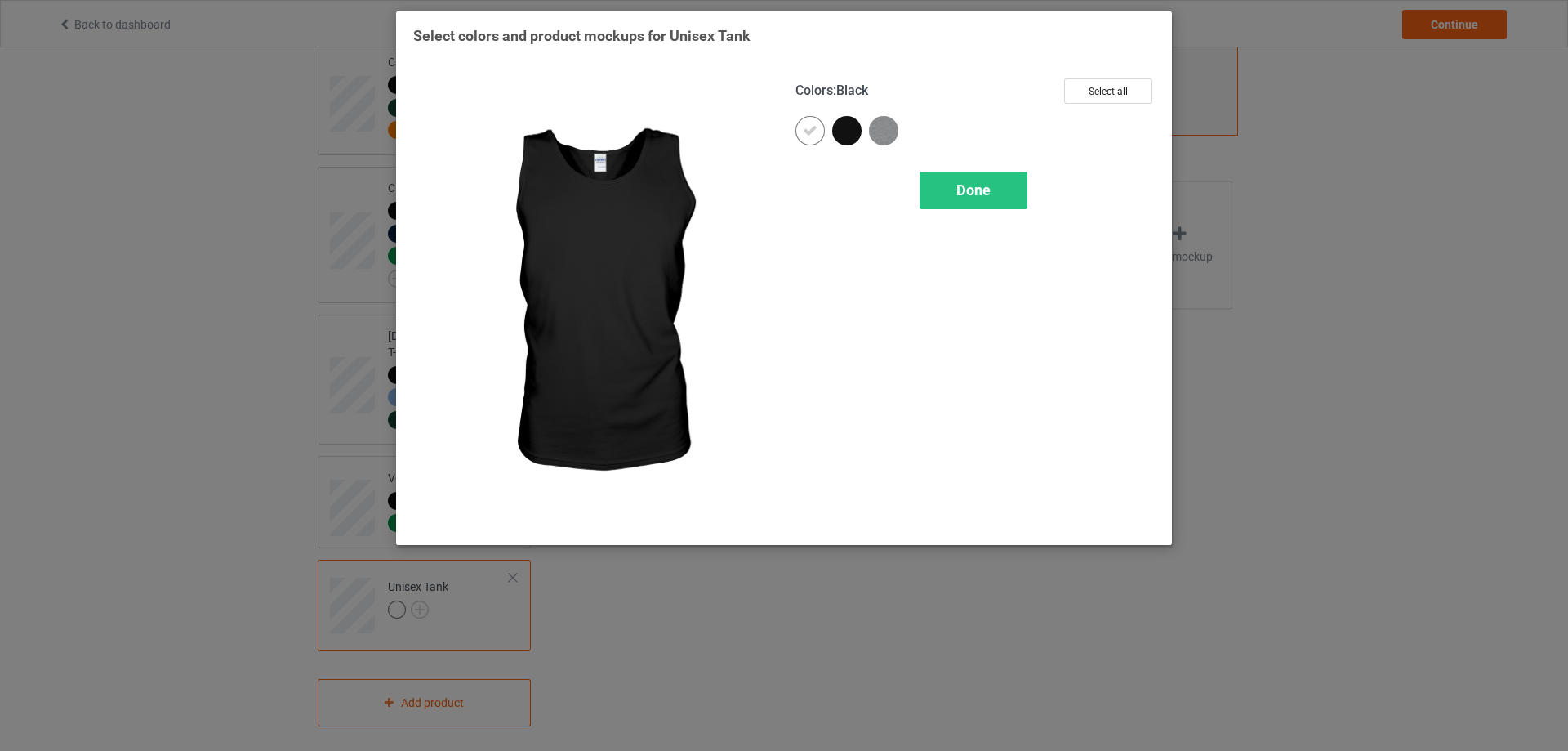
click at [841, 136] on div at bounding box center [846, 130] width 29 height 29
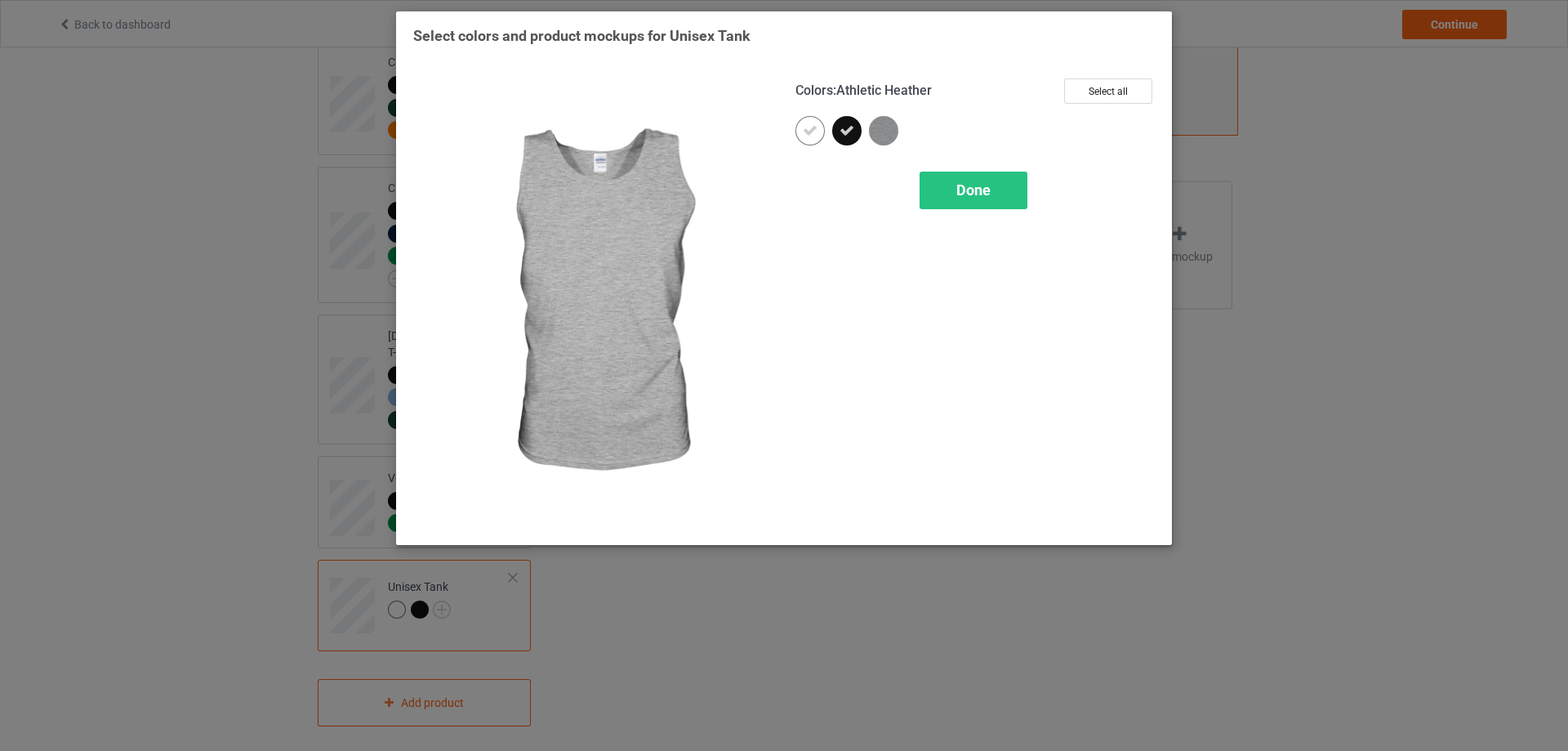
click at [882, 134] on img at bounding box center [883, 130] width 29 height 29
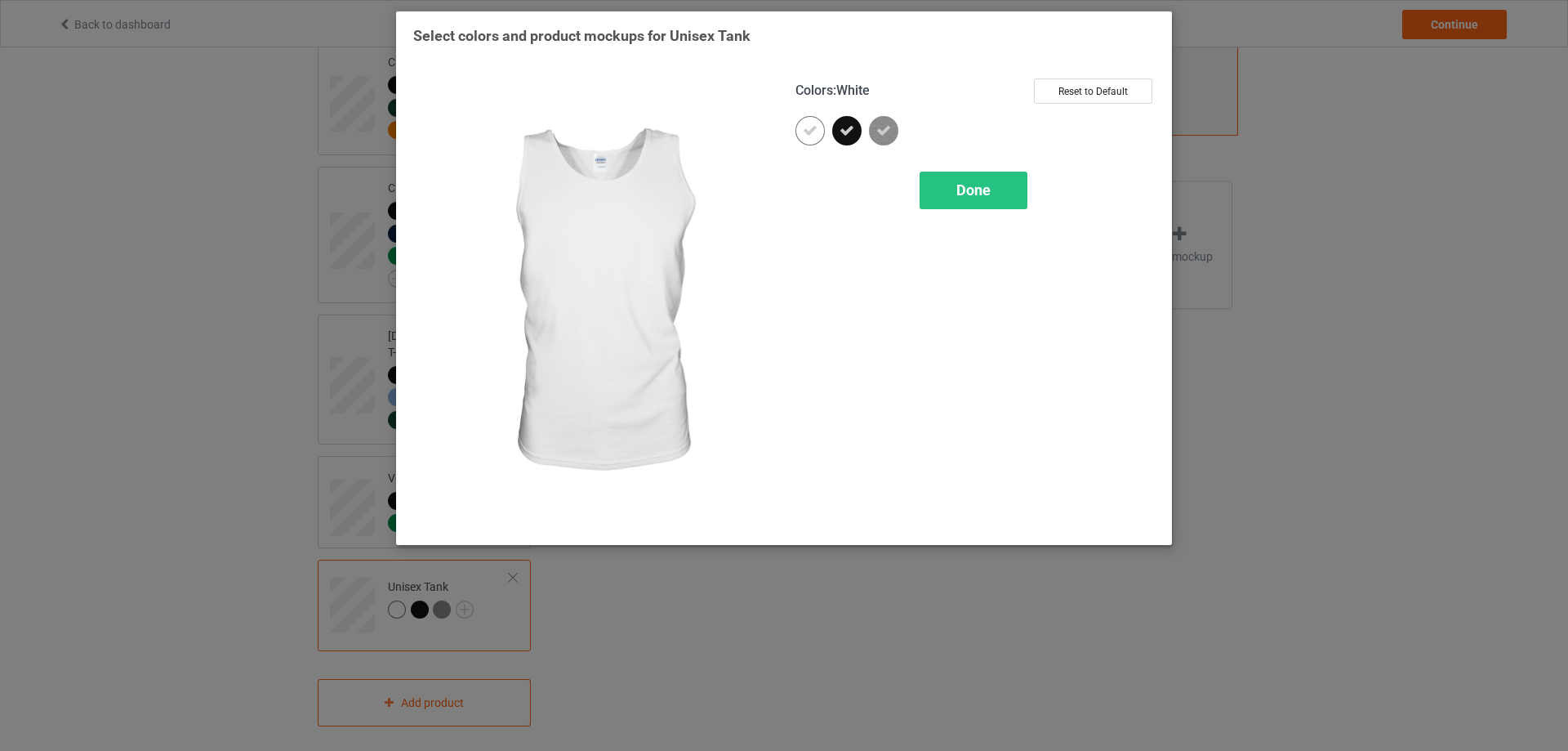
click at [812, 133] on icon at bounding box center [810, 131] width 15 height 15
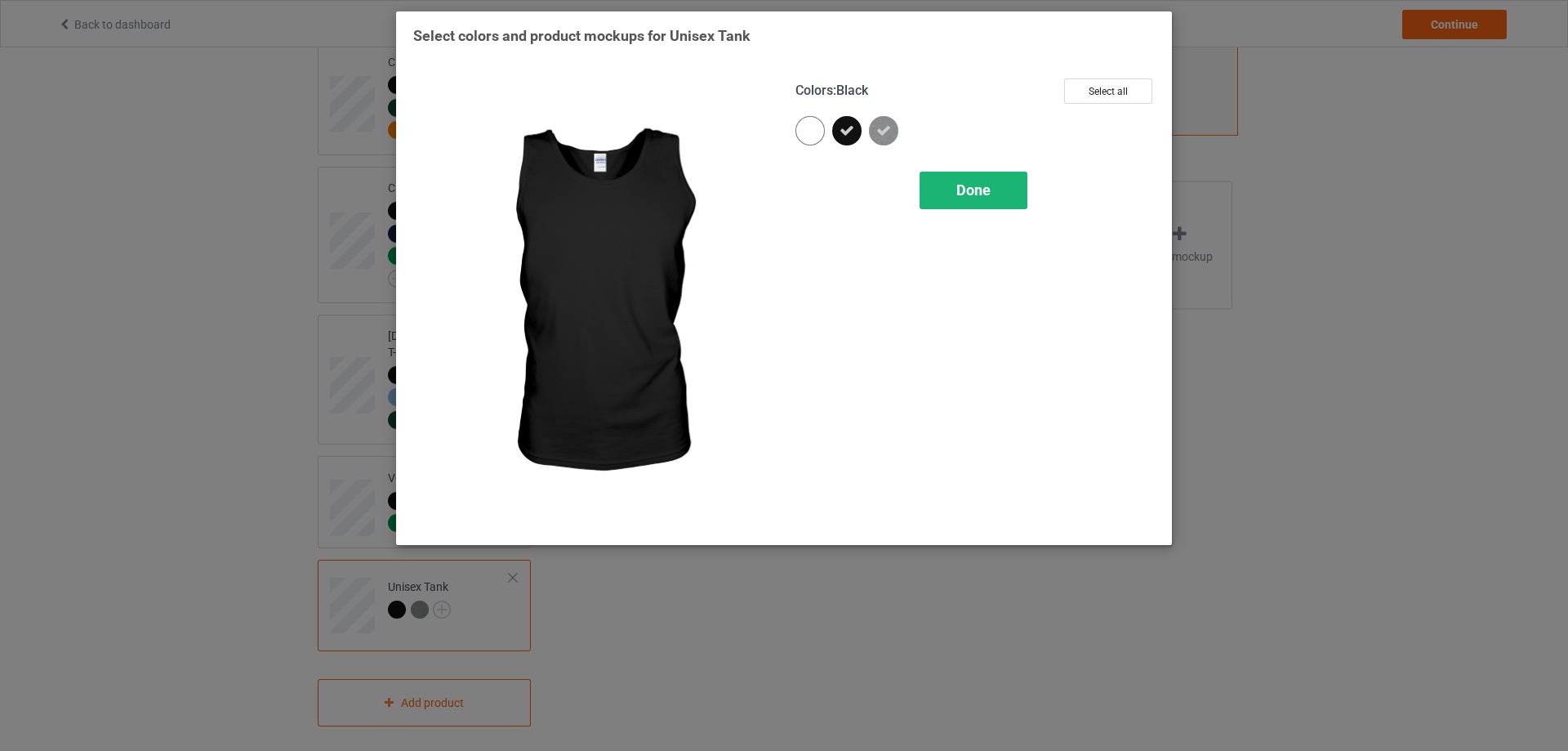
click at [963, 187] on span "Done" at bounding box center [973, 189] width 34 height 17
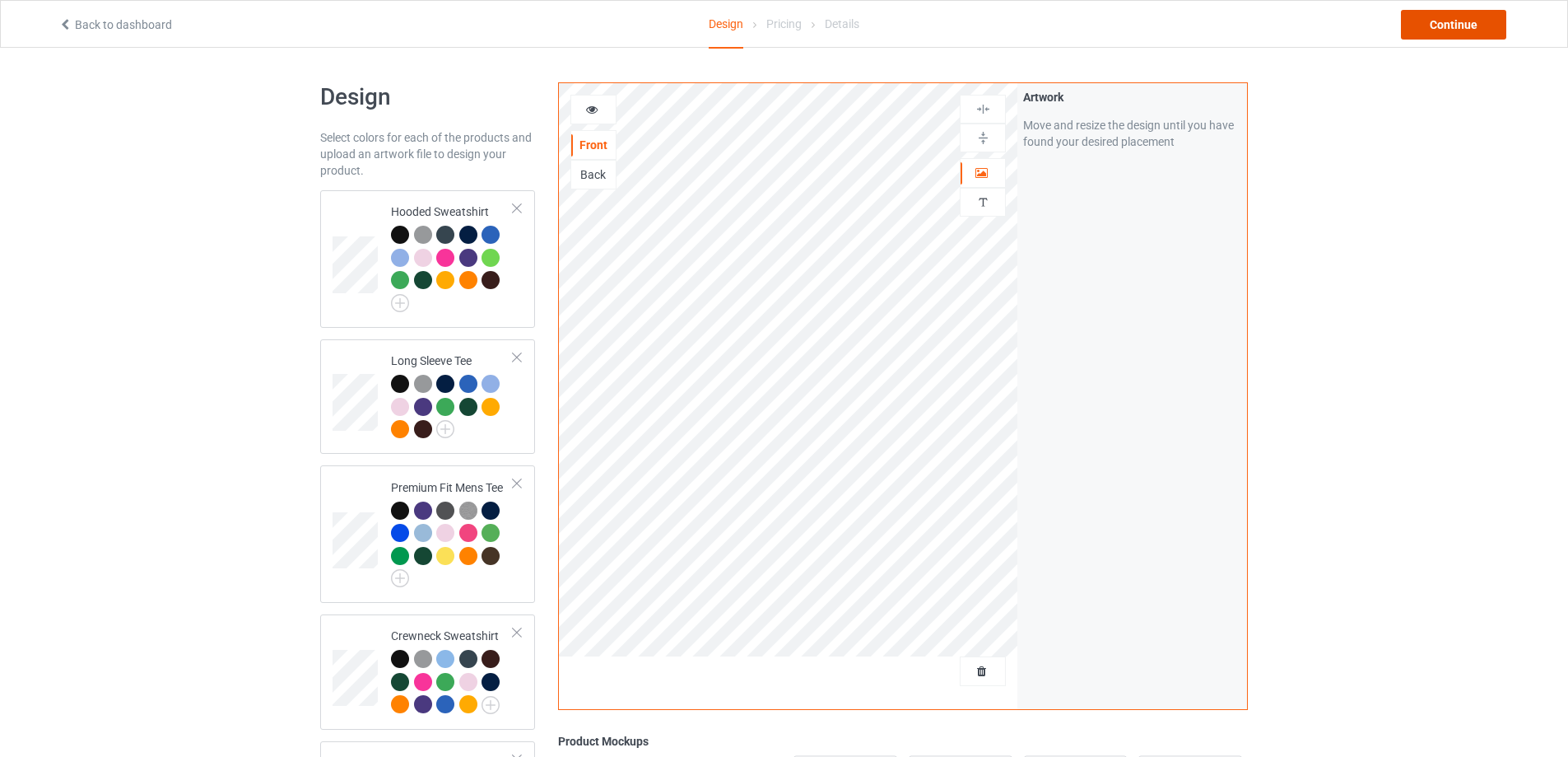
click at [1440, 19] on div "Continue" at bounding box center [1453, 25] width 106 height 30
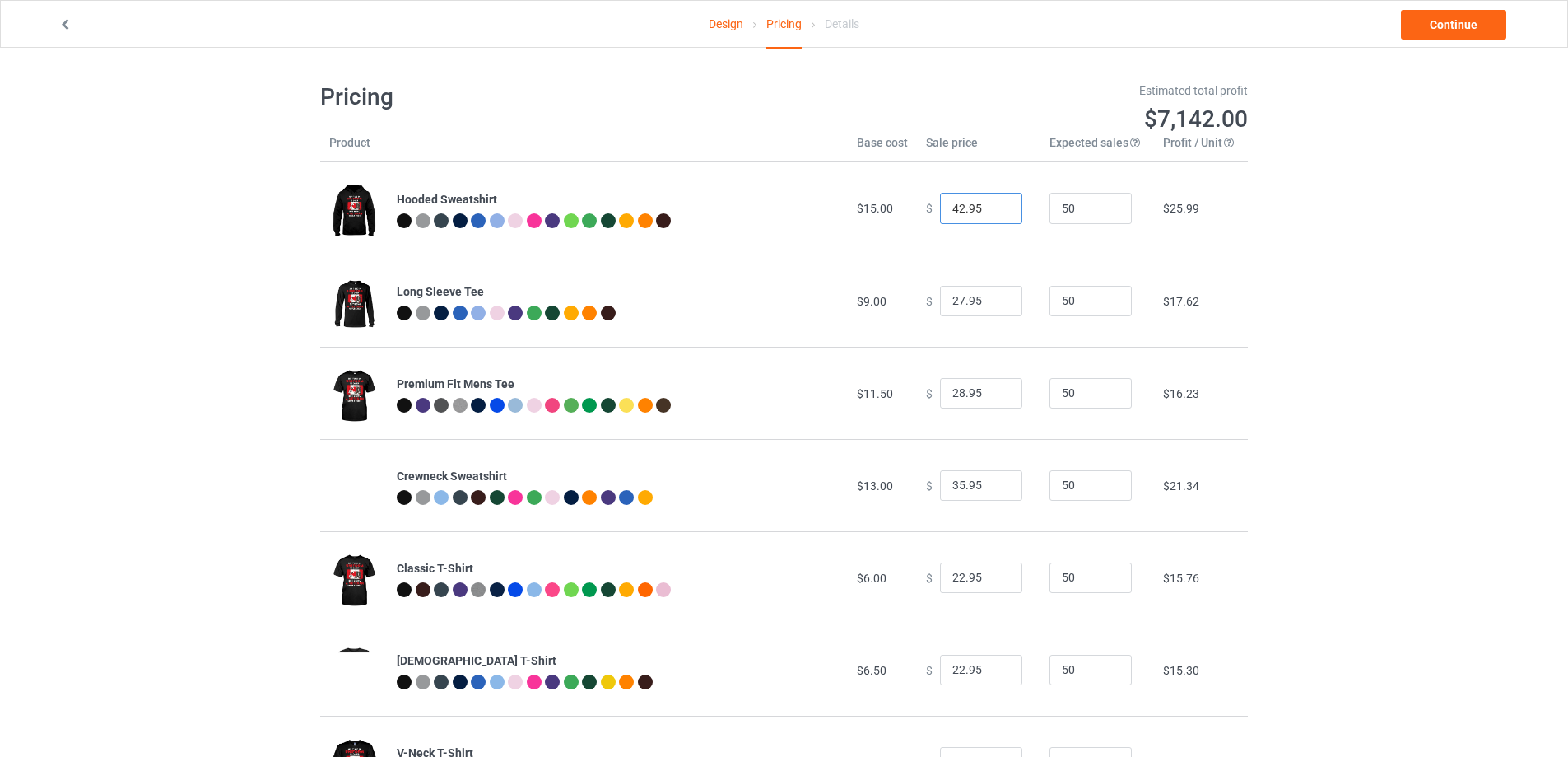
click at [952, 210] on input "42.95" at bounding box center [980, 208] width 82 height 31
type input "46.95"
drag, startPoint x: 955, startPoint y: 302, endPoint x: 908, endPoint y: 308, distance: 47.4
click at [917, 308] on td "$ 27.95" at bounding box center [979, 300] width 123 height 92
type input "34.95"
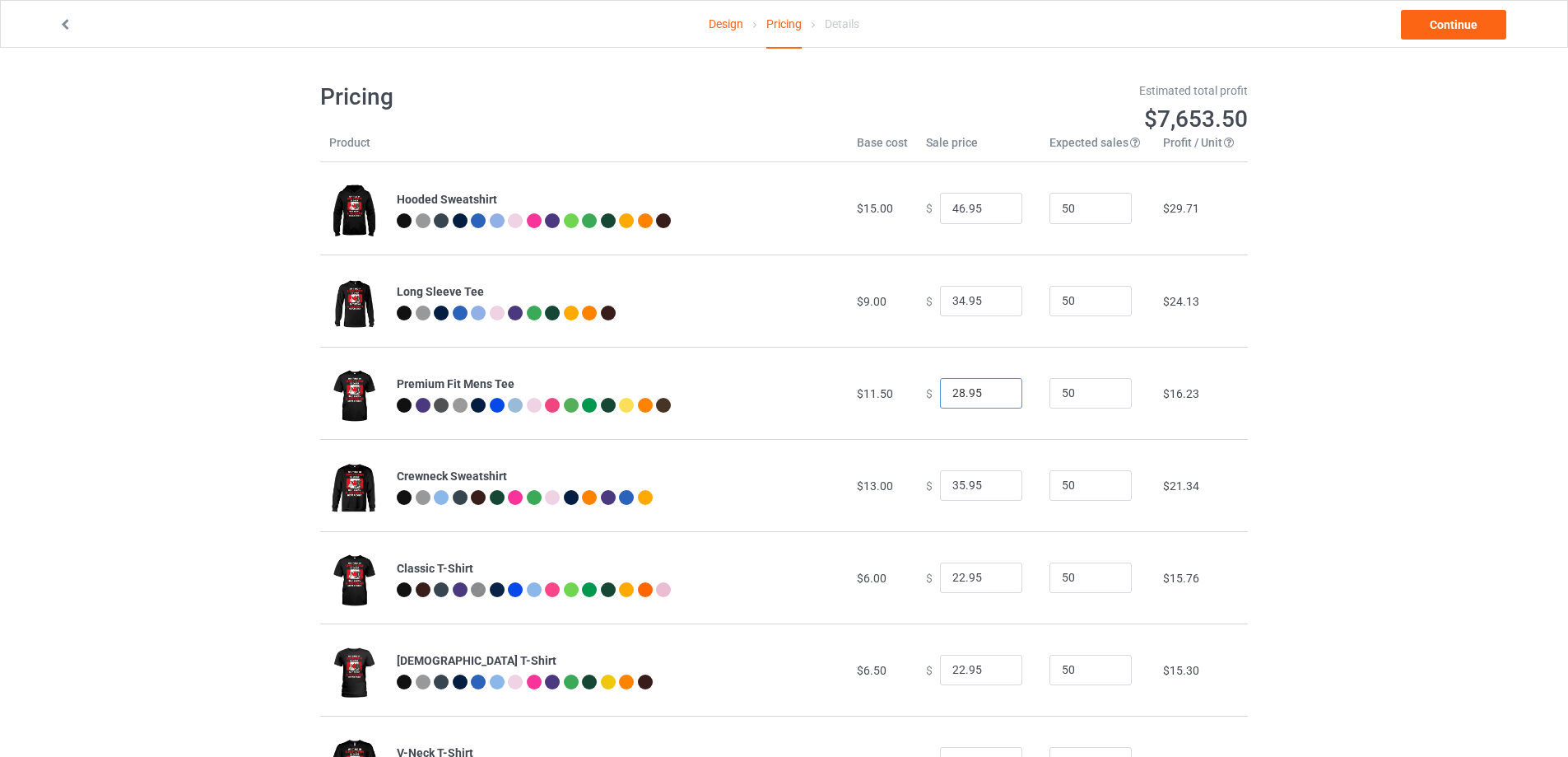
drag, startPoint x: 954, startPoint y: 395, endPoint x: 938, endPoint y: 400, distance: 16.8
click at [940, 400] on input "28.95" at bounding box center [980, 393] width 82 height 31
type input "32.95"
click at [955, 491] on input "35.95" at bounding box center [980, 485] width 82 height 31
type input "39.95"
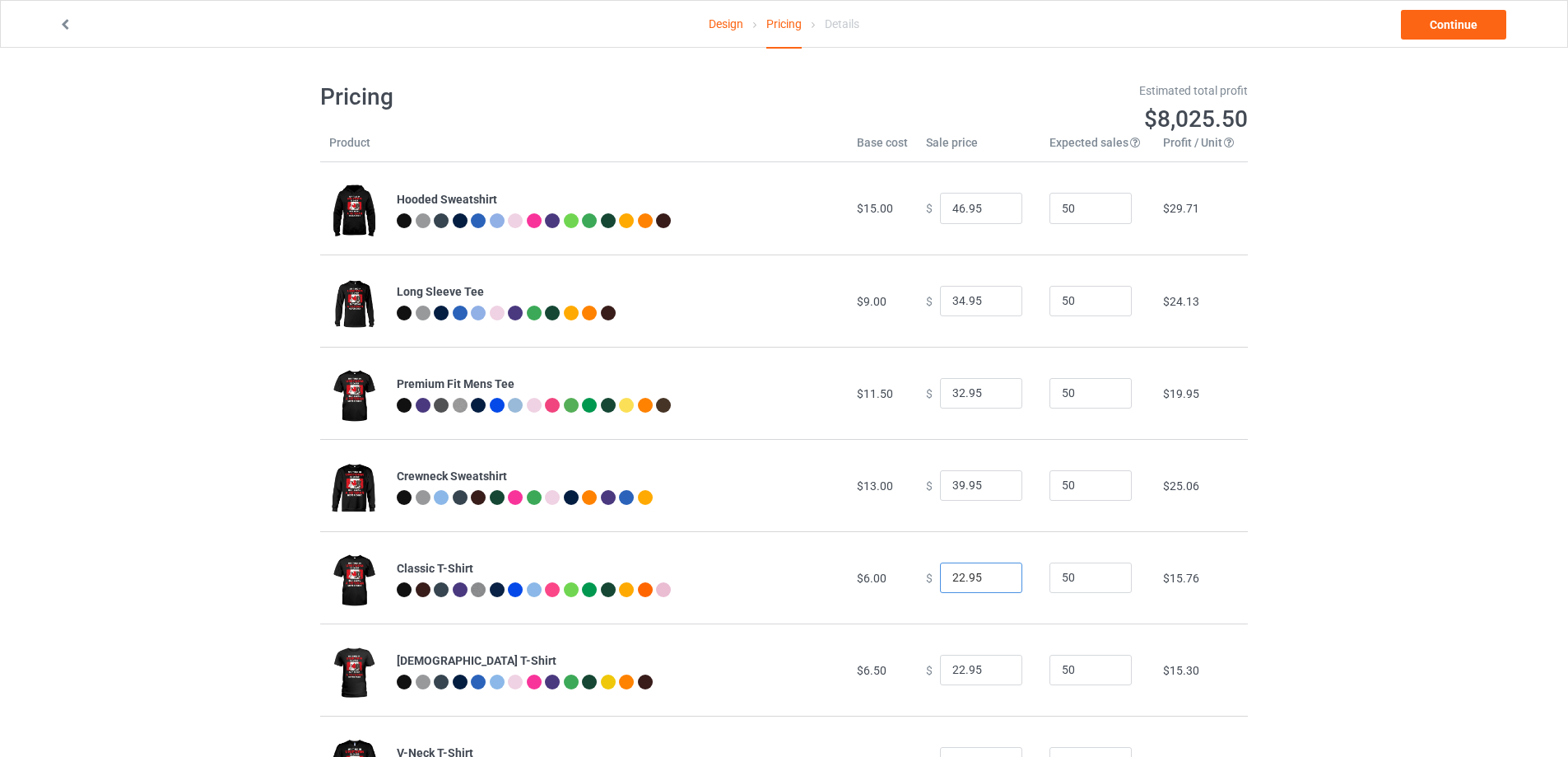
drag, startPoint x: 955, startPoint y: 578, endPoint x: 925, endPoint y: 584, distance: 30.6
click at [925, 584] on div "$ 22.95" at bounding box center [978, 578] width 106 height 31
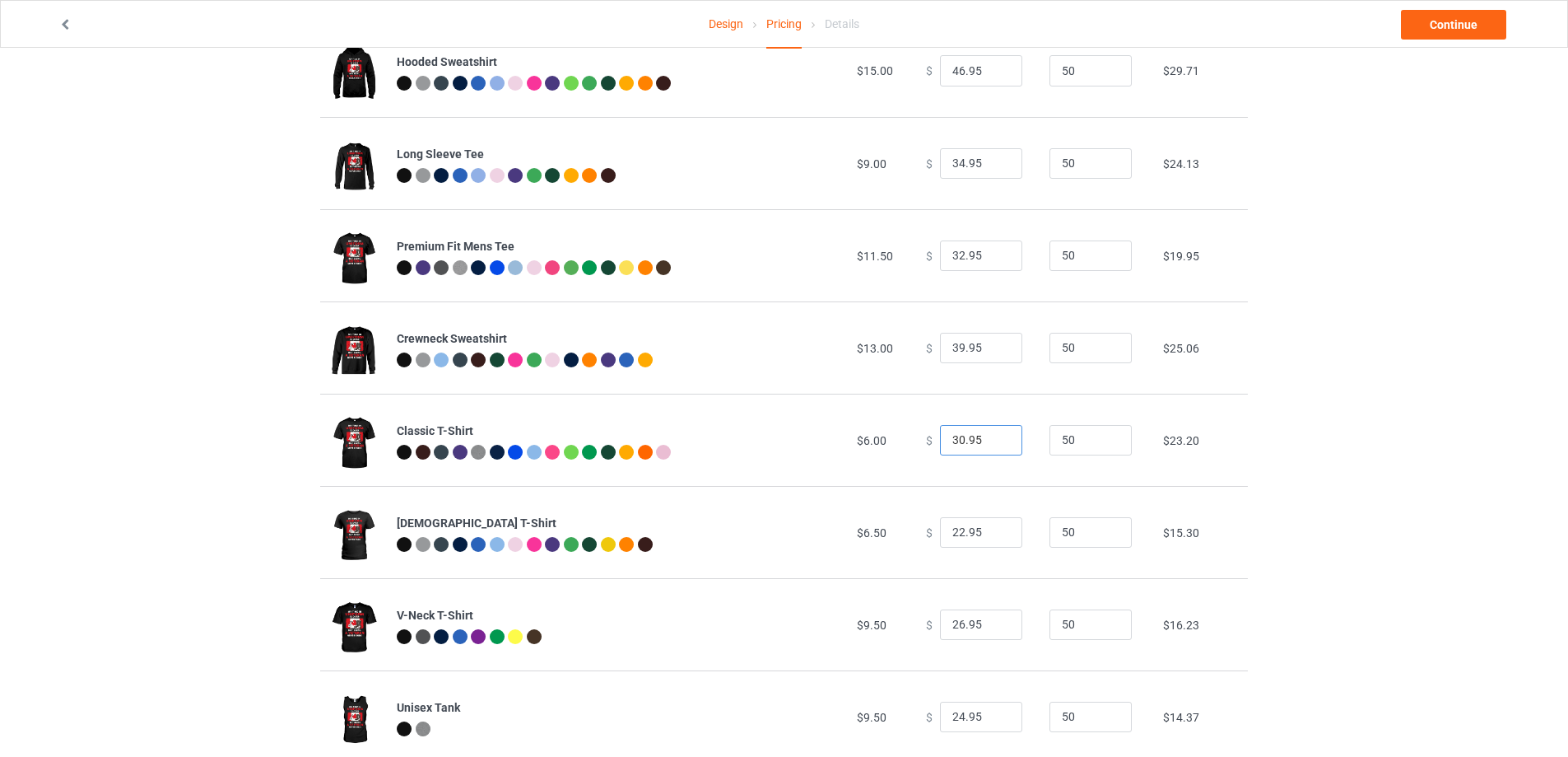
type input "30.95"
drag, startPoint x: 955, startPoint y: 531, endPoint x: 940, endPoint y: 541, distance: 18.0
click at [940, 541] on input "22.95" at bounding box center [980, 532] width 82 height 31
type input "30.95"
drag, startPoint x: 956, startPoint y: 438, endPoint x: 935, endPoint y: 440, distance: 21.1
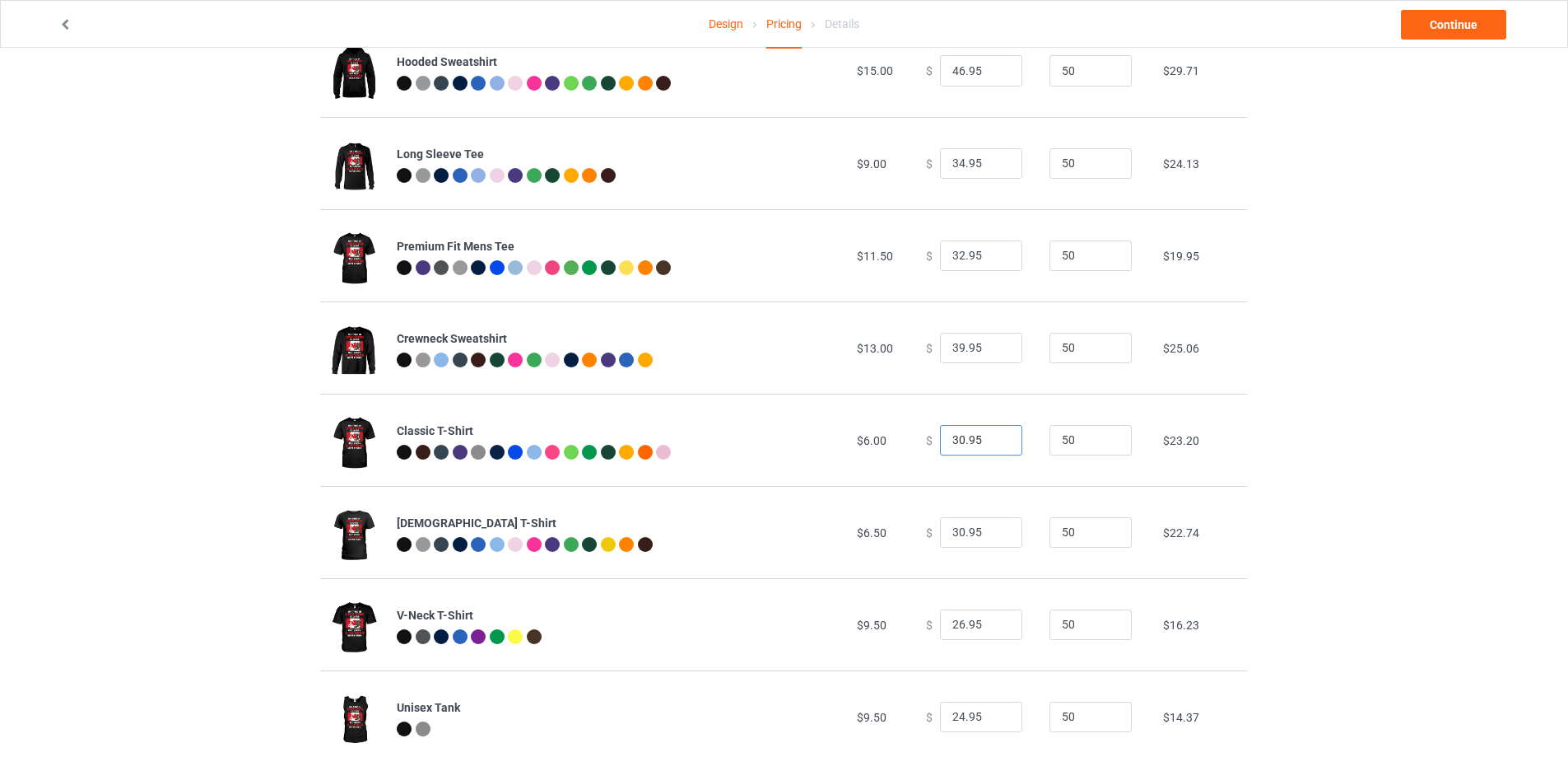
click at [940, 440] on input "30.95" at bounding box center [980, 440] width 82 height 31
click at [974, 438] on input "24.95" at bounding box center [980, 440] width 82 height 31
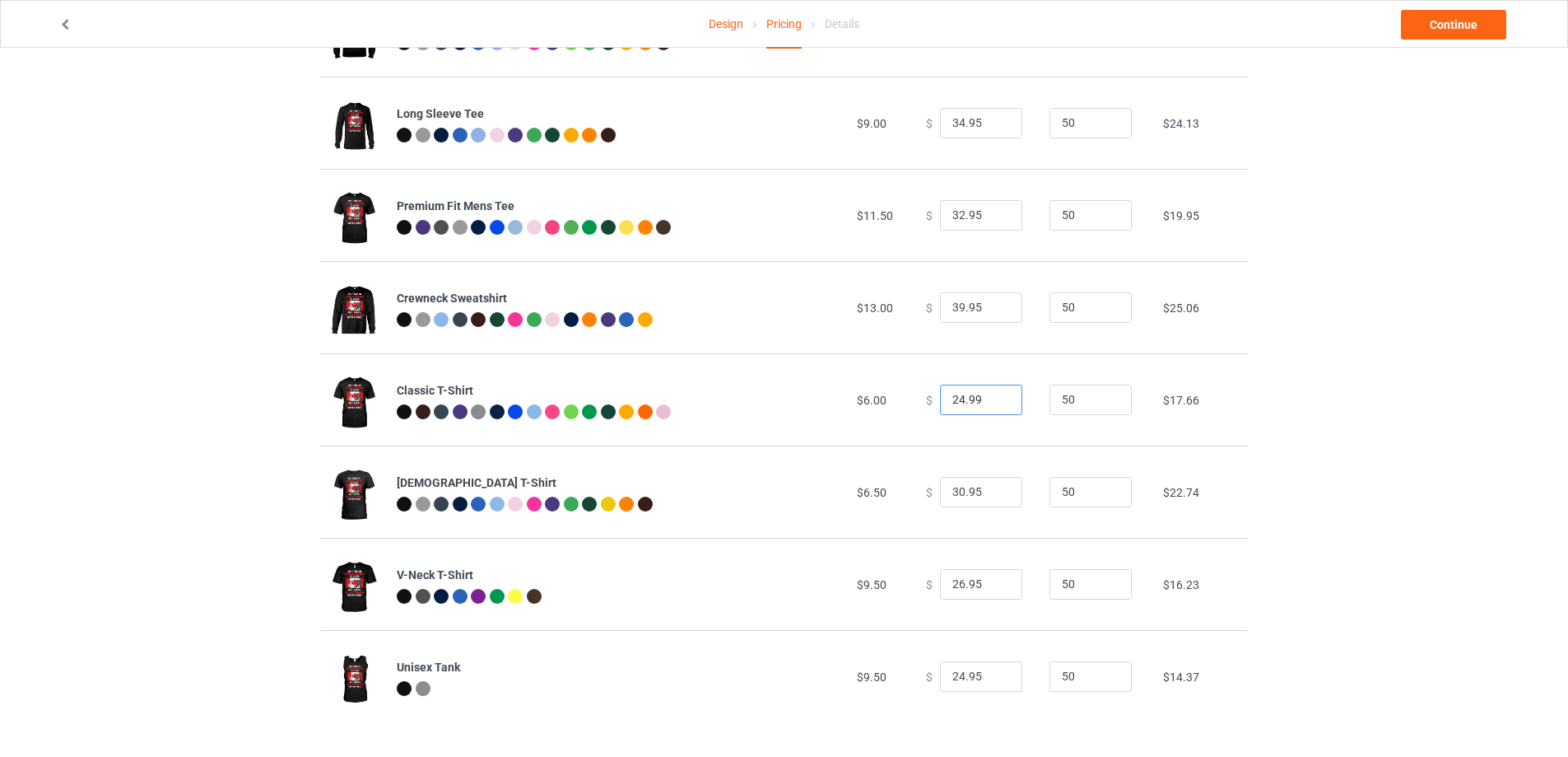
type input "24.99"
drag, startPoint x: 953, startPoint y: 584, endPoint x: 943, endPoint y: 585, distance: 10.0
click at [943, 585] on input "26.95" at bounding box center [980, 584] width 82 height 31
type input "30.95"
drag, startPoint x: 956, startPoint y: 671, endPoint x: 928, endPoint y: 678, distance: 28.9
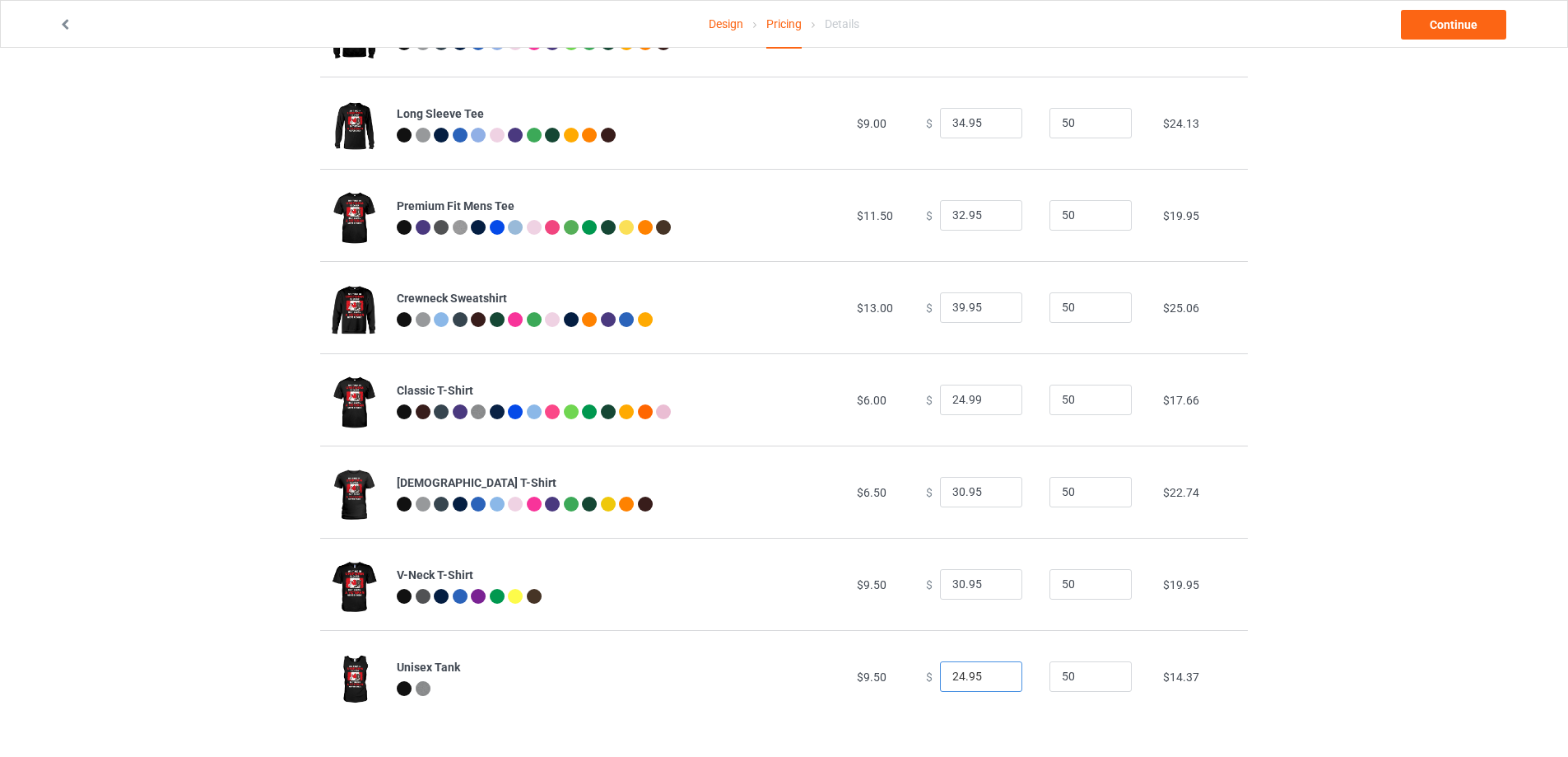
click at [928, 678] on div "$ 24.95" at bounding box center [978, 677] width 106 height 31
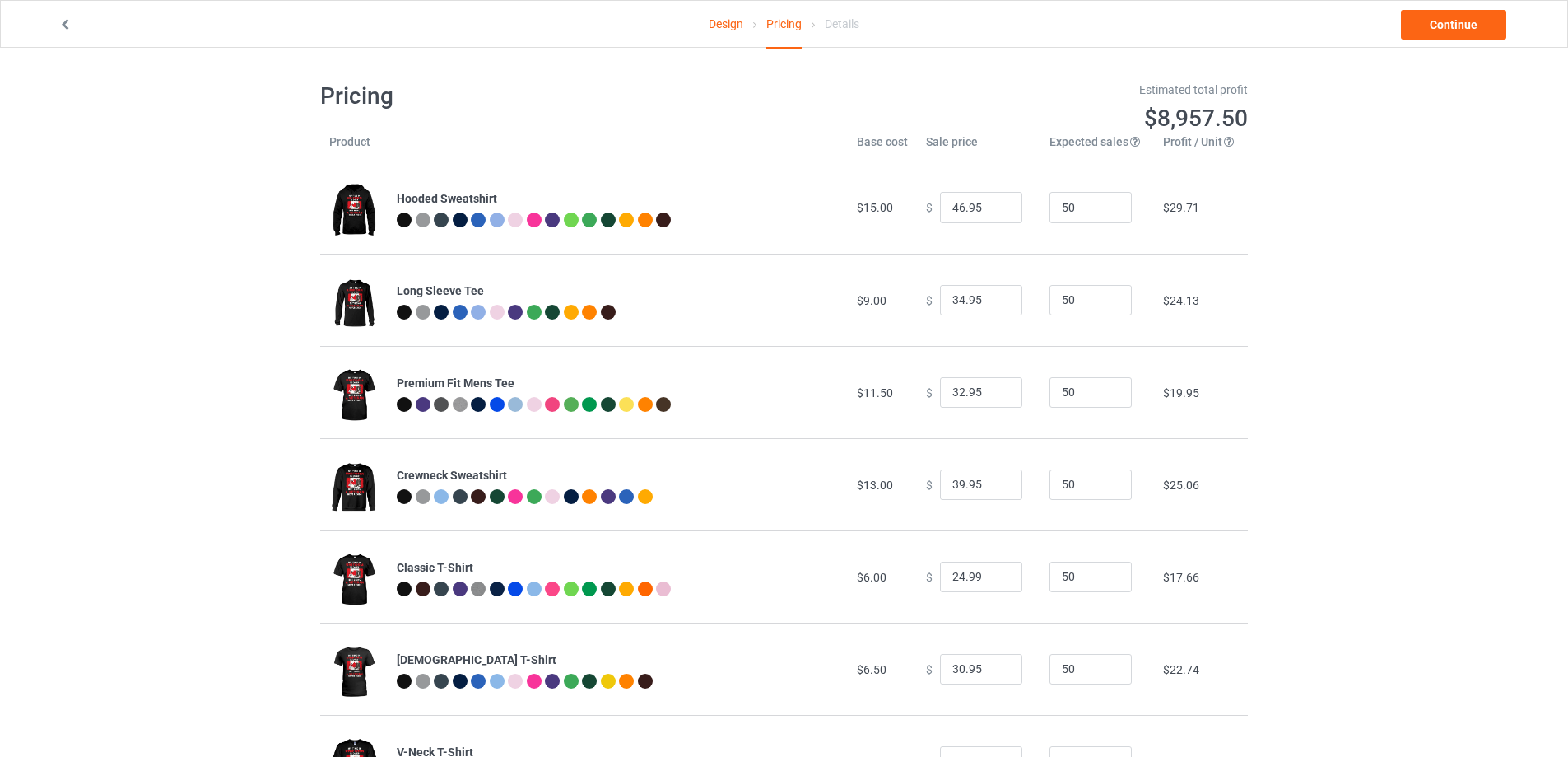
scroll to position [0, 0]
type input "30.95"
click at [1484, 30] on link "Continue" at bounding box center [1453, 25] width 106 height 30
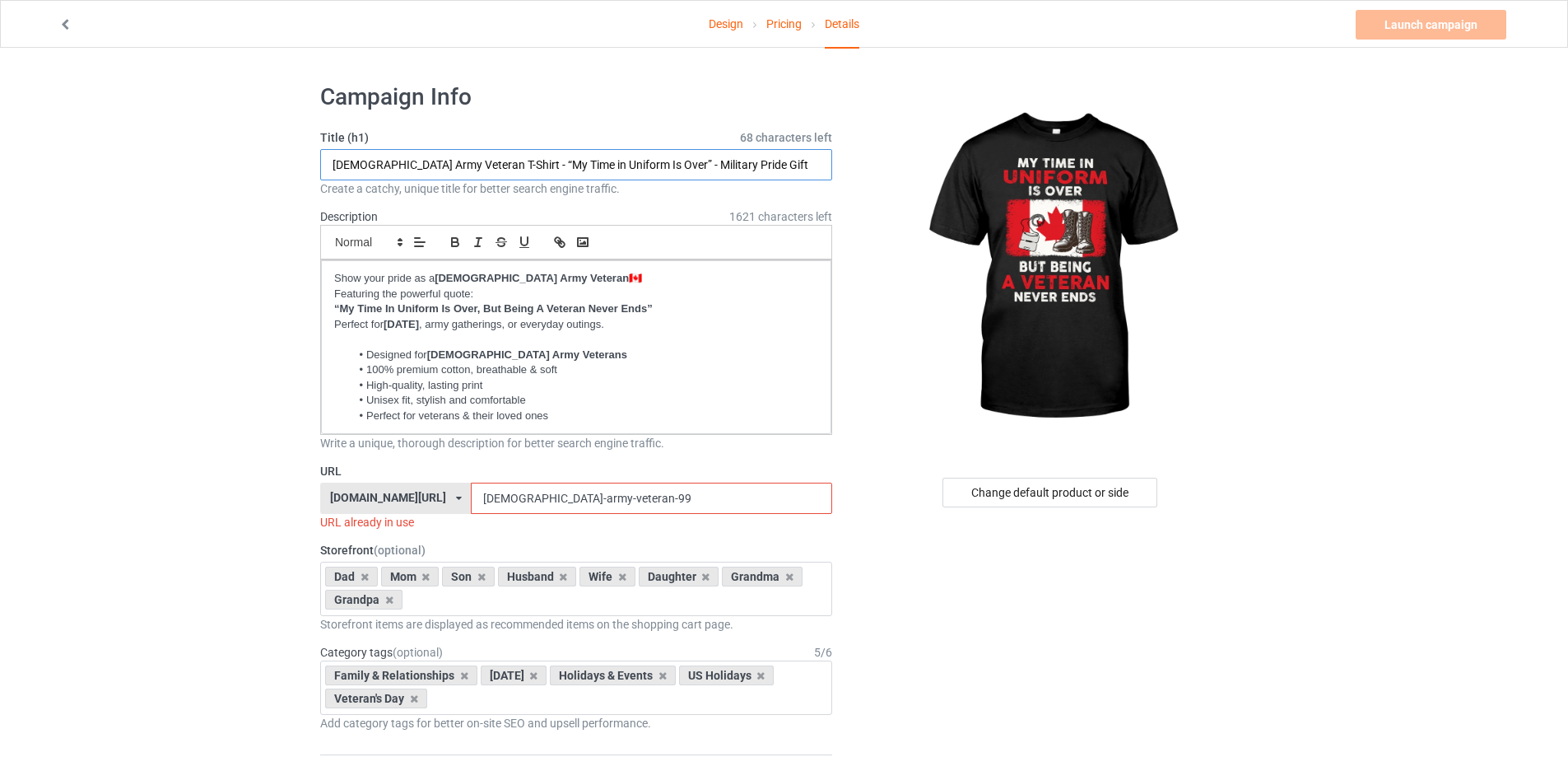
drag, startPoint x: 744, startPoint y: 164, endPoint x: 307, endPoint y: 166, distance: 437.0
paste input "My Time In Uniform Is Over But Being A Veteran Never Ends – [DEMOGRAPHIC_DATA] …"
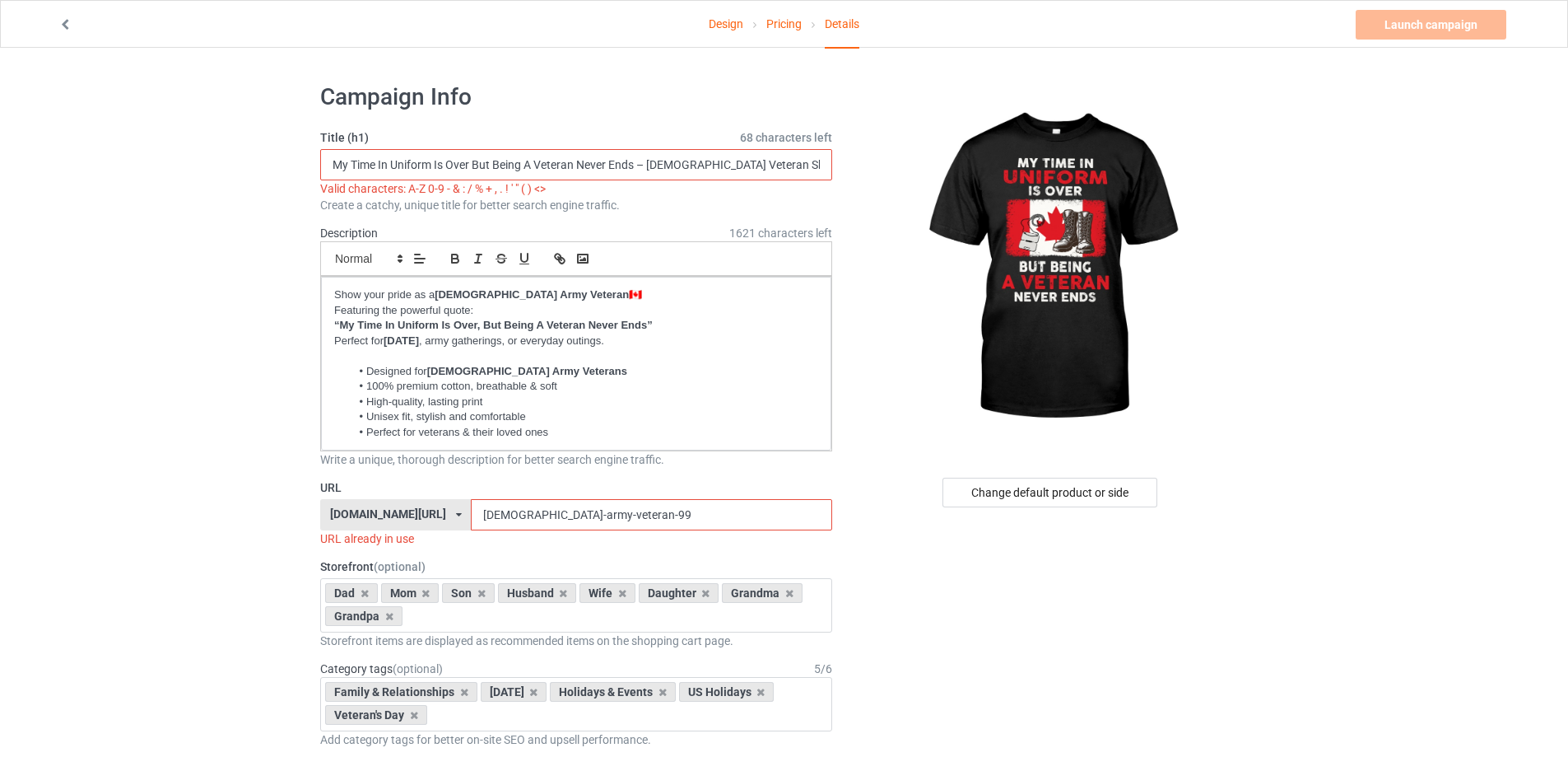
click at [649, 166] on input "My Time In Uniform Is Over But Being A Veteran Never Ends – [DEMOGRAPHIC_DATA] …" at bounding box center [576, 164] width 512 height 31
click at [646, 163] on input "My Time In Uniform Is Over But Being A Veteran Never Ends – [DEMOGRAPHIC_DATA] …" at bounding box center [576, 164] width 512 height 31
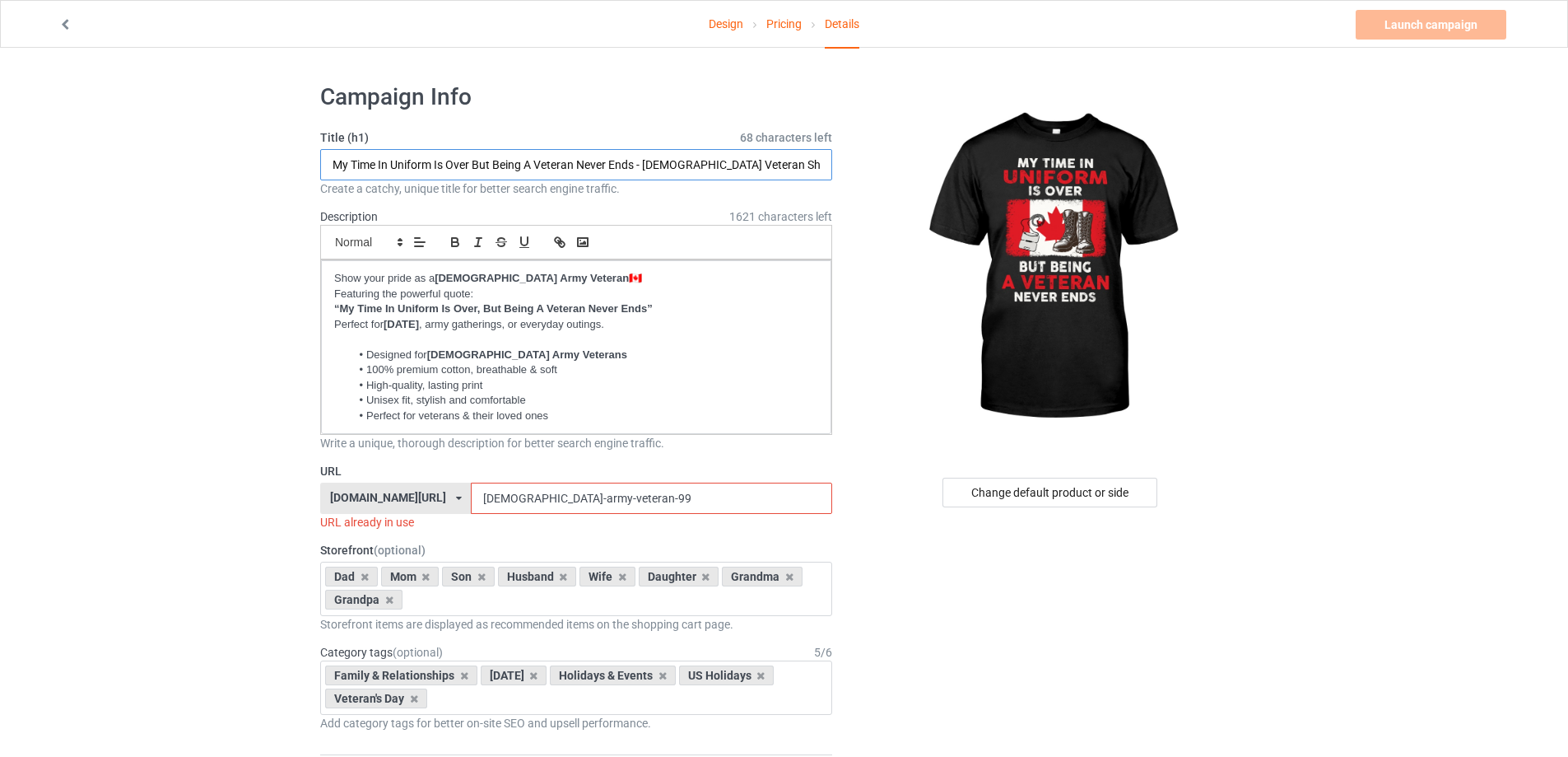
type input "My Time In Uniform Is Over But Being A Veteran Never Ends - [DEMOGRAPHIC_DATA] …"
click at [572, 392] on li "High-quality, lasting print" at bounding box center [584, 385] width 468 height 15
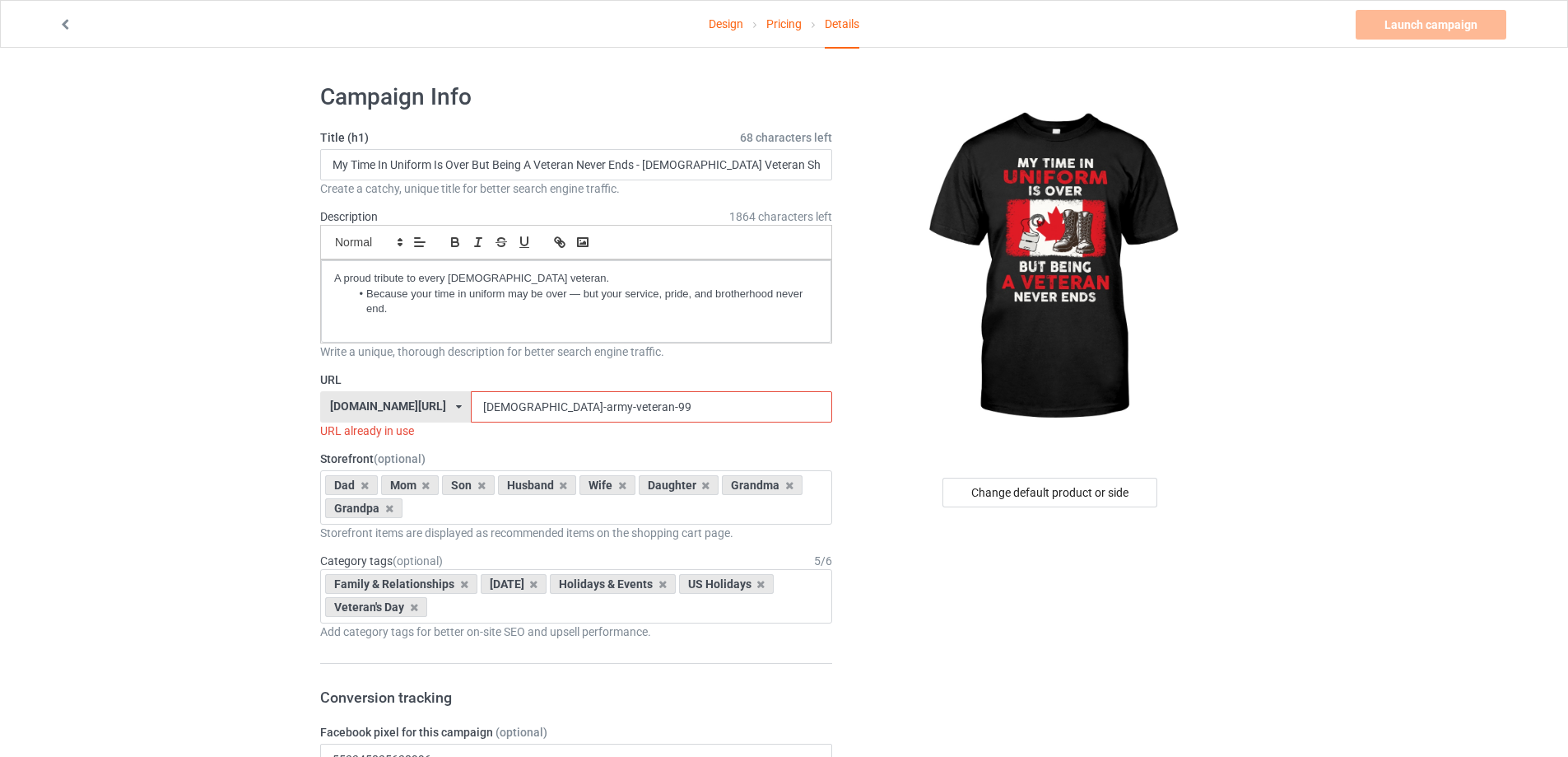
drag, startPoint x: 513, startPoint y: 404, endPoint x: 482, endPoint y: 413, distance: 32.3
click at [482, 413] on input "[DEMOGRAPHIC_DATA]-army-veteran-99" at bounding box center [650, 406] width 361 height 31
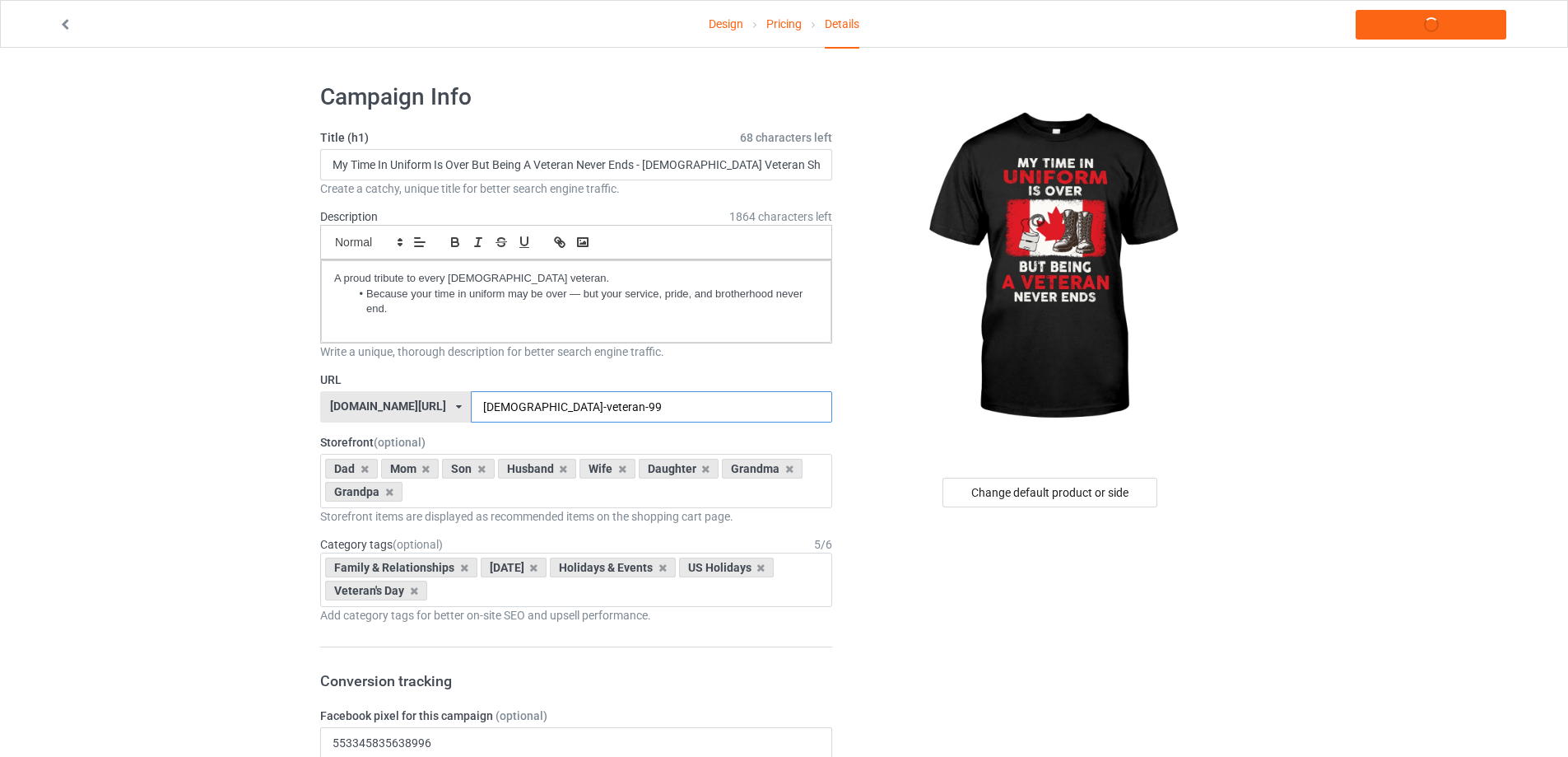
click at [547, 407] on input "[DEMOGRAPHIC_DATA]-veteran-99" at bounding box center [650, 406] width 361 height 31
type input "[DEMOGRAPHIC_DATA]-veteran"
click at [1409, 29] on link "Launch campaign" at bounding box center [1430, 25] width 150 height 30
